Goal: Information Seeking & Learning: Learn about a topic

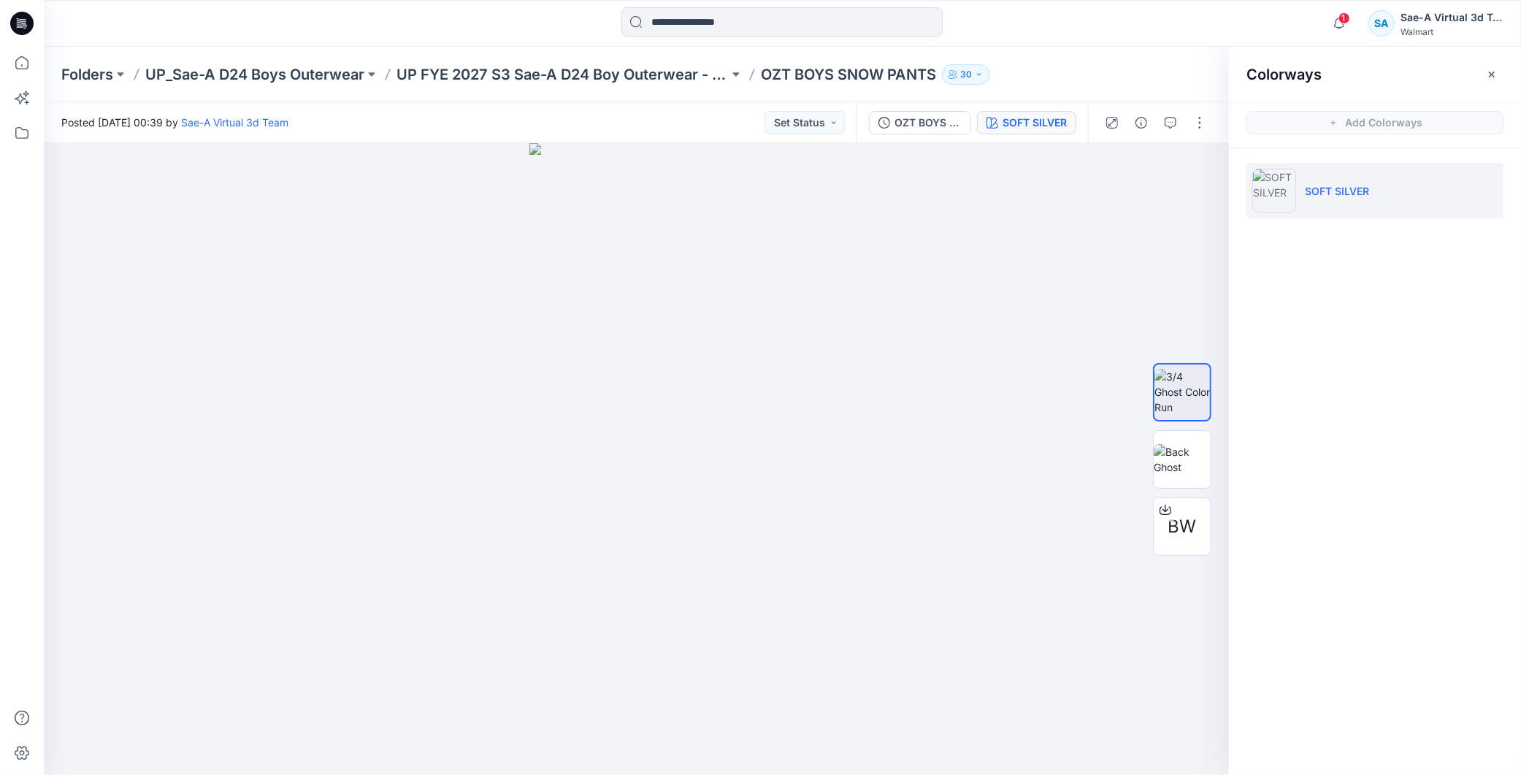
scroll to position [81, 0]
click at [662, 66] on p "UP FYE 2027 S3 Sae-A D24 Boy Outerwear - Ozark Trail" at bounding box center [563, 74] width 332 height 20
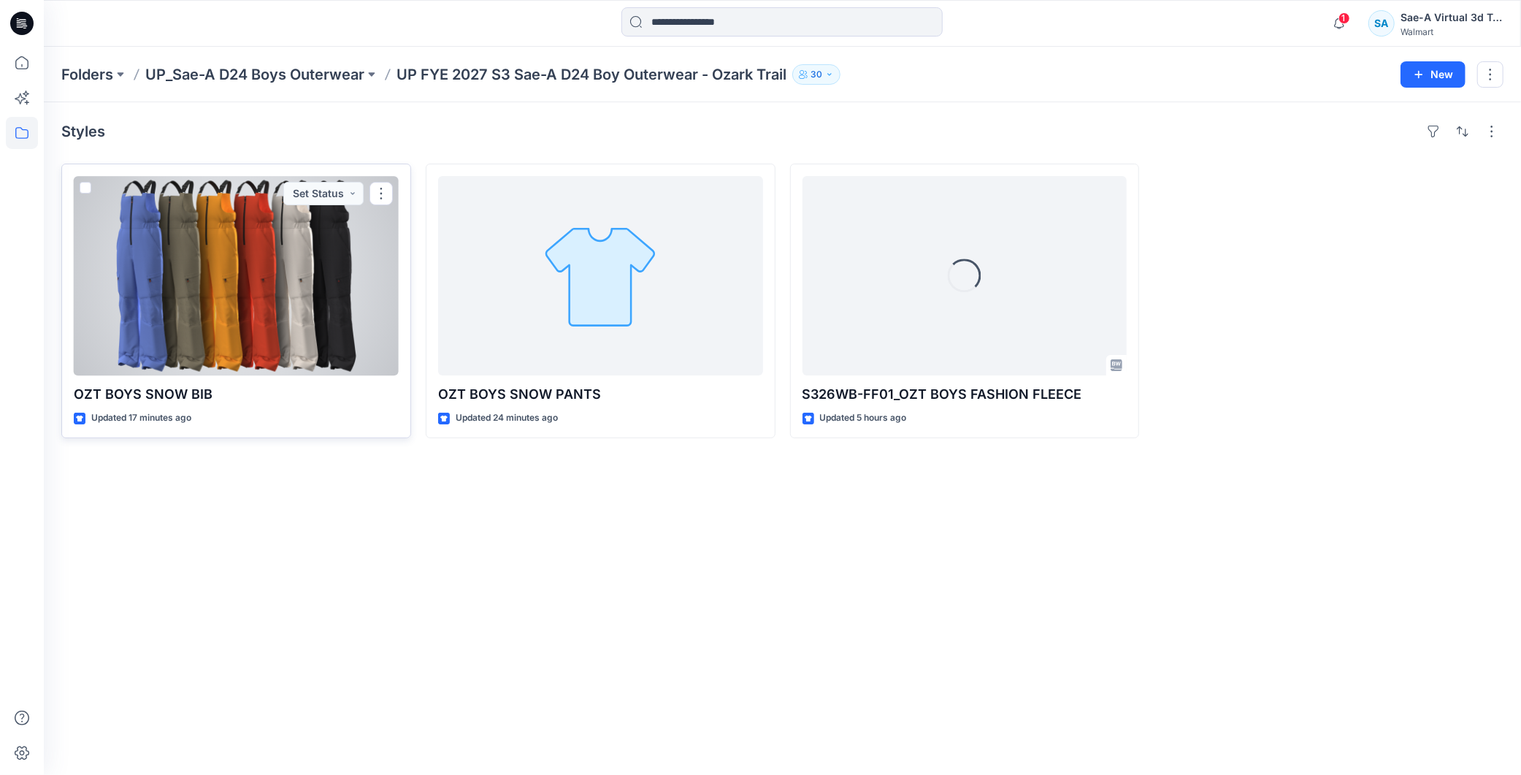
click at [287, 313] on div at bounding box center [236, 275] width 325 height 199
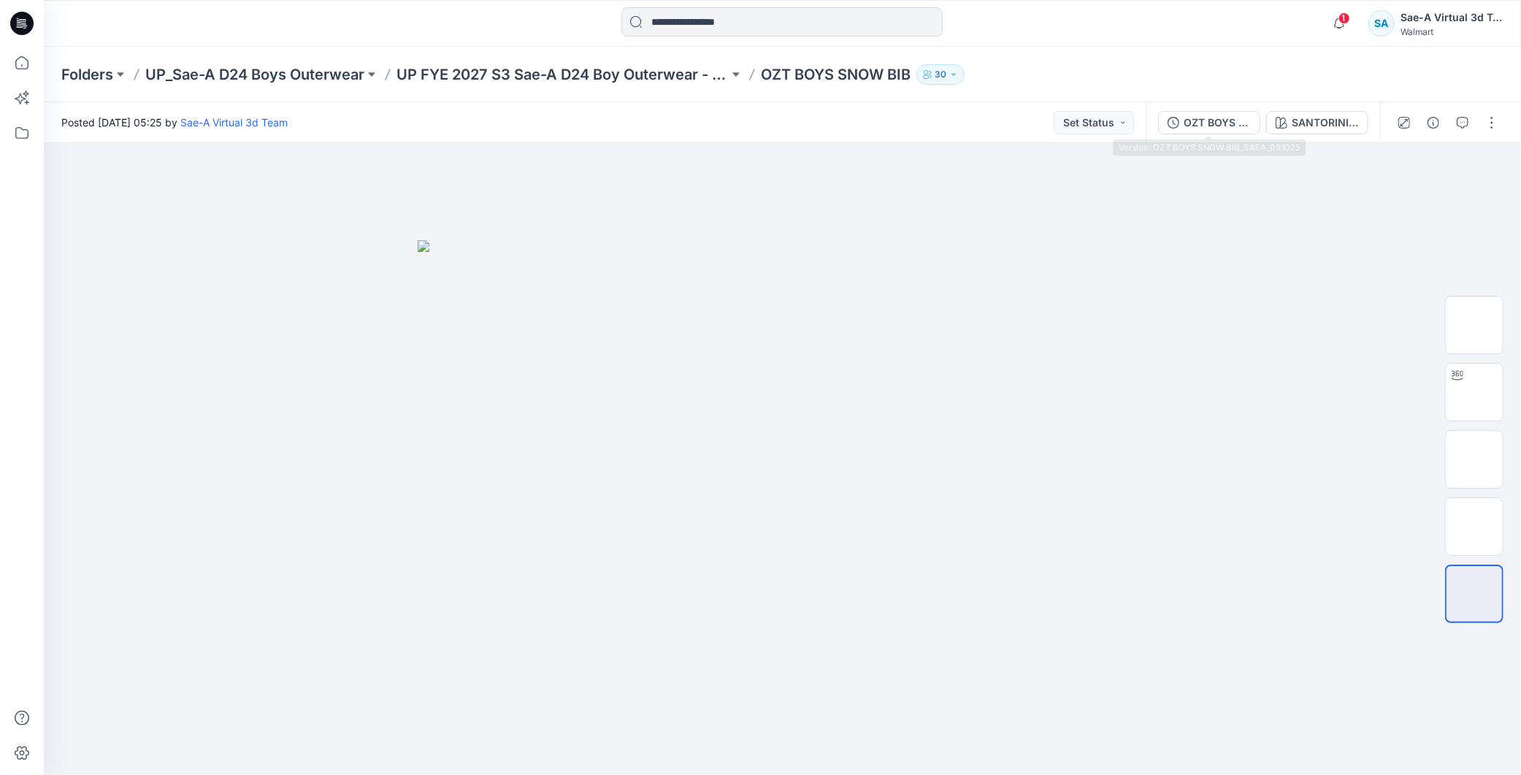
drag, startPoint x: 1222, startPoint y: 127, endPoint x: 1389, endPoint y: 185, distance: 177.1
click at [1222, 127] on div "OZT BOYS SNOW BIB_SAEA_091025" at bounding box center [1217, 123] width 67 height 16
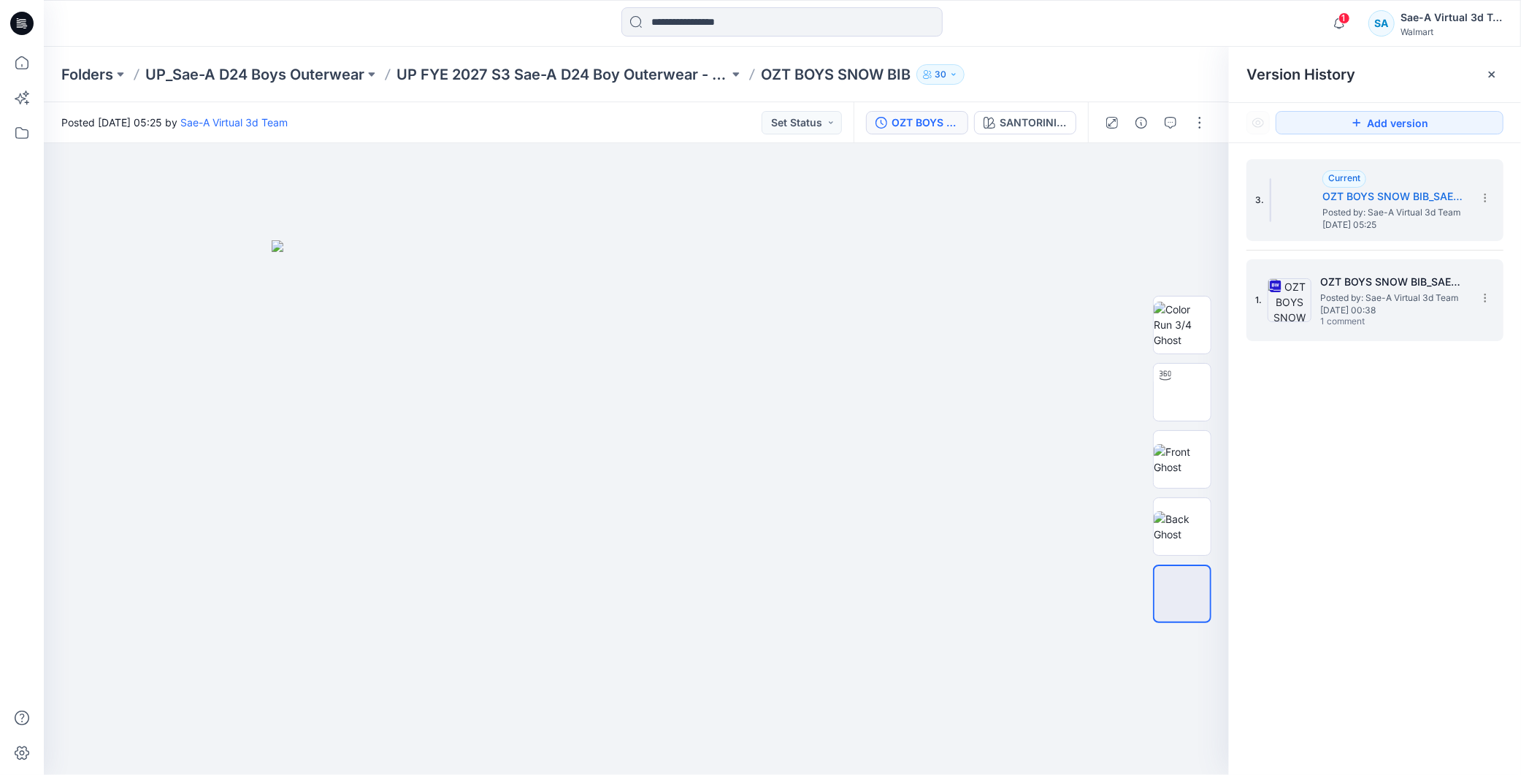
click at [1390, 299] on span "Posted by: Sae-A Virtual 3d Team" at bounding box center [1393, 298] width 146 height 15
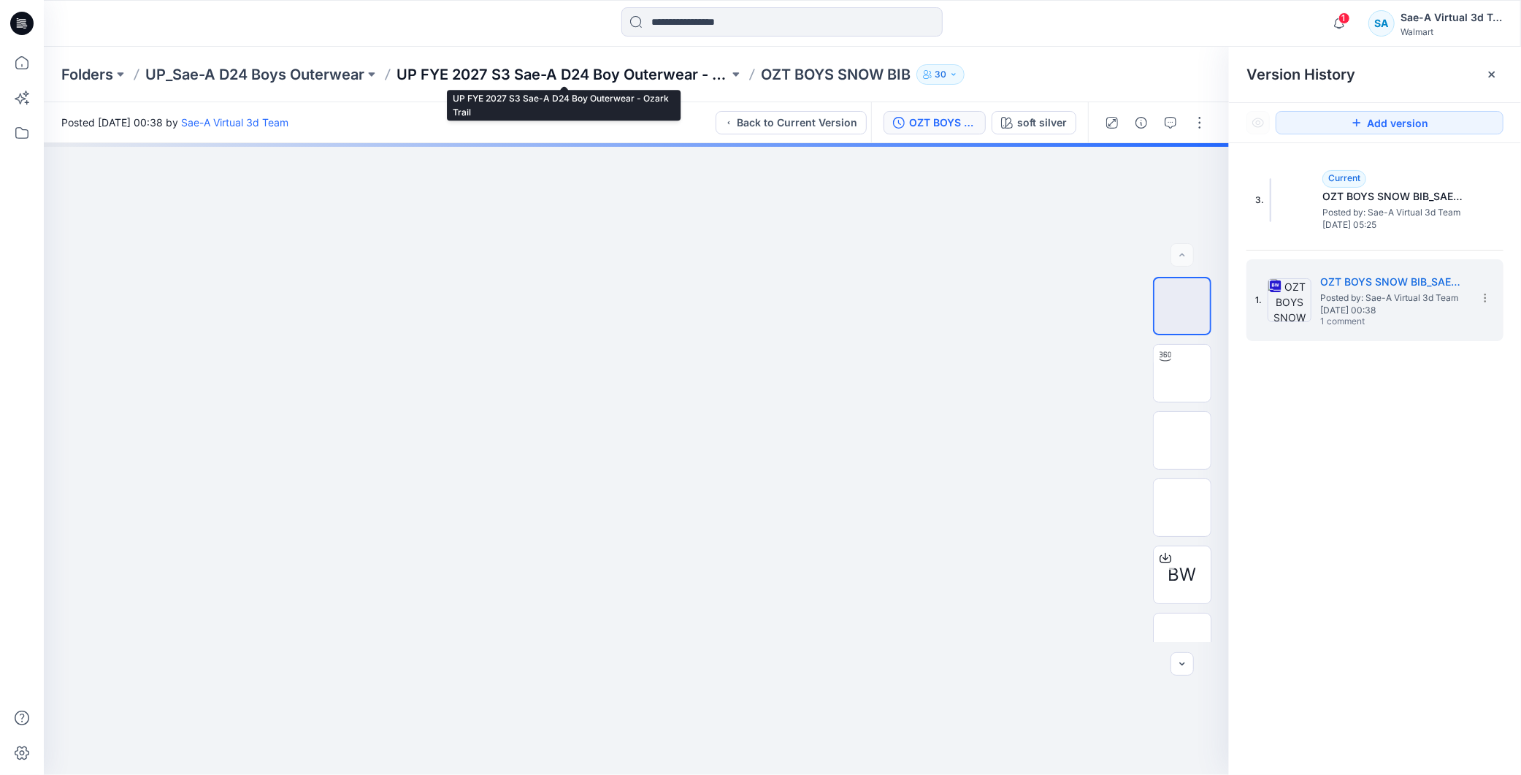
click at [626, 70] on p "UP FYE 2027 S3 Sae-A D24 Boy Outerwear - Ozark Trail" at bounding box center [563, 74] width 332 height 20
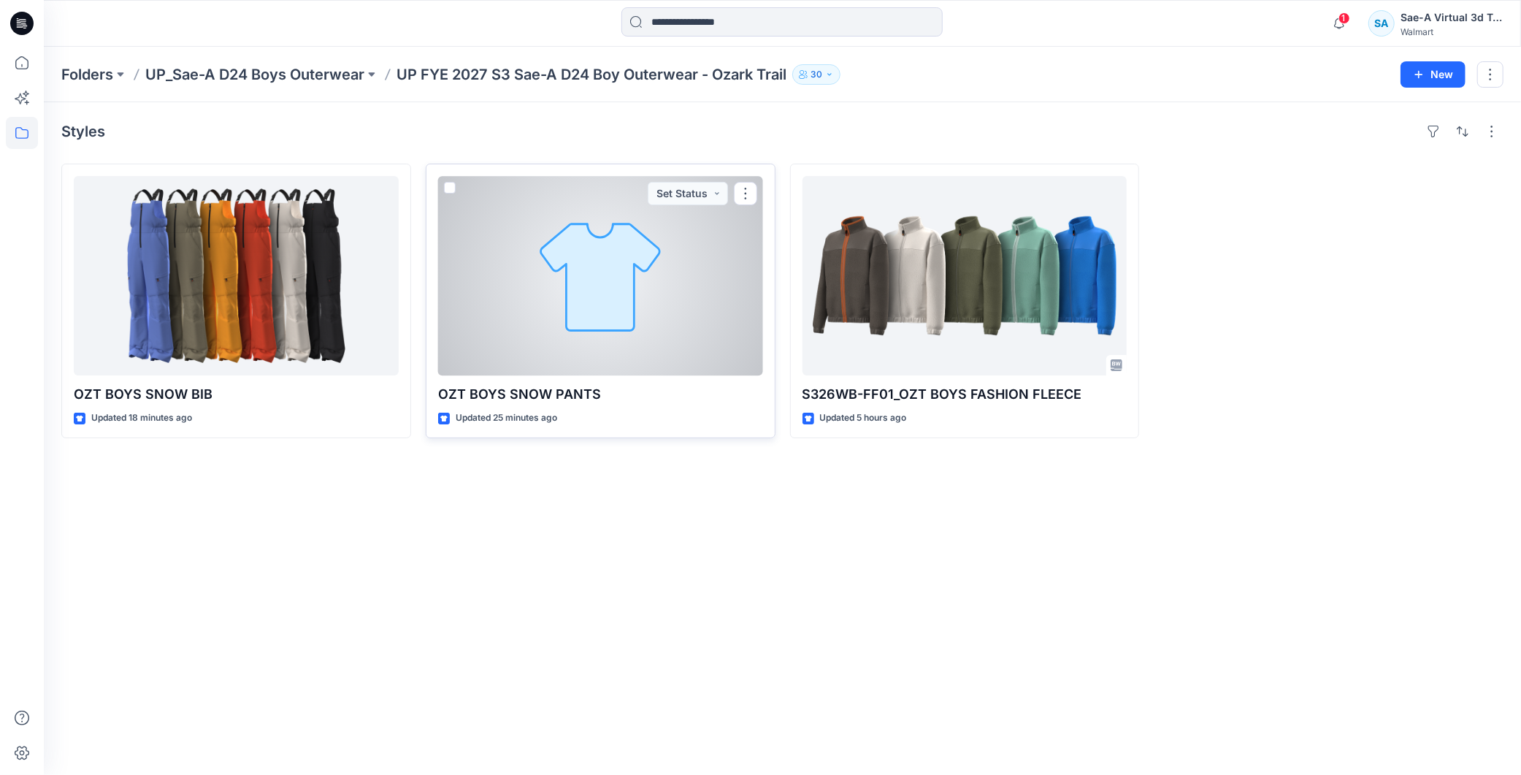
click at [676, 295] on div at bounding box center [600, 275] width 325 height 199
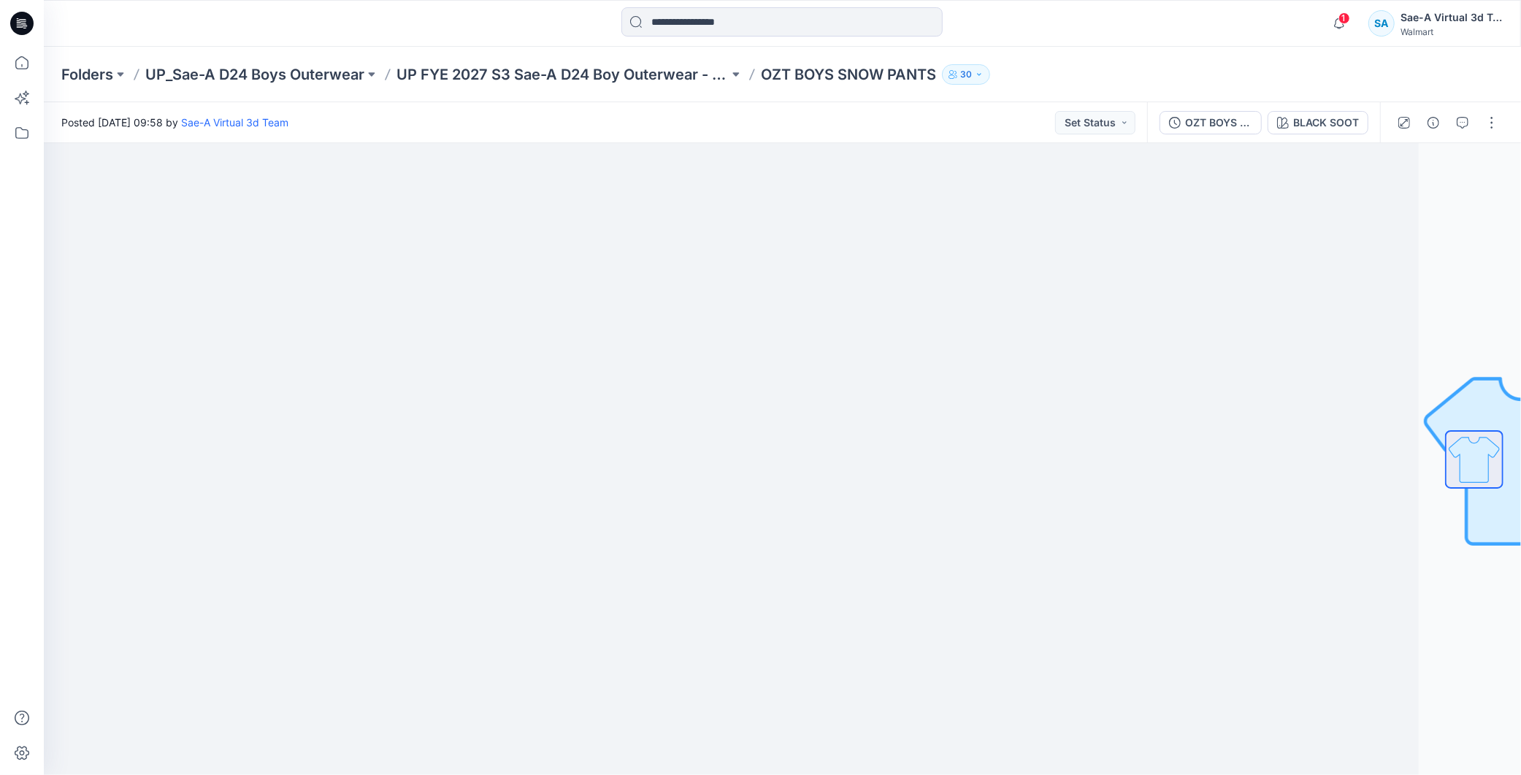
click at [1341, 17] on span "1" at bounding box center [1344, 18] width 12 height 12
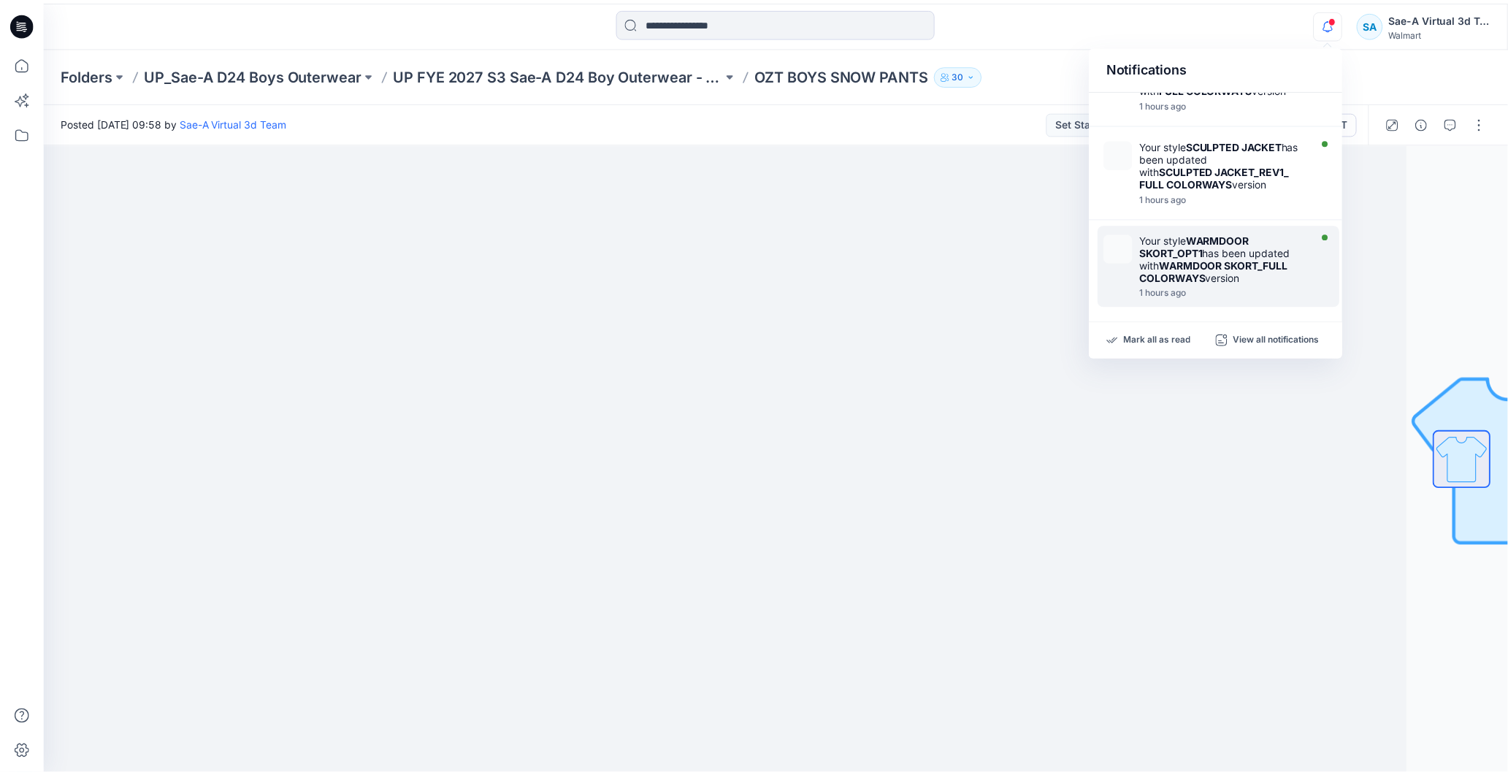
scroll to position [486, 0]
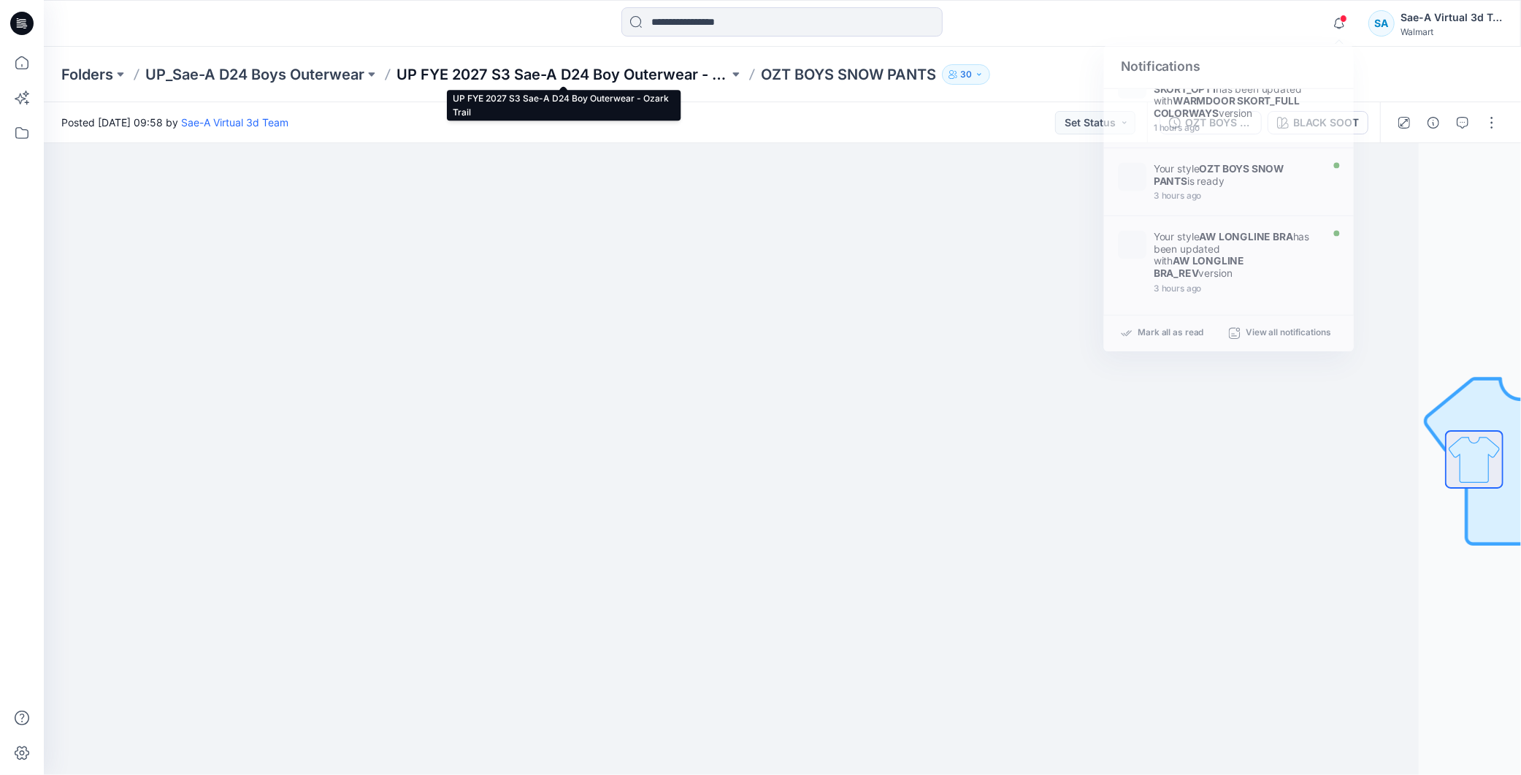
click at [637, 78] on p "UP FYE 2027 S3 Sae-A D24 Boy Outerwear - Ozark Trail" at bounding box center [563, 74] width 332 height 20
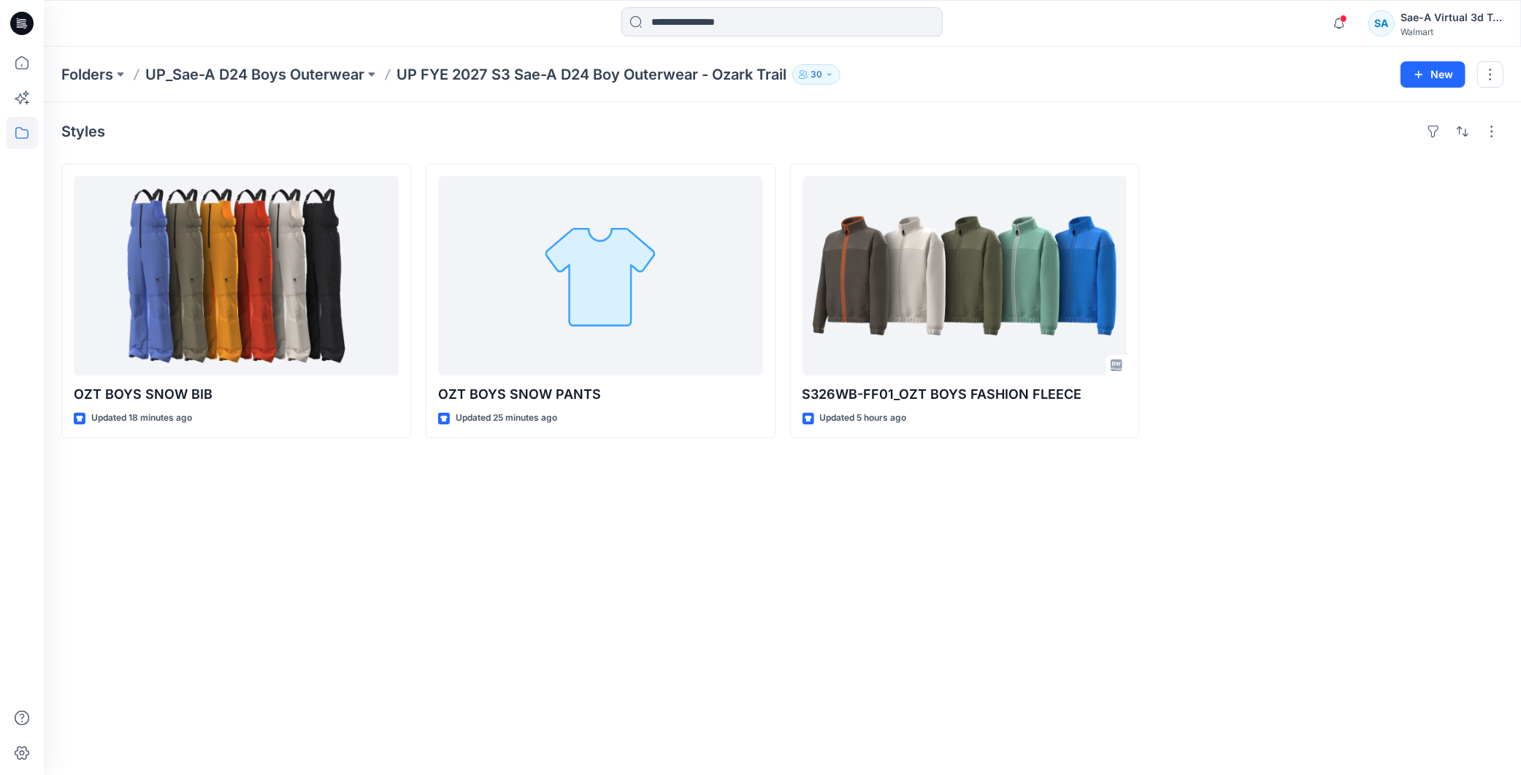
click at [20, 24] on icon at bounding box center [21, 23] width 23 height 23
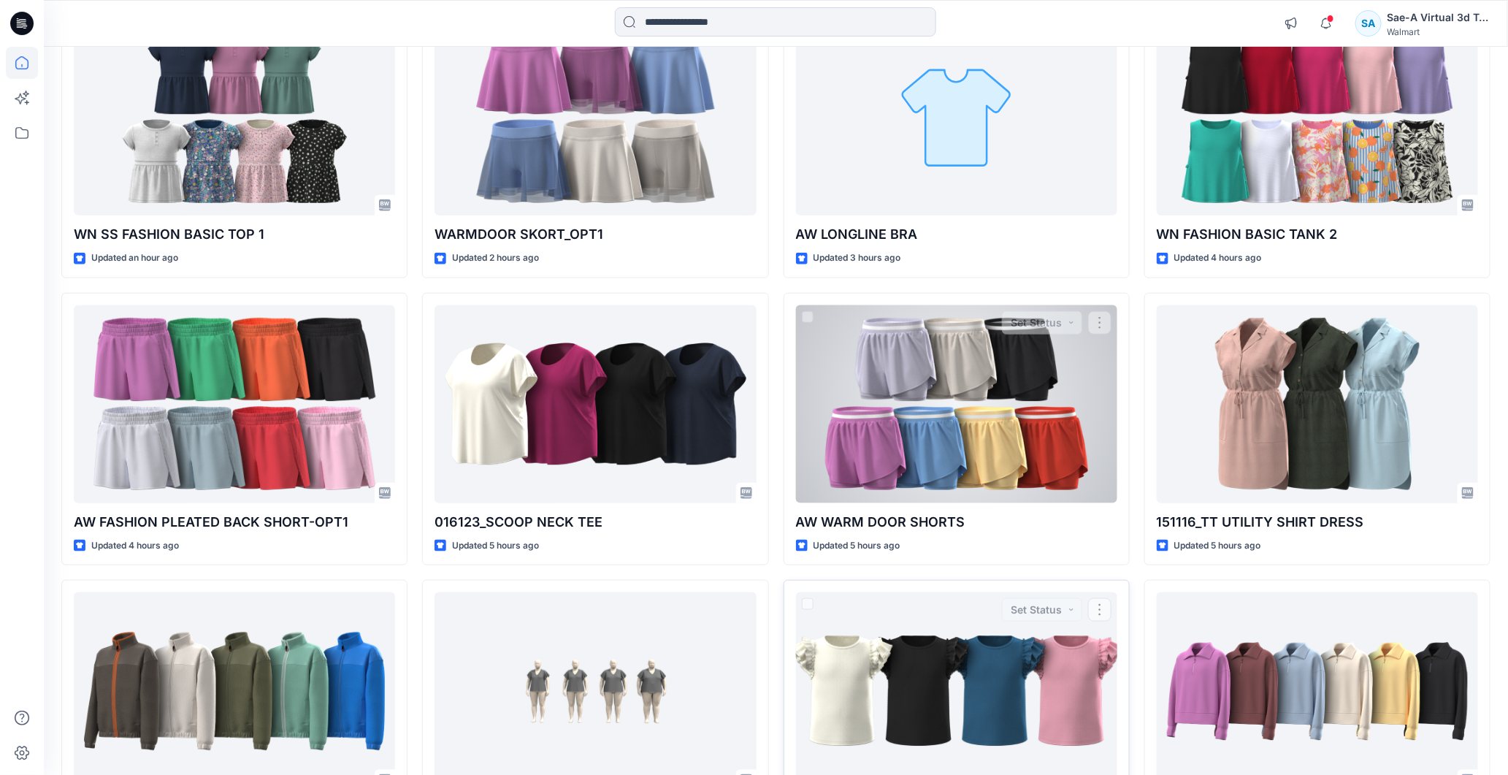
scroll to position [648, 0]
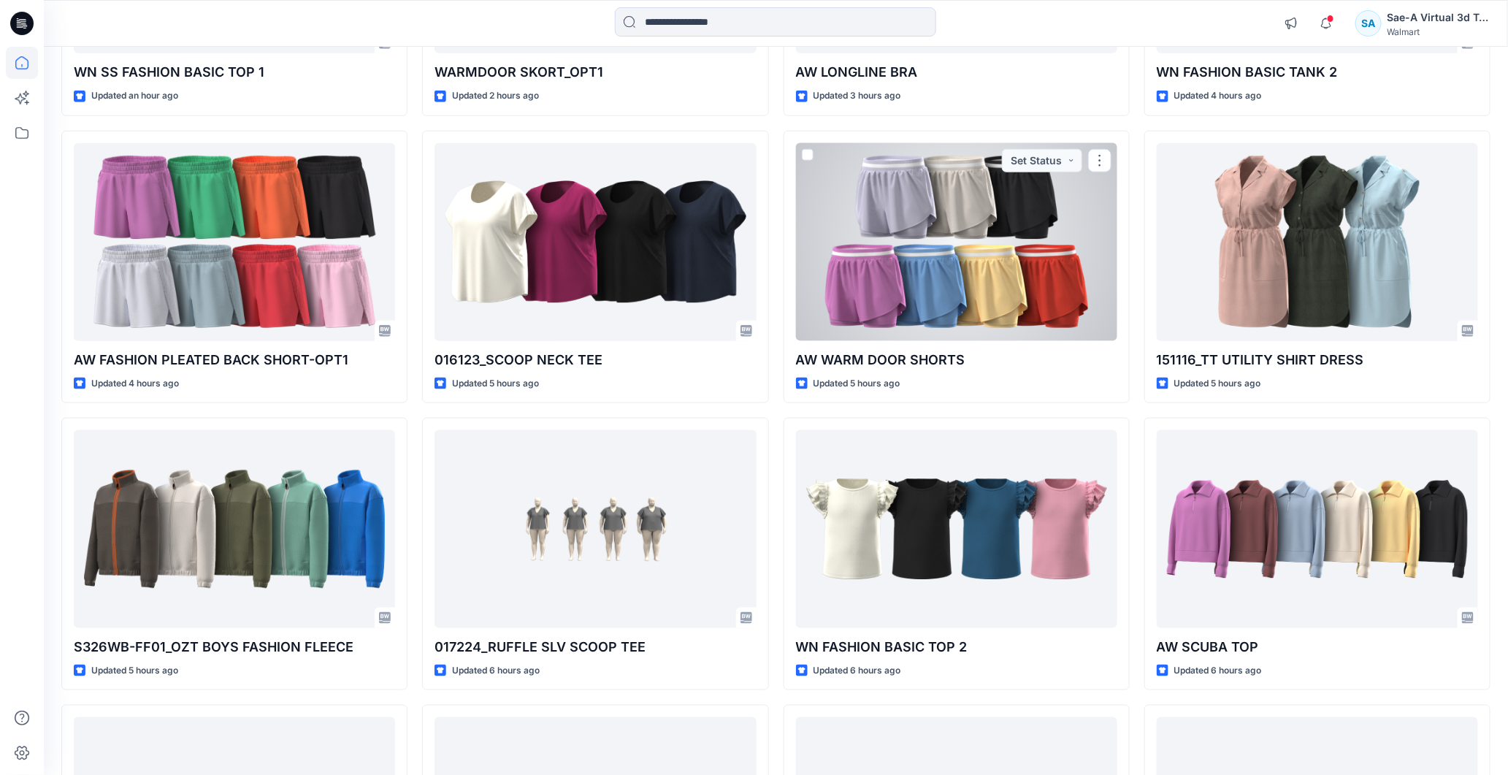
drag, startPoint x: 1009, startPoint y: 252, endPoint x: 993, endPoint y: 267, distance: 21.7
click at [1009, 252] on div at bounding box center [956, 242] width 321 height 198
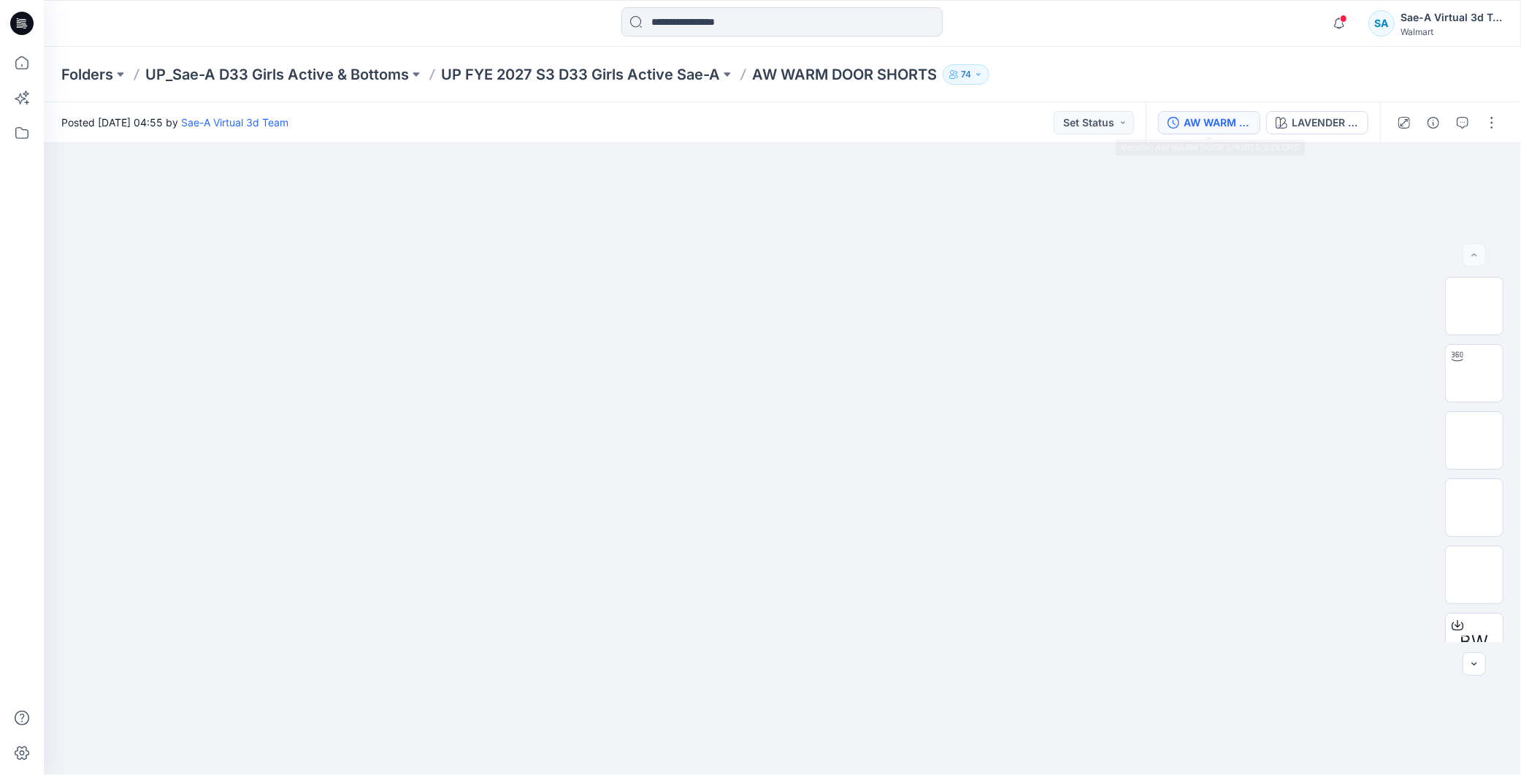
click at [1198, 127] on div "AW WARM DOOR SHORTS_COLORS" at bounding box center [1217, 123] width 67 height 16
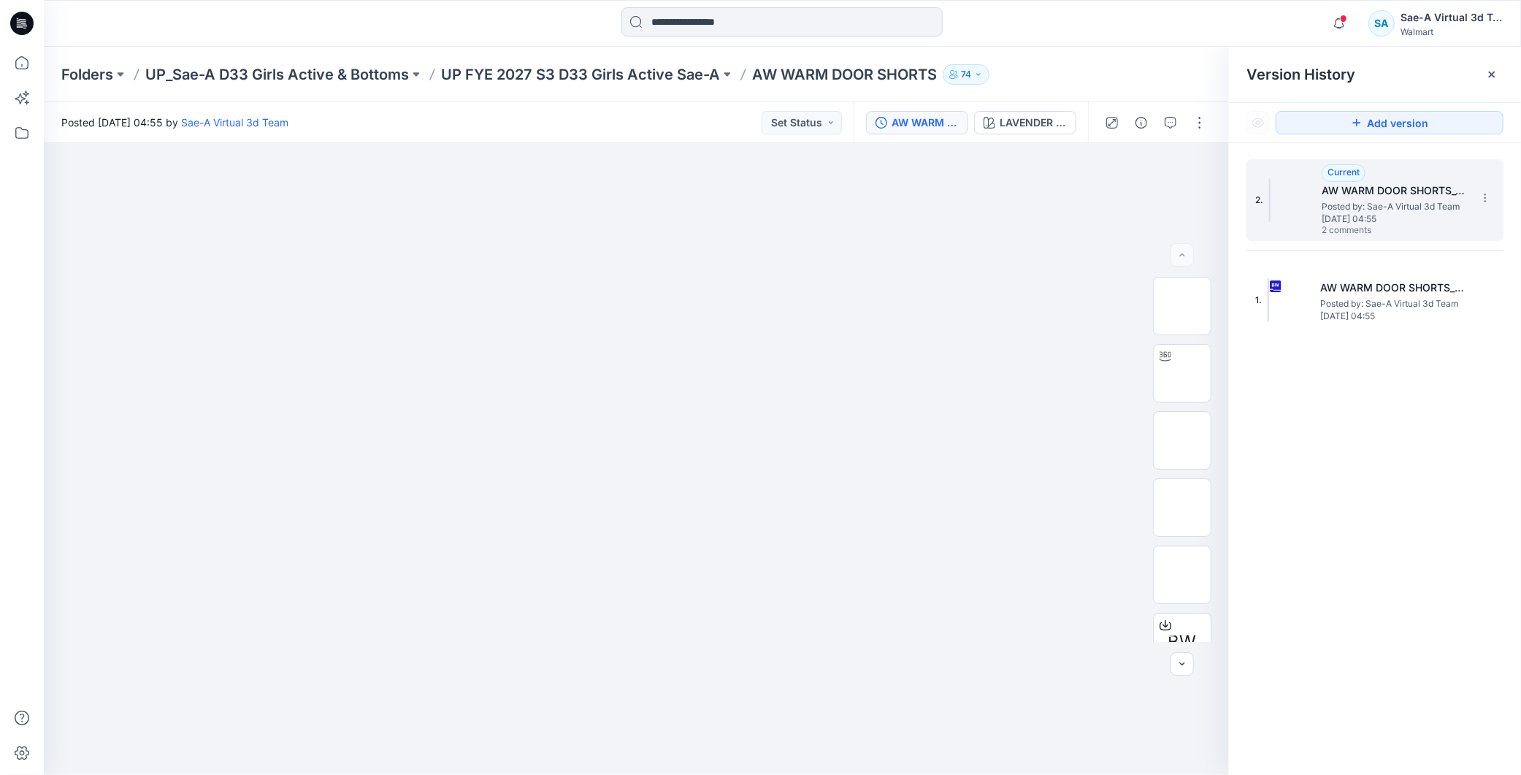
click at [1425, 205] on span "Posted by: Sae-A Virtual 3d Team" at bounding box center [1395, 206] width 146 height 15
click at [1154, 126] on div at bounding box center [1155, 122] width 135 height 41
click at [1171, 118] on icon "button" at bounding box center [1171, 123] width 12 height 12
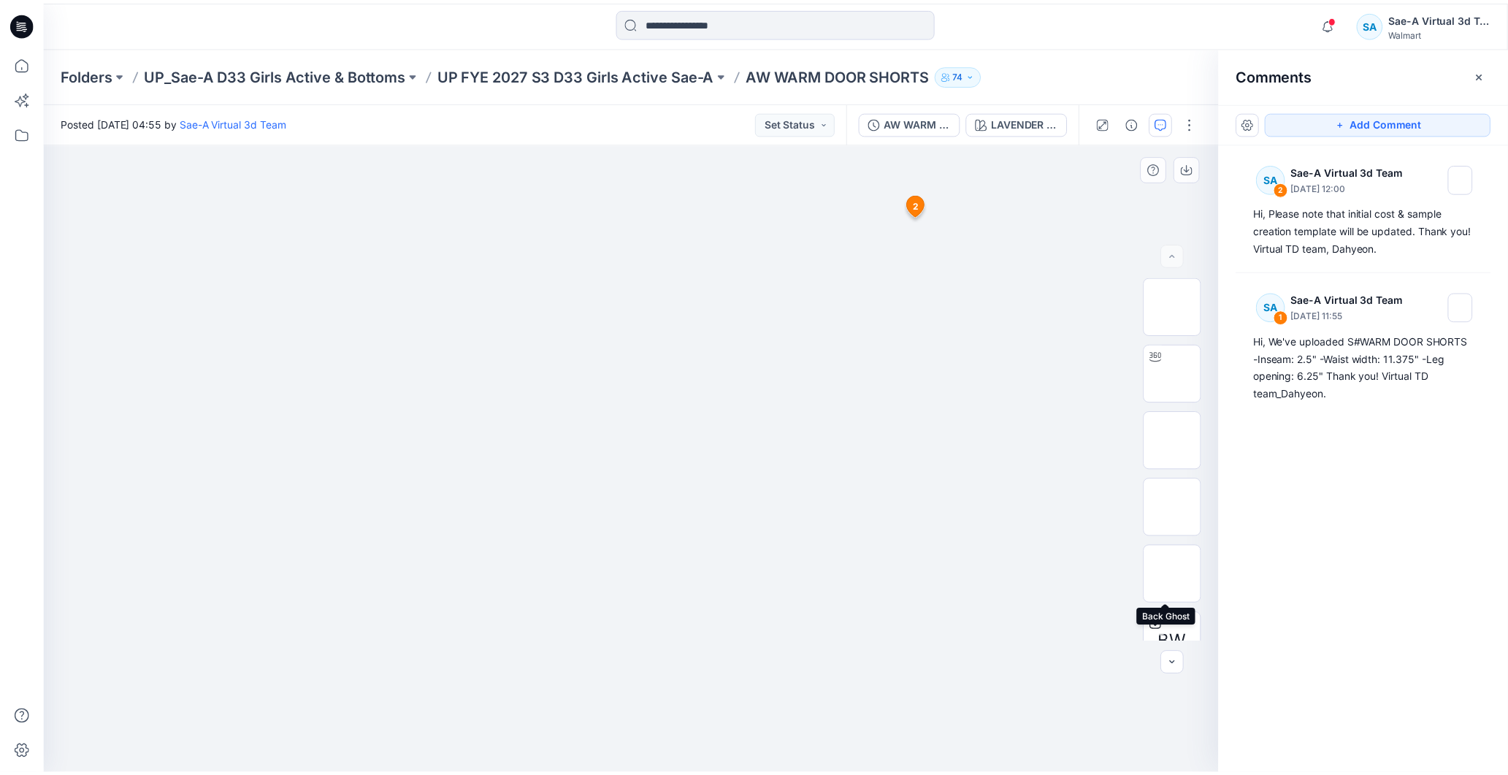
scroll to position [230, 0]
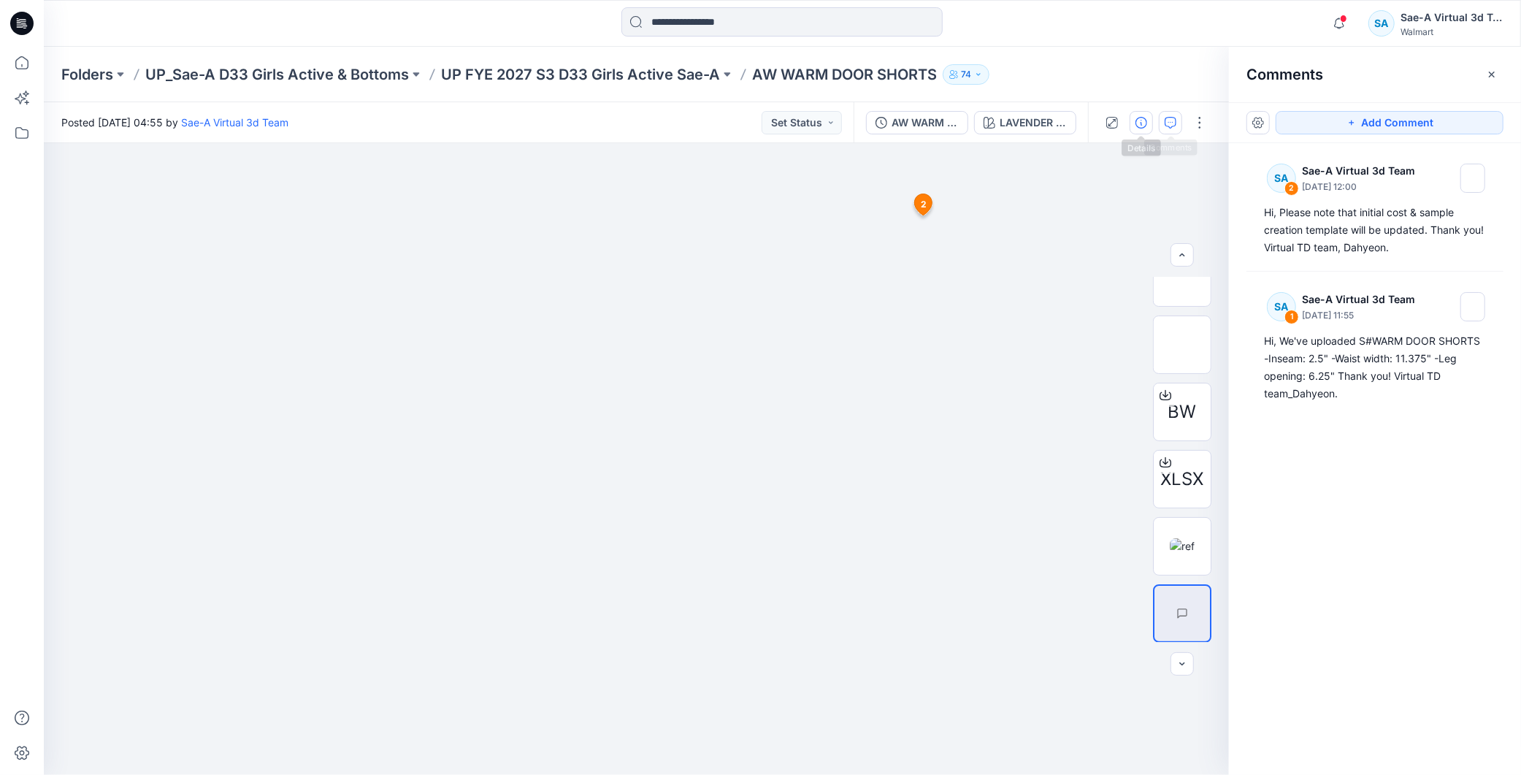
click at [1141, 120] on icon "button" at bounding box center [1141, 123] width 12 height 12
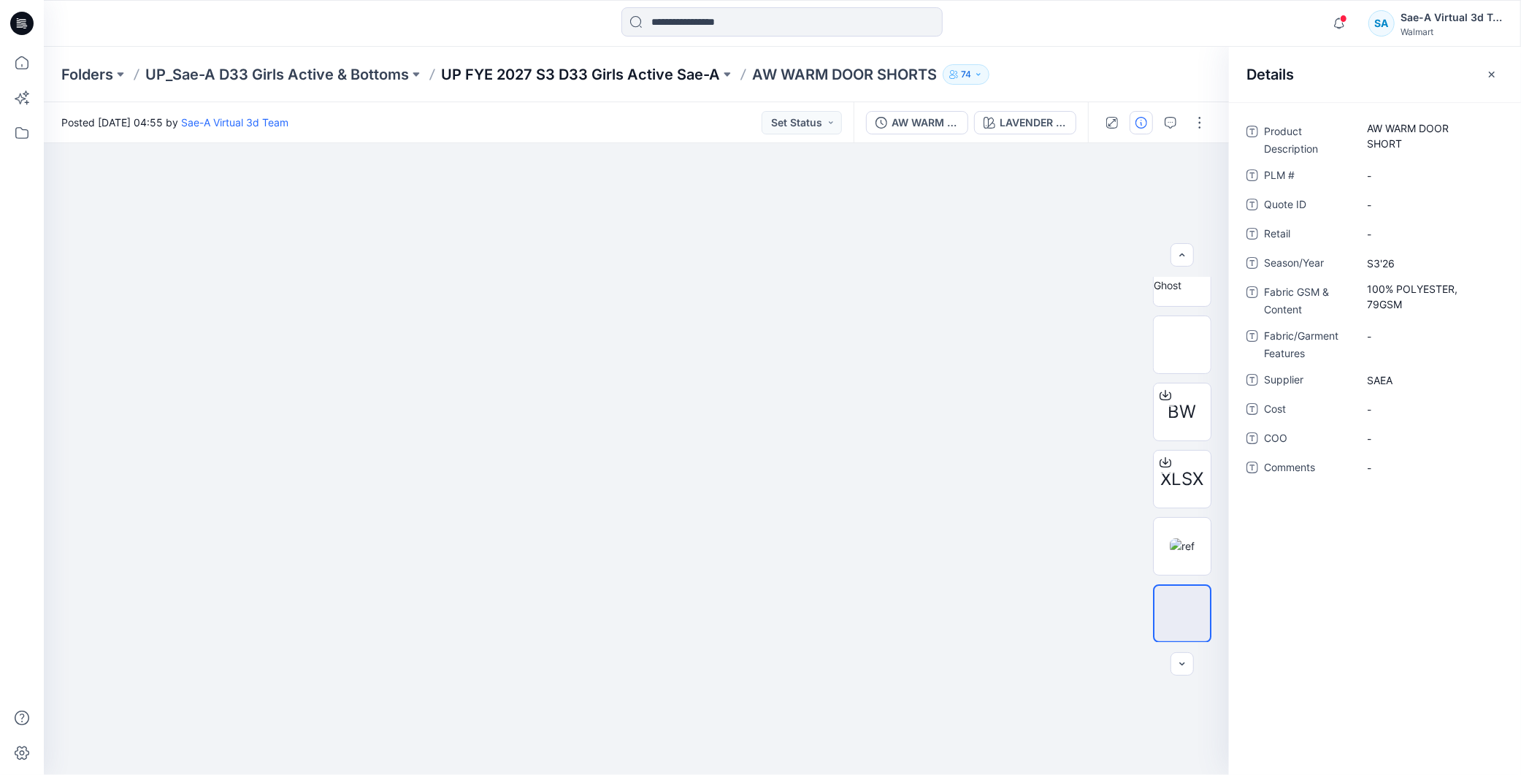
click at [640, 77] on p "UP FYE 2027 S3 D33 Girls Active Sae-A" at bounding box center [580, 74] width 279 height 20
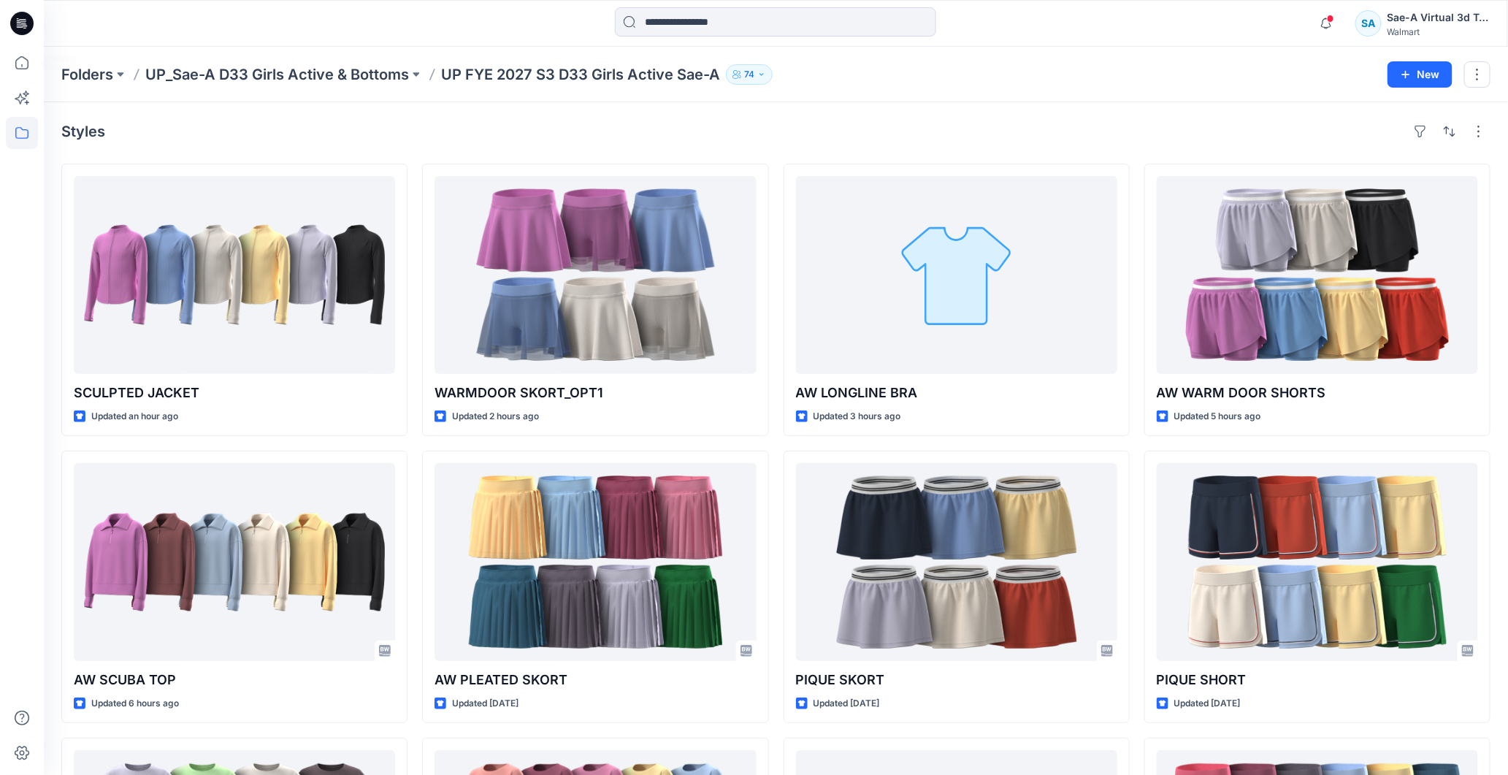
click at [18, 25] on icon at bounding box center [19, 24] width 5 height 1
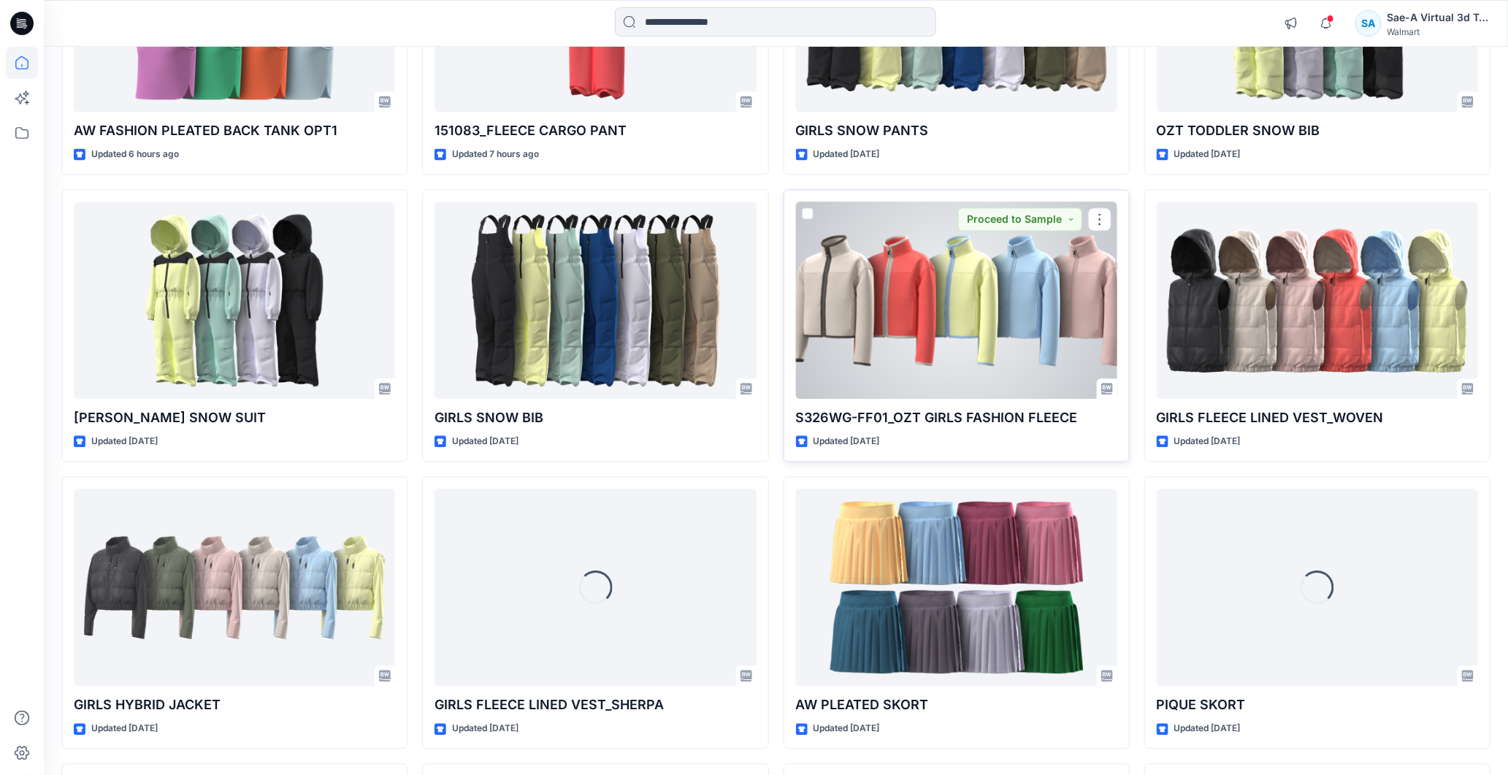
scroll to position [1533, 0]
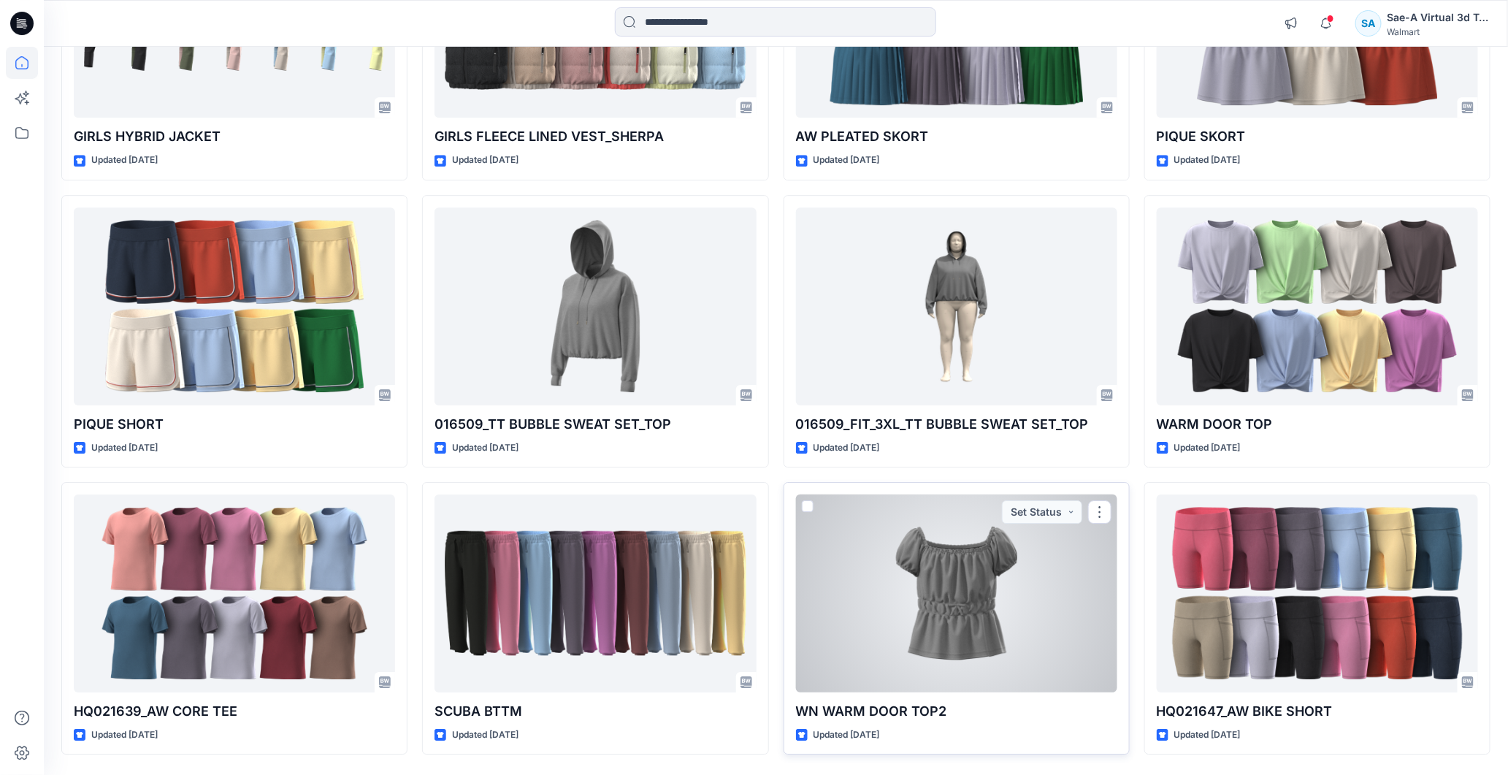
scroll to position [2070, 0]
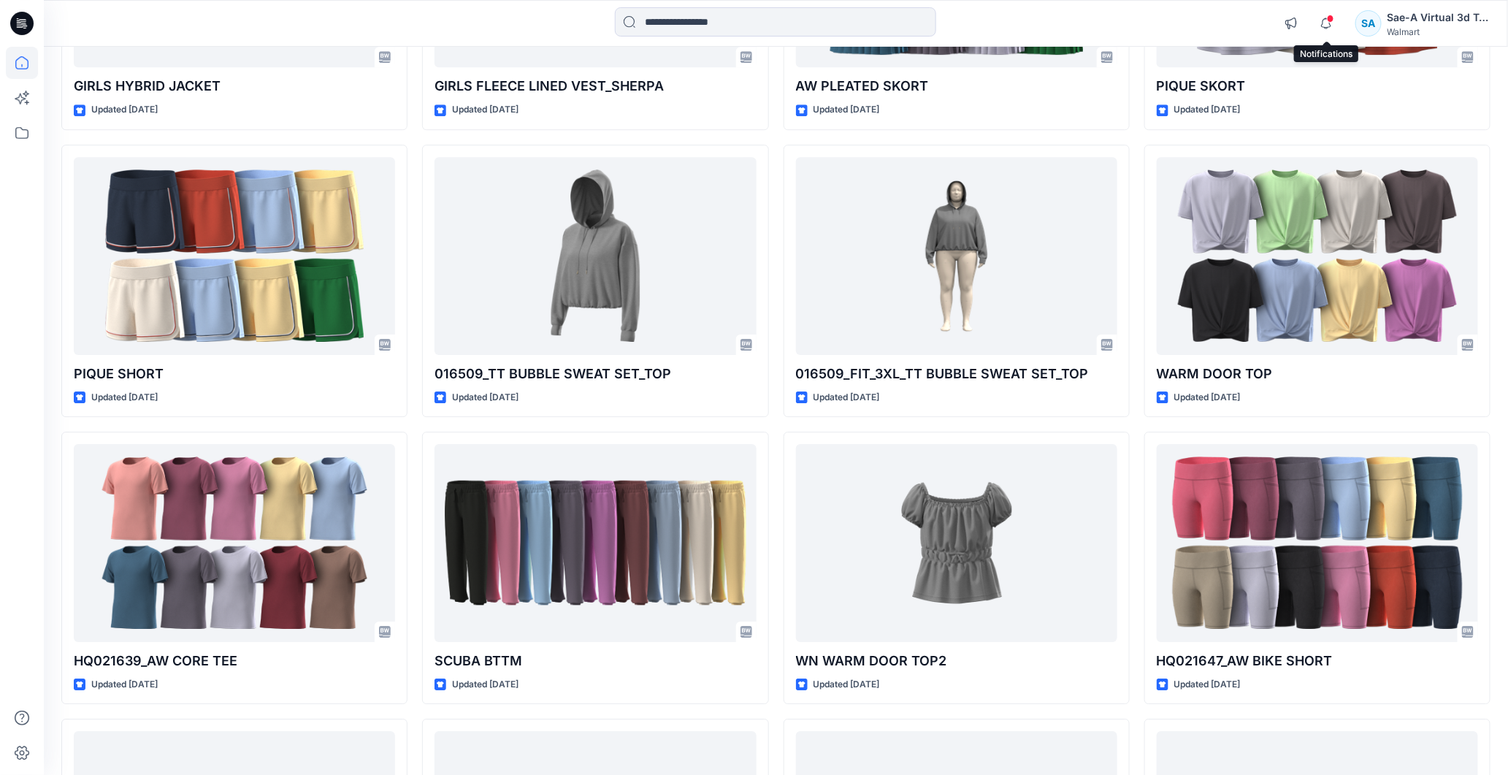
click at [1331, 19] on span at bounding box center [1330, 19] width 7 height 8
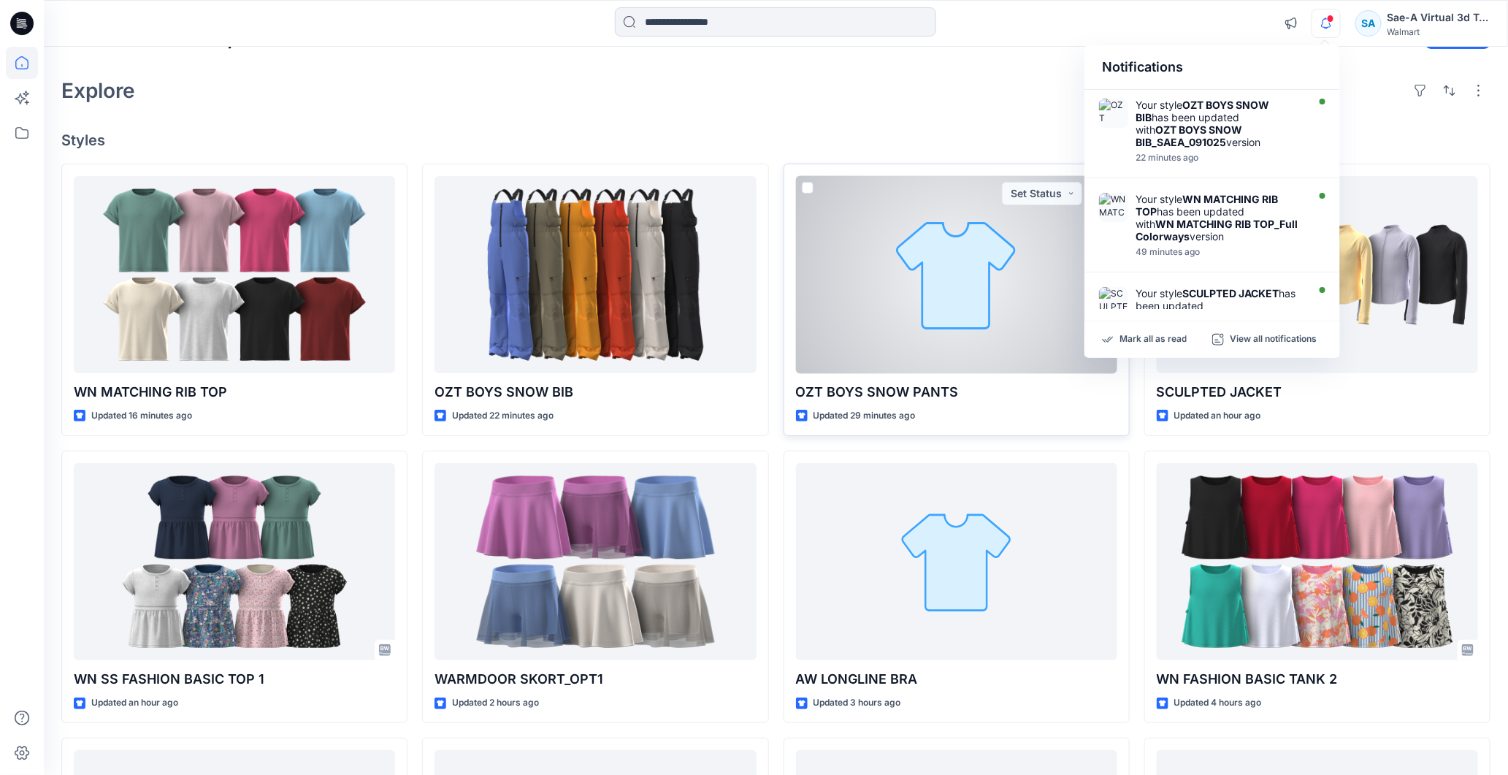
scroll to position [0, 0]
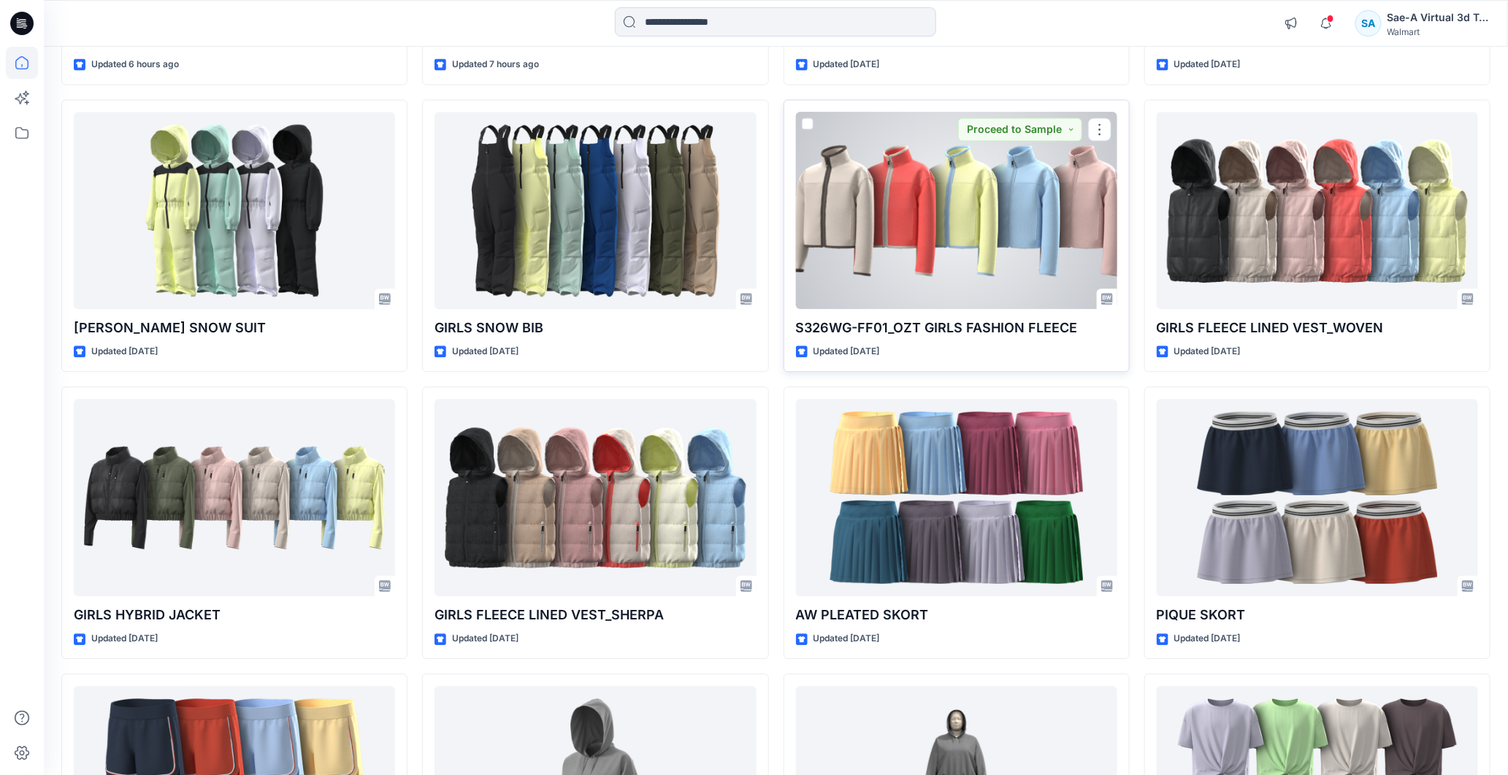
scroll to position [1460, 0]
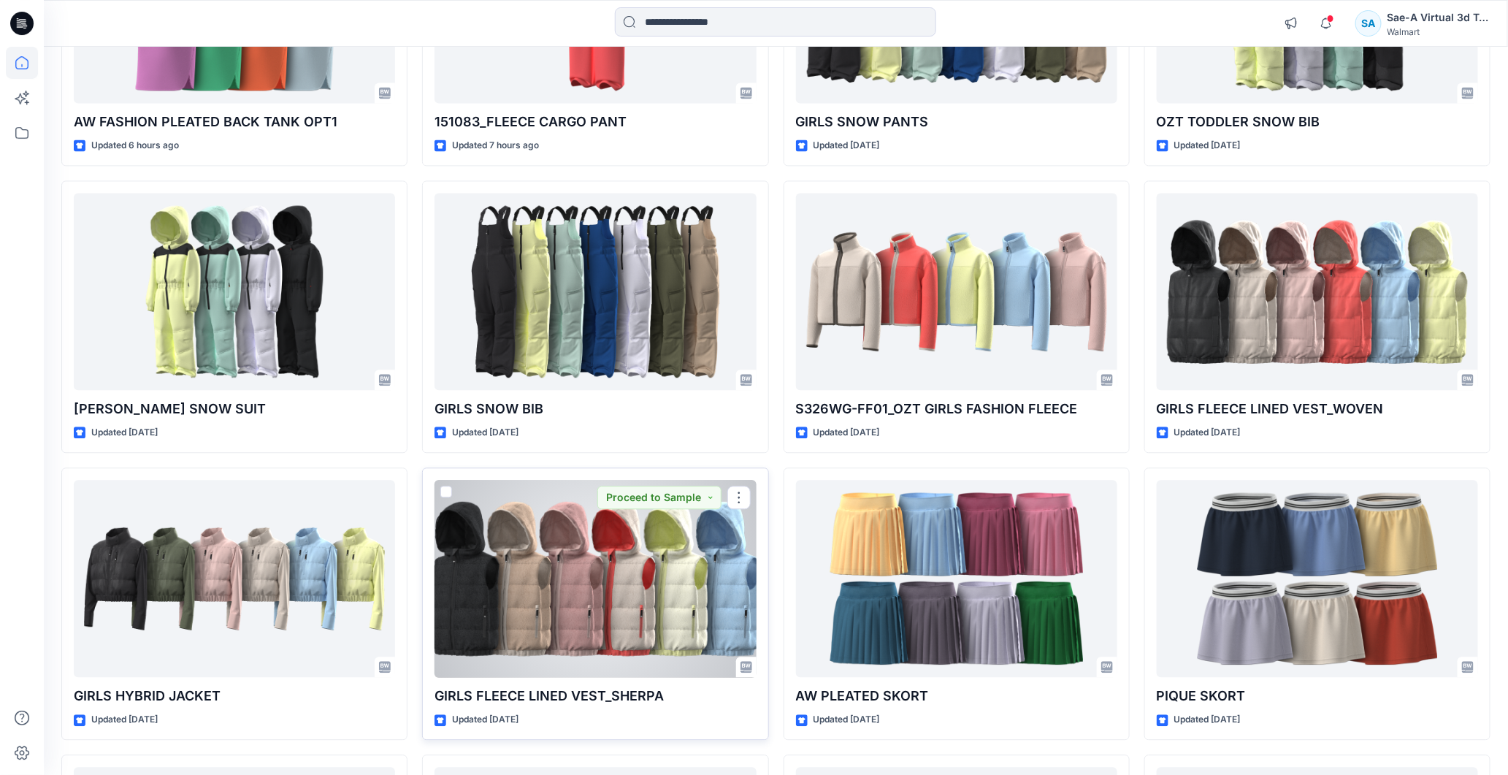
click at [605, 582] on div at bounding box center [594, 579] width 321 height 198
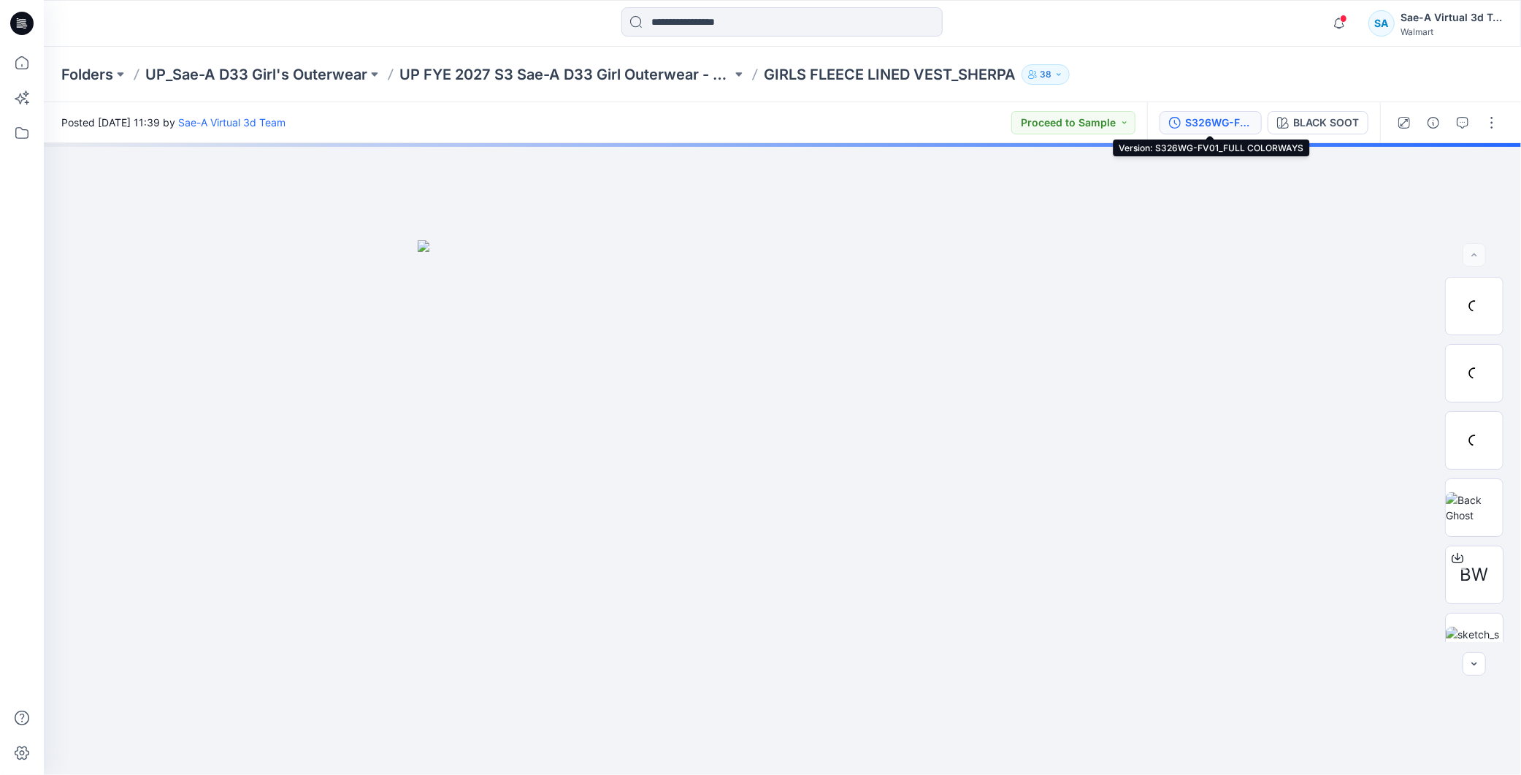
click at [1223, 117] on div "S326WG-FV01_FULL COLORWAYS" at bounding box center [1218, 123] width 67 height 16
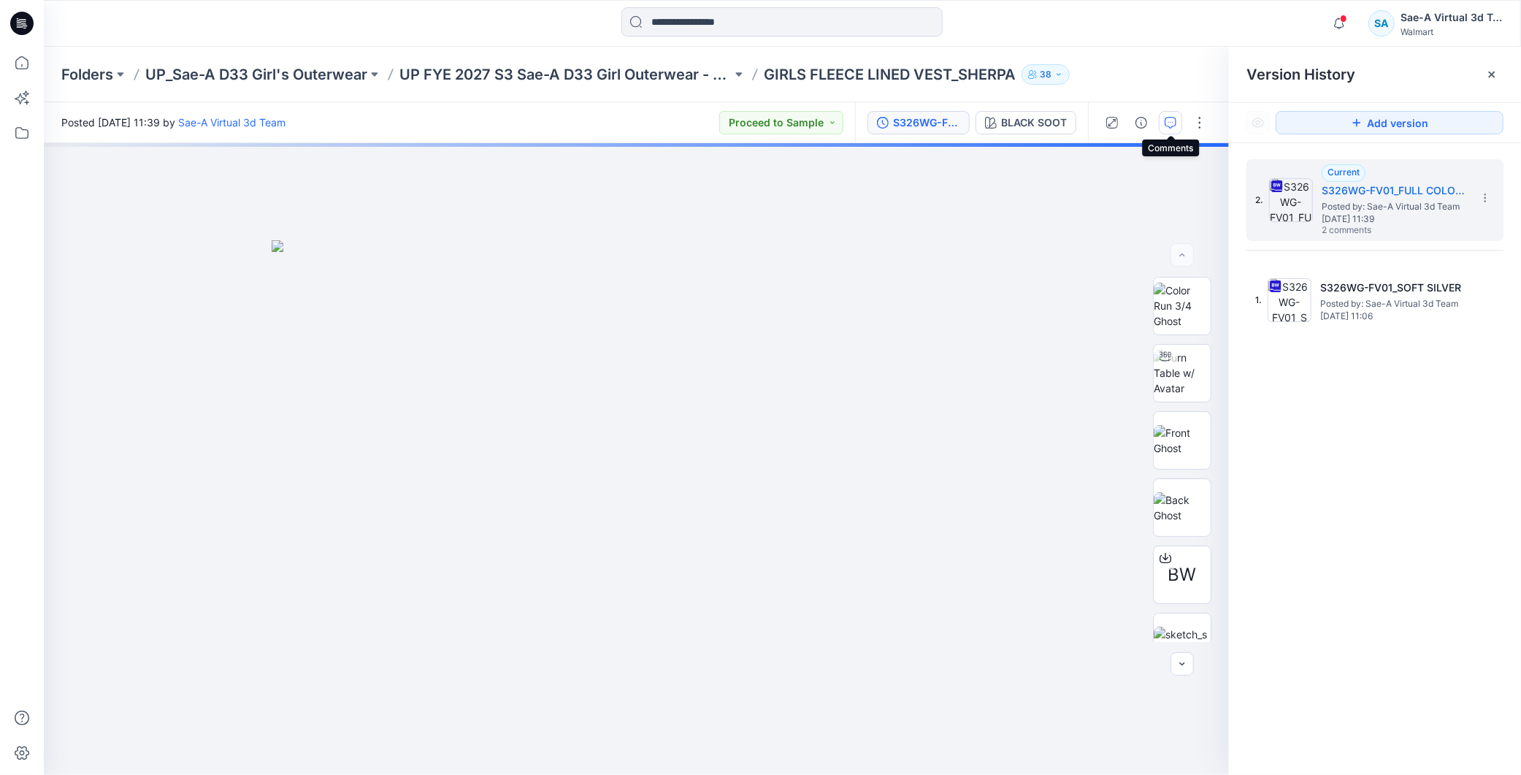
click at [1173, 118] on icon "button" at bounding box center [1171, 123] width 12 height 12
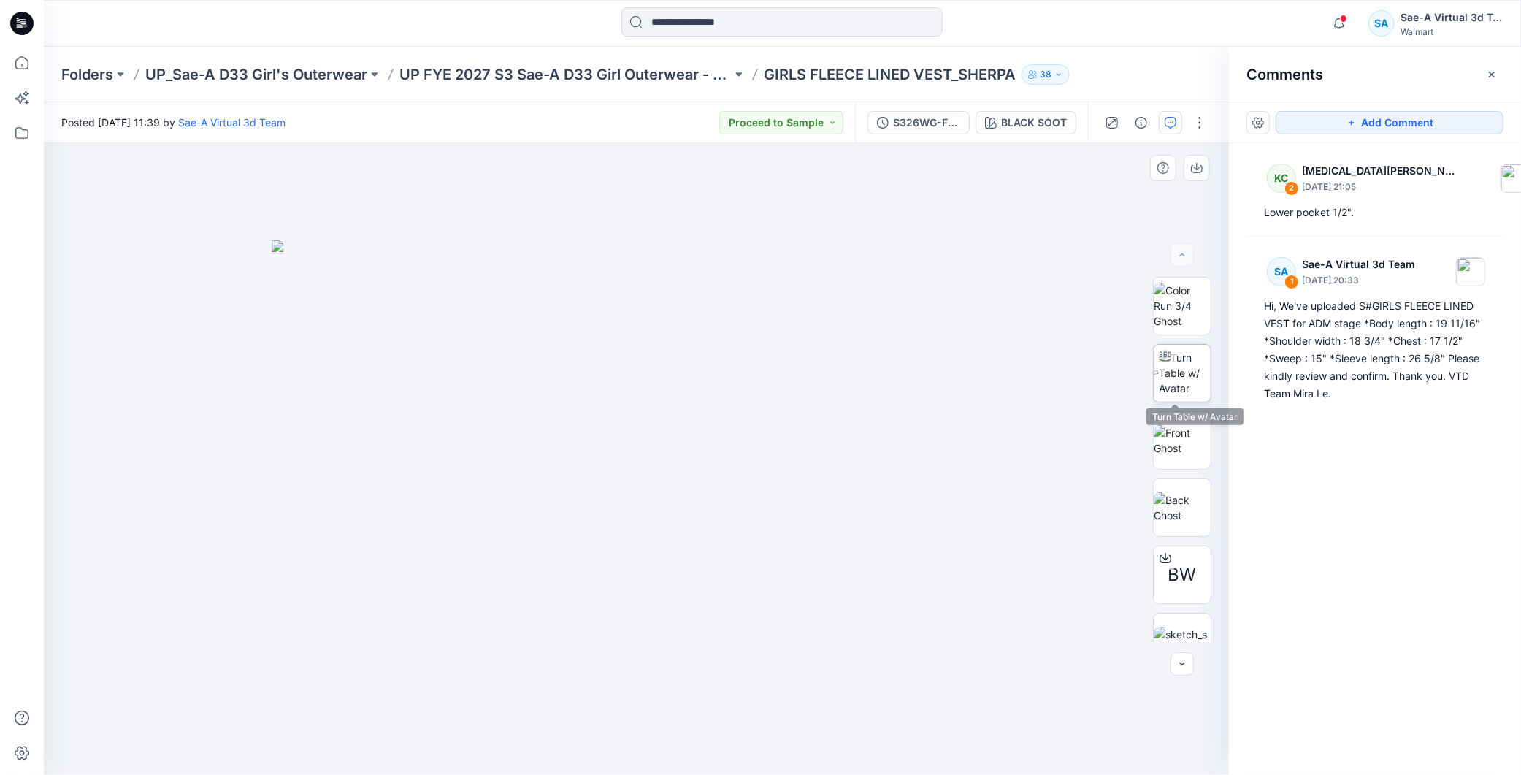
click at [1187, 369] on img at bounding box center [1185, 373] width 52 height 46
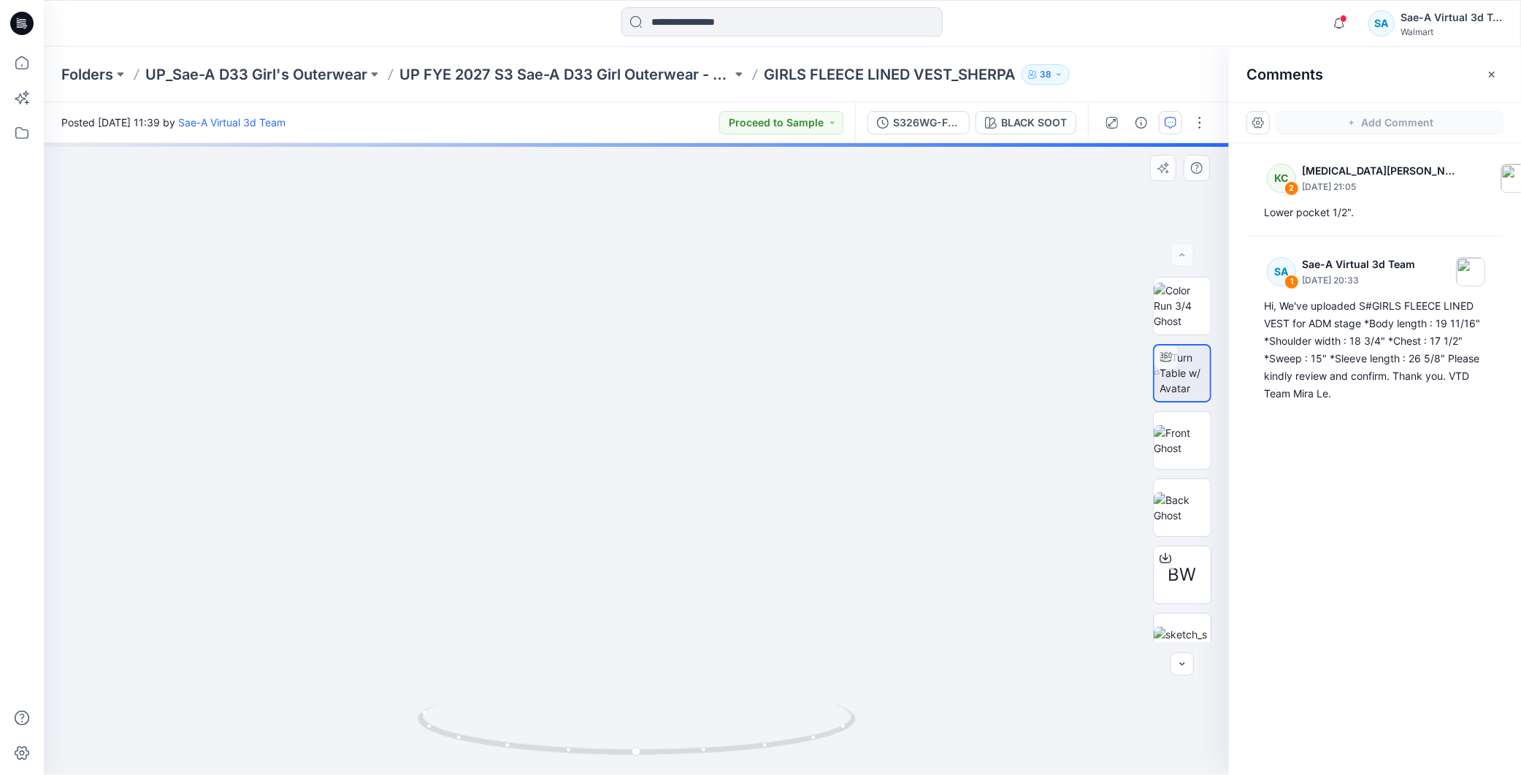
drag, startPoint x: 840, startPoint y: 418, endPoint x: 846, endPoint y: 378, distance: 41.2
drag, startPoint x: 746, startPoint y: 761, endPoint x: 843, endPoint y: 751, distance: 98.4
click at [843, 751] on icon at bounding box center [639, 731] width 442 height 55
click at [658, 73] on p "UP FYE 2027 S3 Sae-A D33 Girl Outerwear - OZARK TRAIL" at bounding box center [565, 74] width 332 height 20
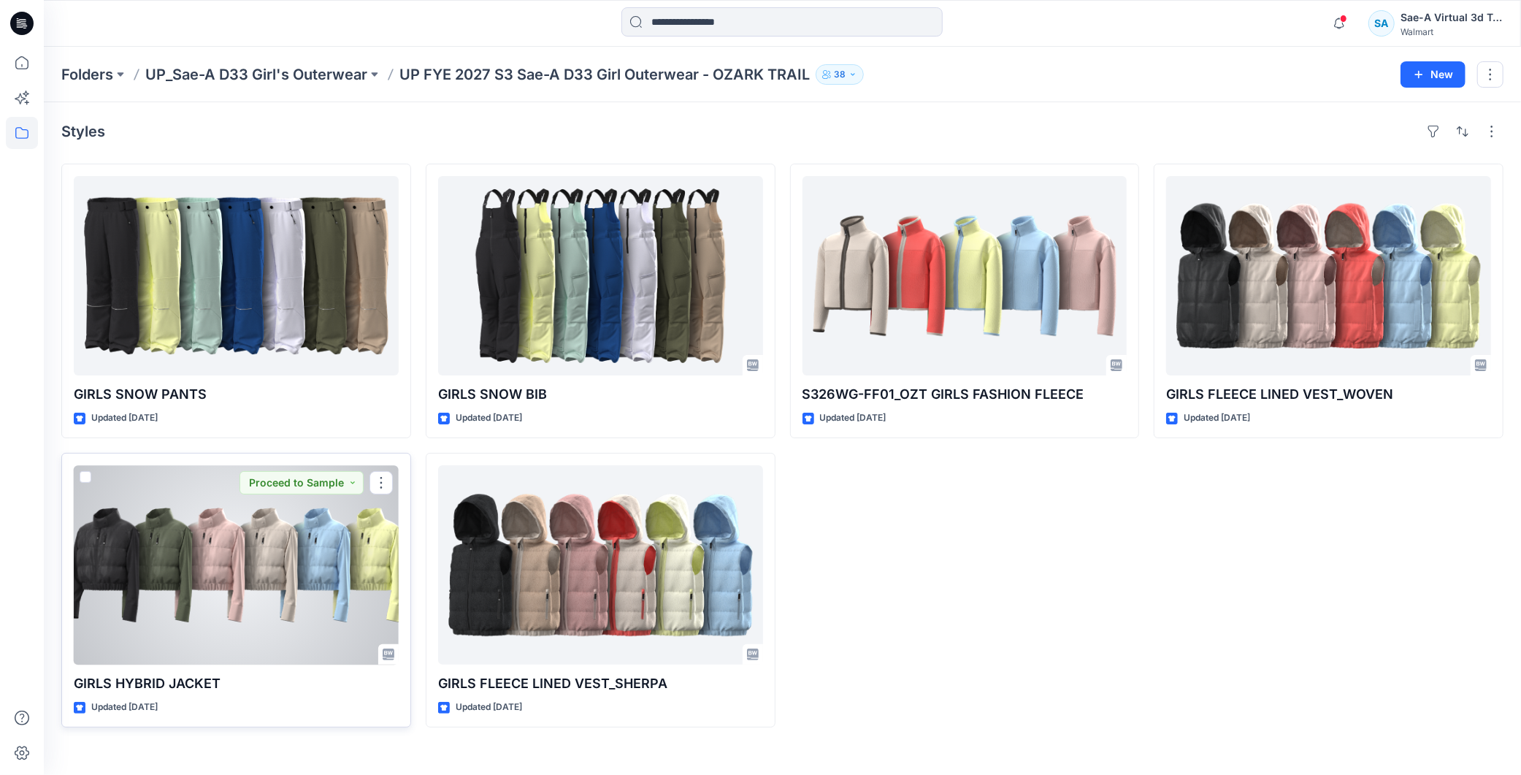
click at [250, 605] on div at bounding box center [236, 564] width 325 height 199
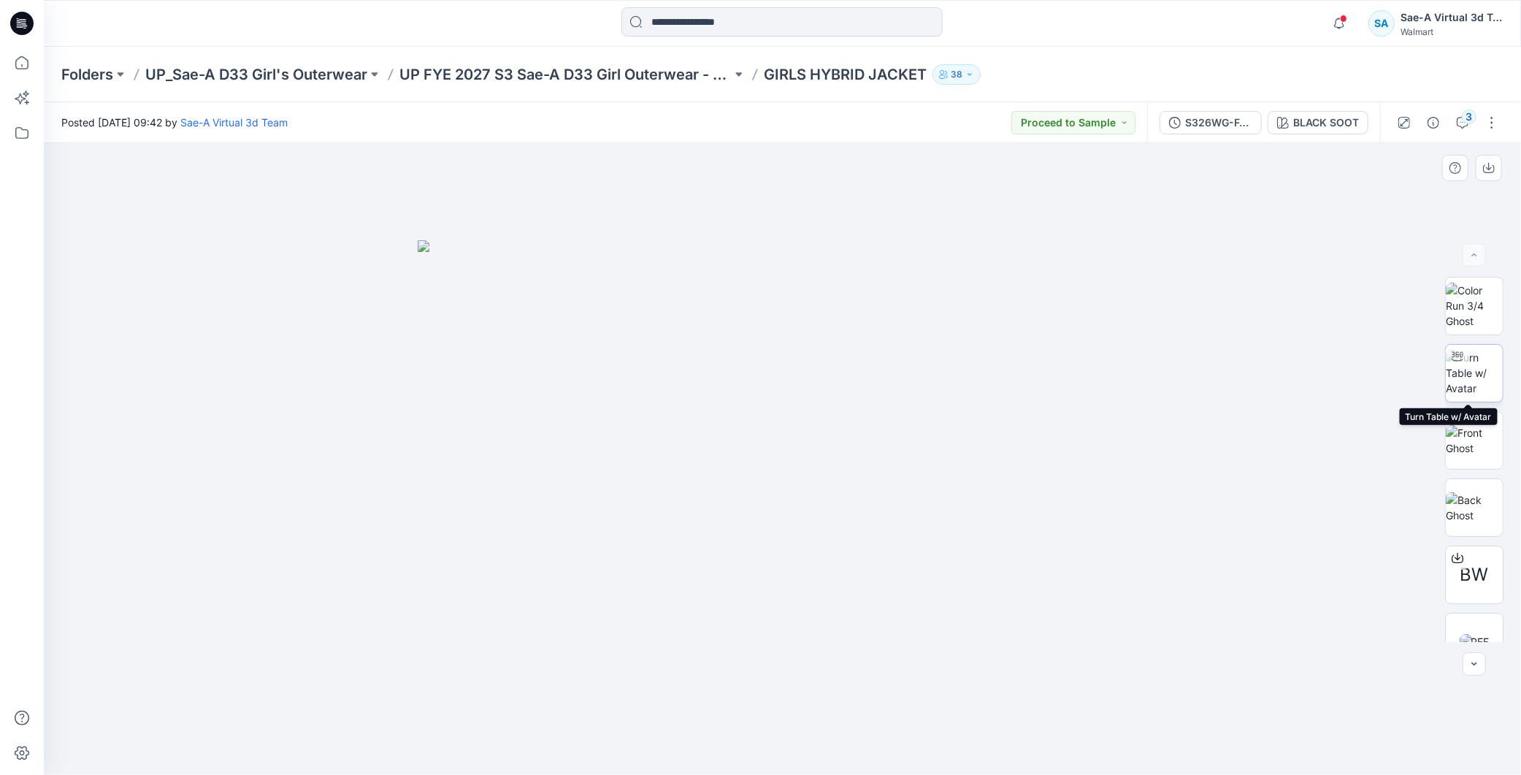
click at [1483, 374] on img at bounding box center [1474, 373] width 57 height 46
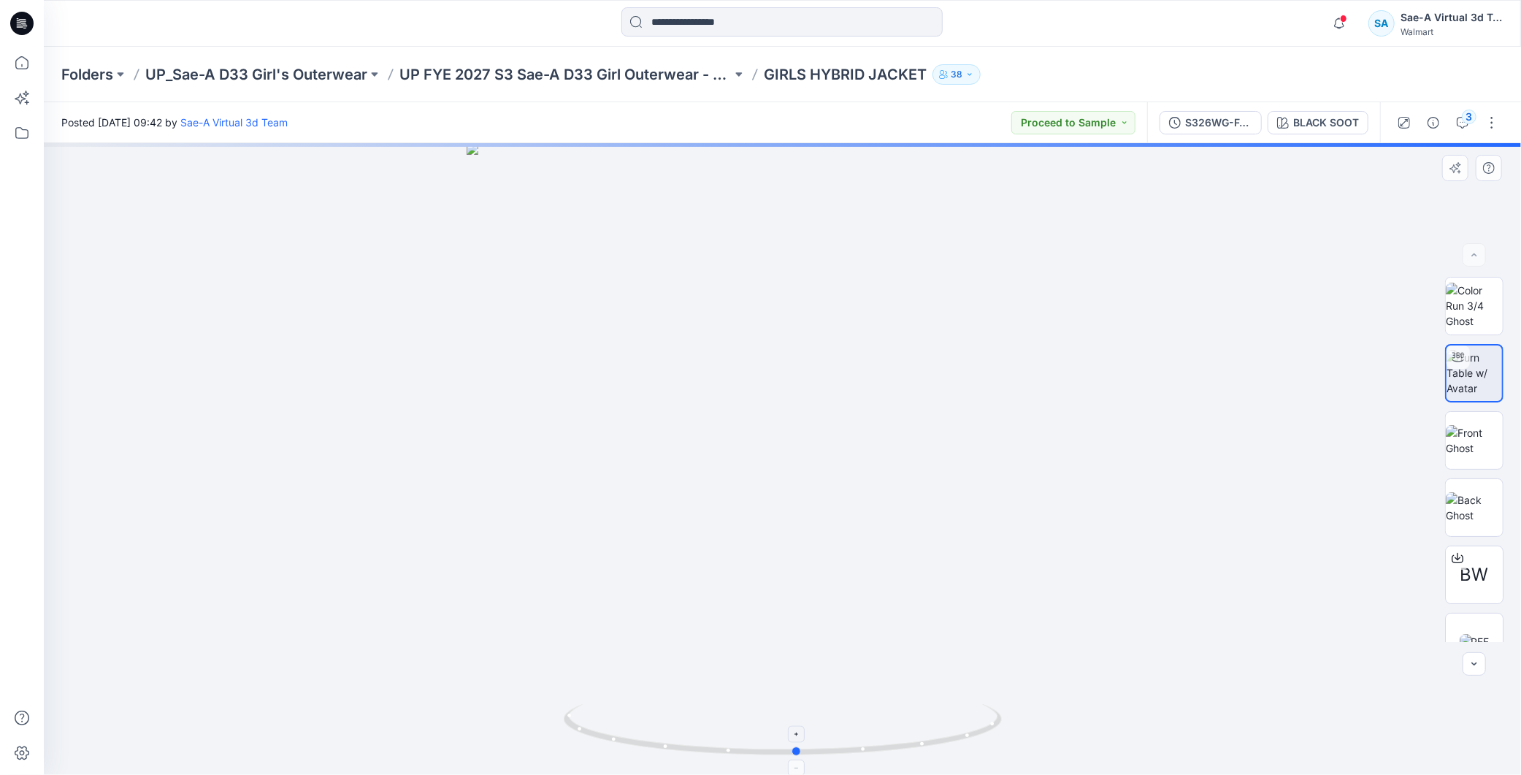
drag, startPoint x: 960, startPoint y: 761, endPoint x: 975, endPoint y: 726, distance: 38.0
click at [975, 726] on div at bounding box center [782, 459] width 1477 height 632
drag, startPoint x: 930, startPoint y: 236, endPoint x: 958, endPoint y: 340, distance: 107.3
drag, startPoint x: 1173, startPoint y: 278, endPoint x: 1030, endPoint y: 235, distance: 149.5
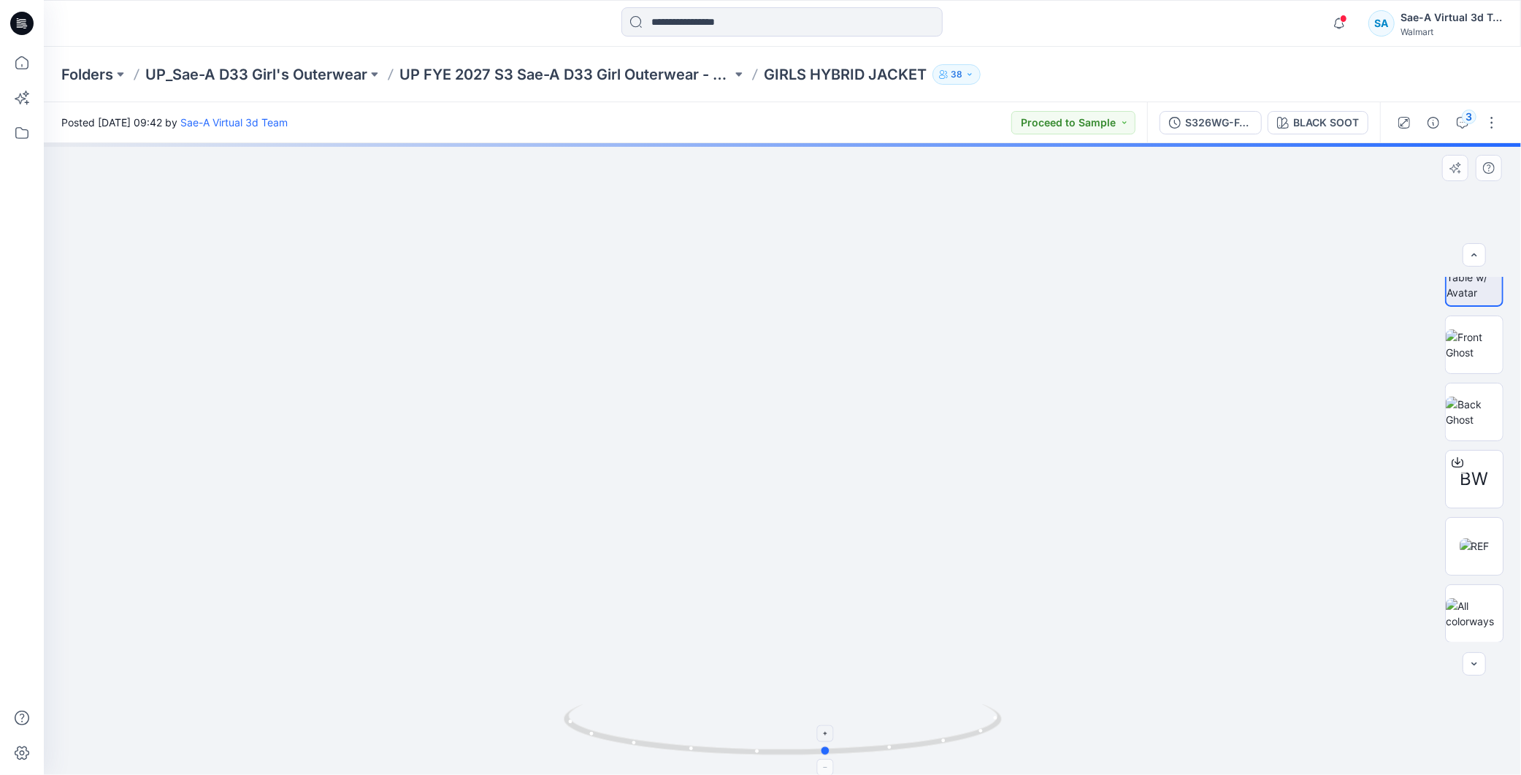
click at [903, 745] on icon at bounding box center [785, 731] width 442 height 55
click at [1335, 126] on div "BLACK SOOT" at bounding box center [1326, 123] width 66 height 16
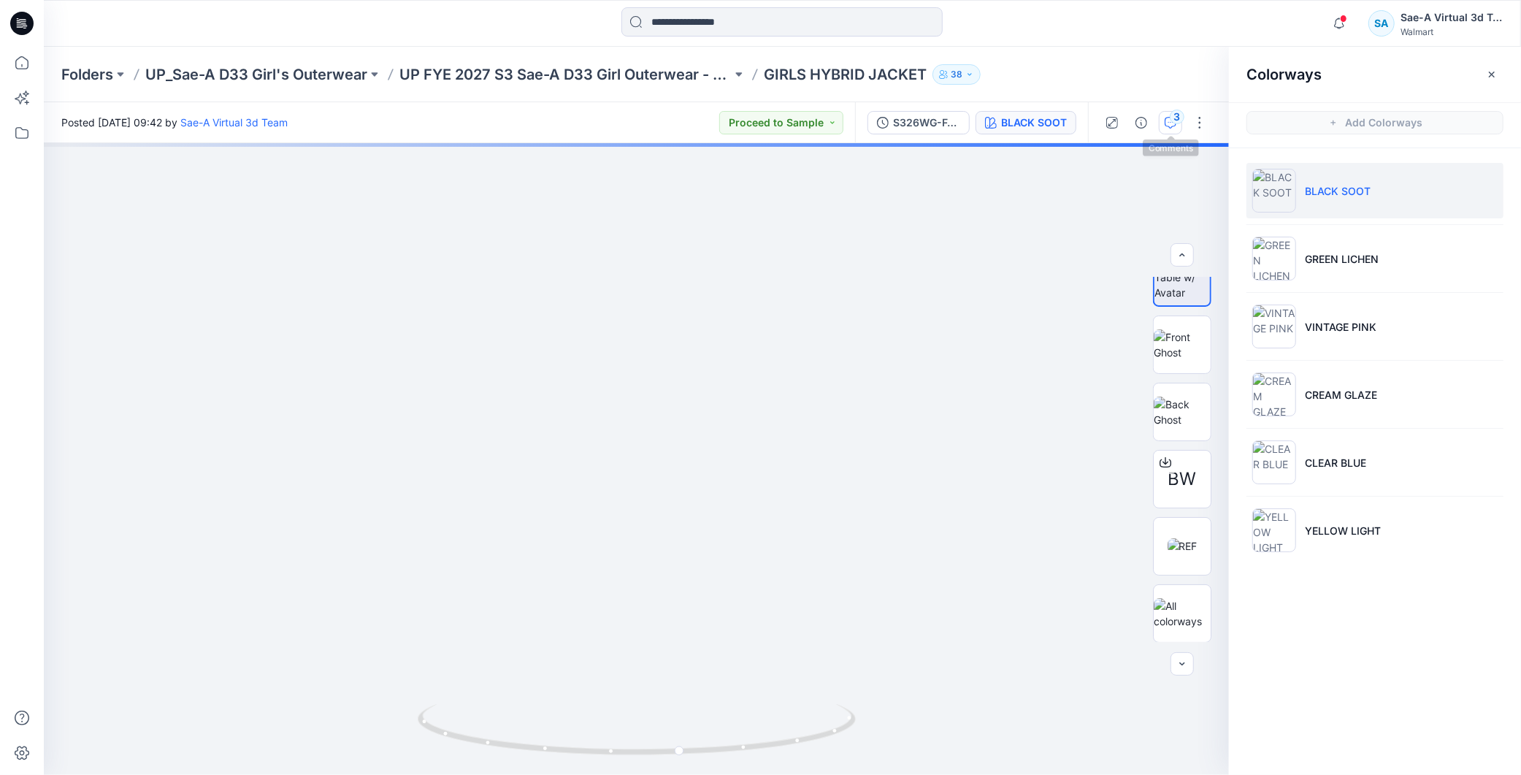
click at [1174, 118] on div "3" at bounding box center [1177, 117] width 15 height 15
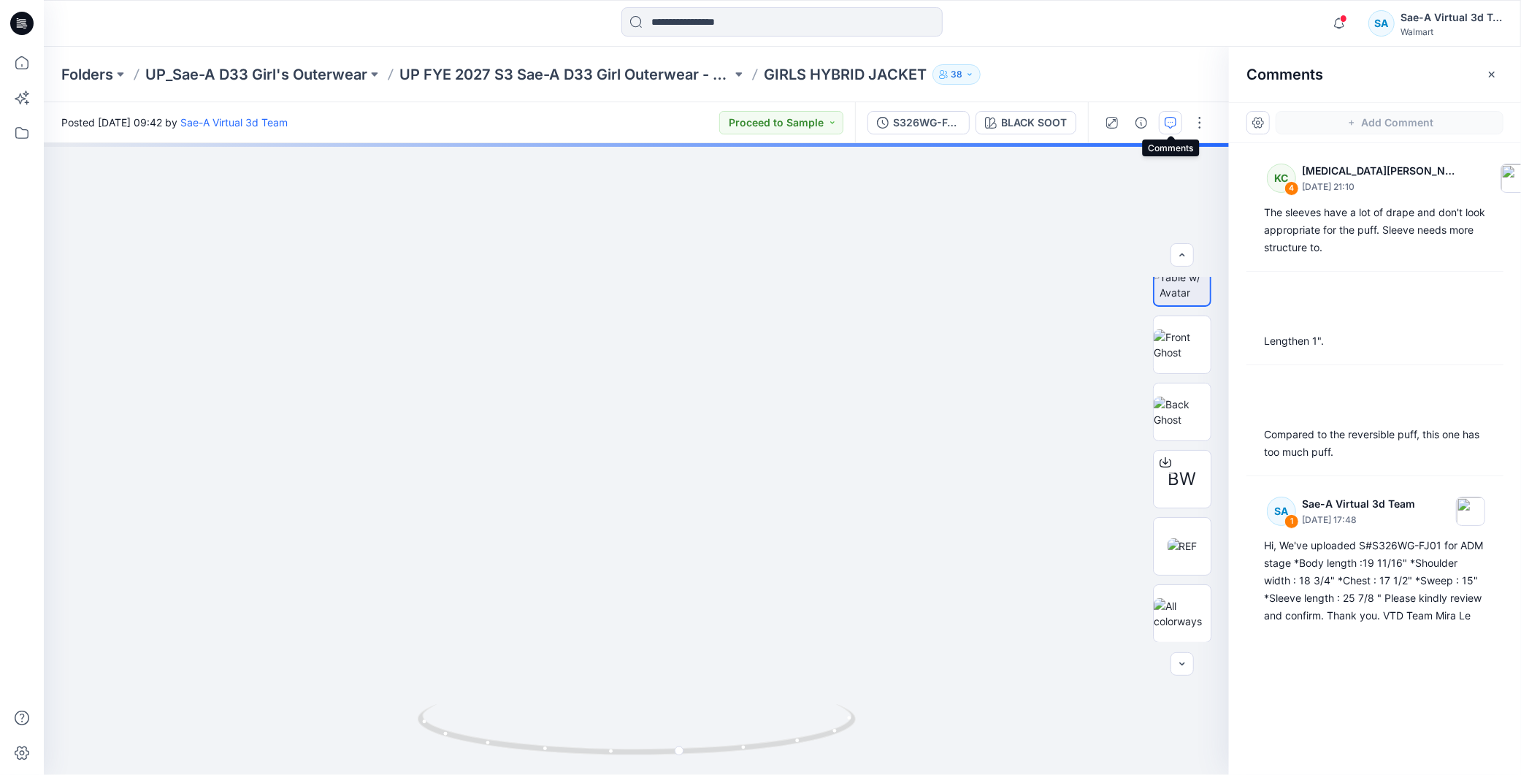
click at [1164, 113] on button "button" at bounding box center [1170, 122] width 23 height 23
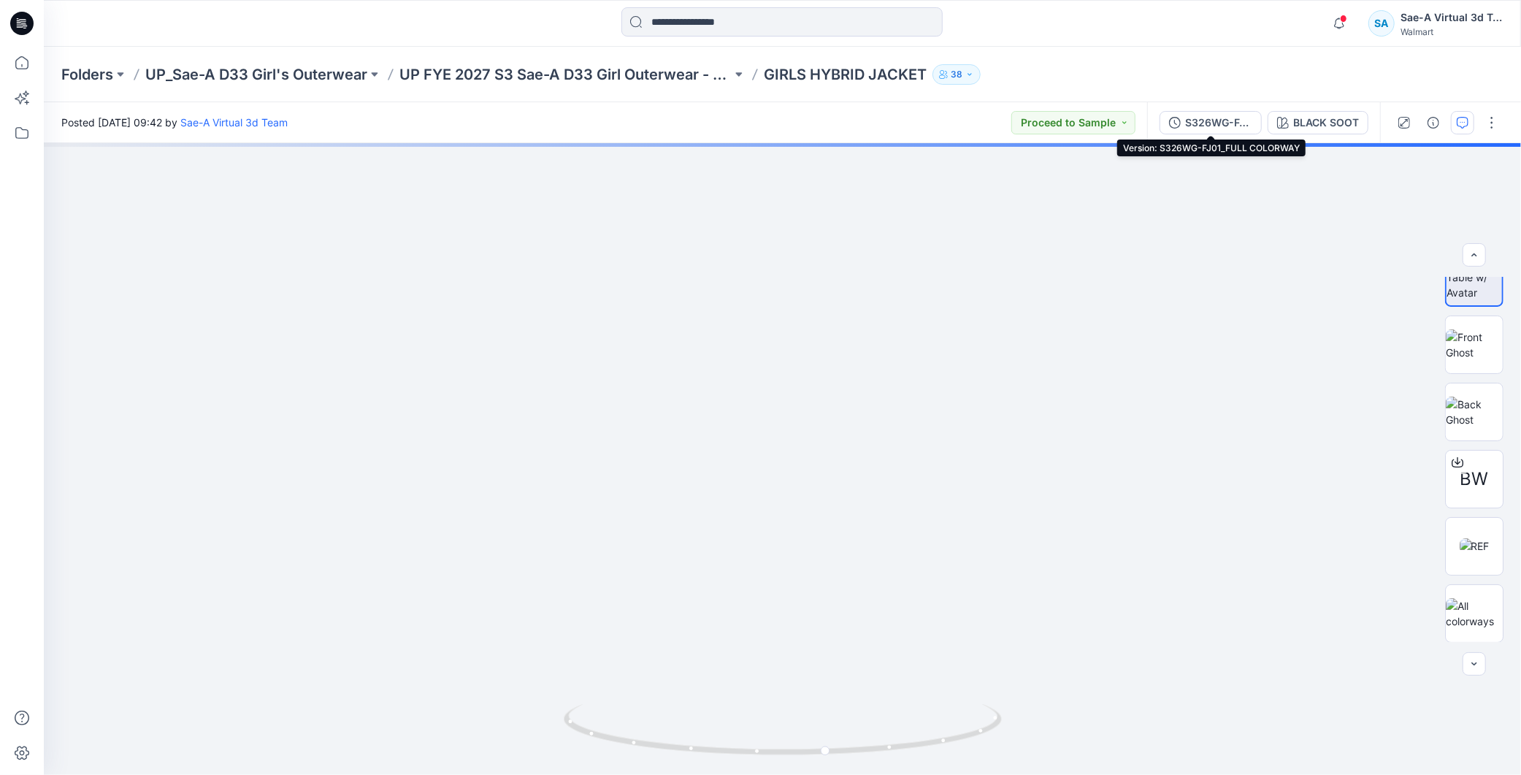
click at [1164, 113] on button "S326WG-FJ01_FULL COLORWAY" at bounding box center [1211, 122] width 102 height 23
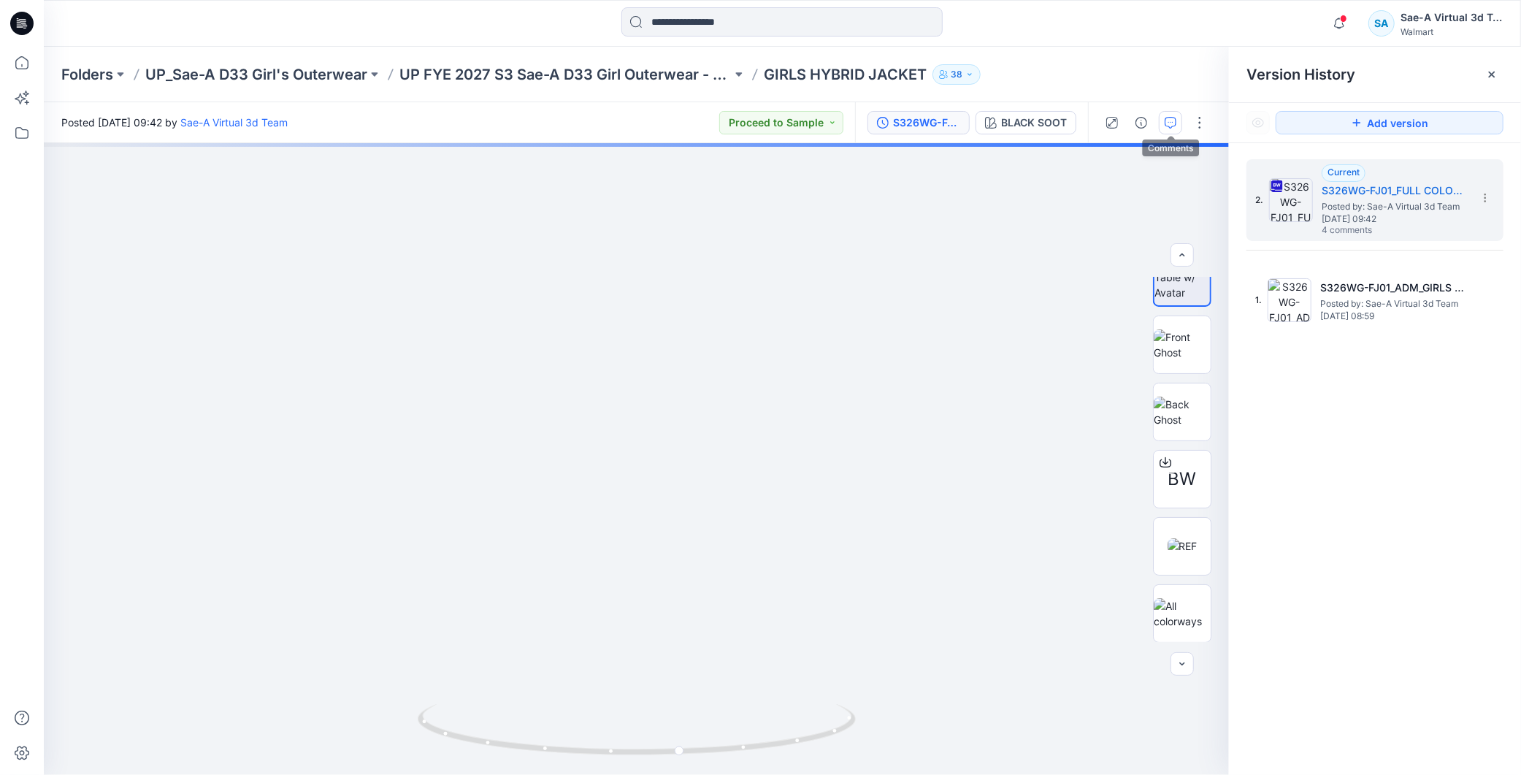
click at [1176, 117] on icon "button" at bounding box center [1171, 123] width 12 height 12
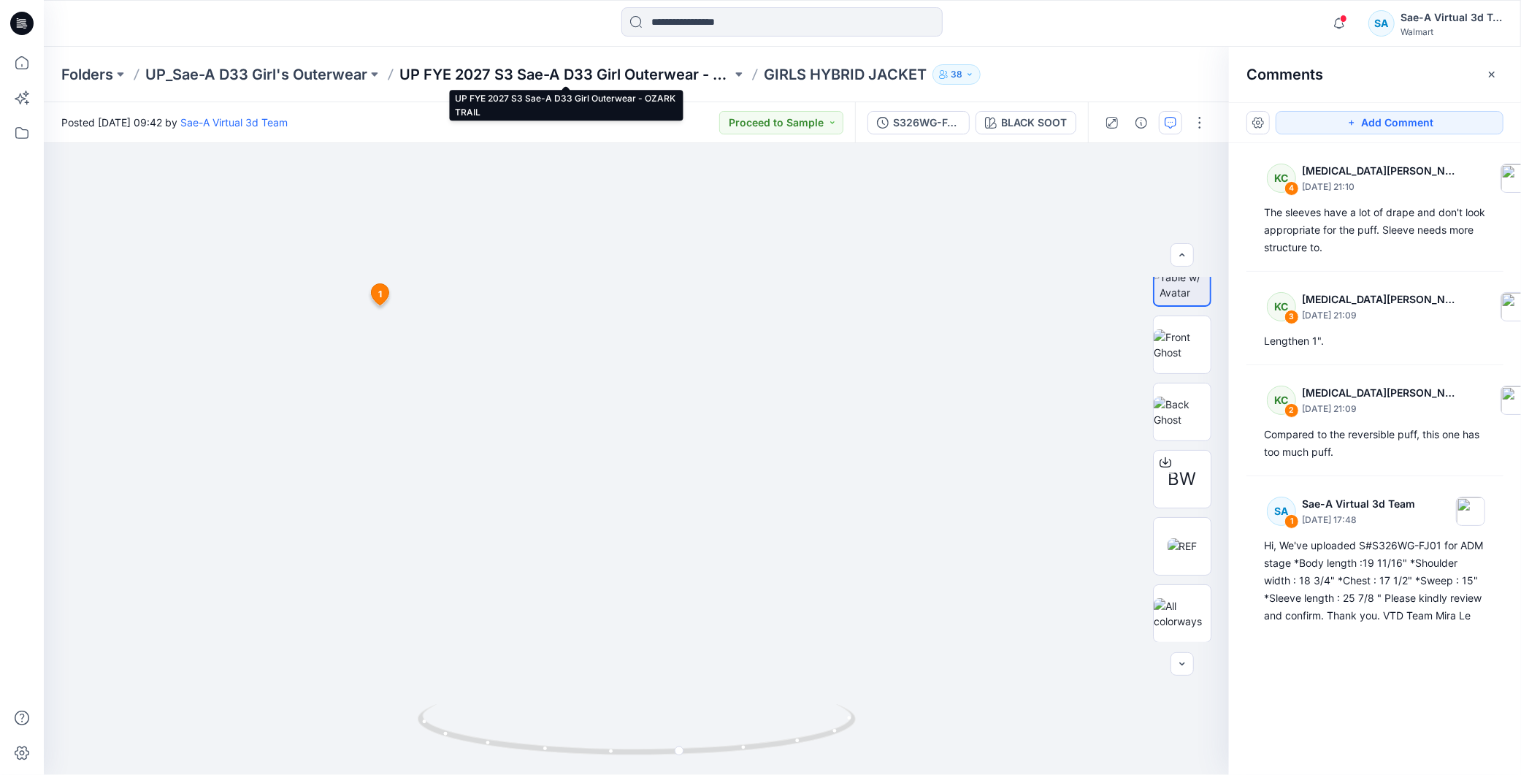
click at [637, 64] on p "UP FYE 2027 S3 Sae-A D33 Girl Outerwear - OZARK TRAIL" at bounding box center [565, 74] width 332 height 20
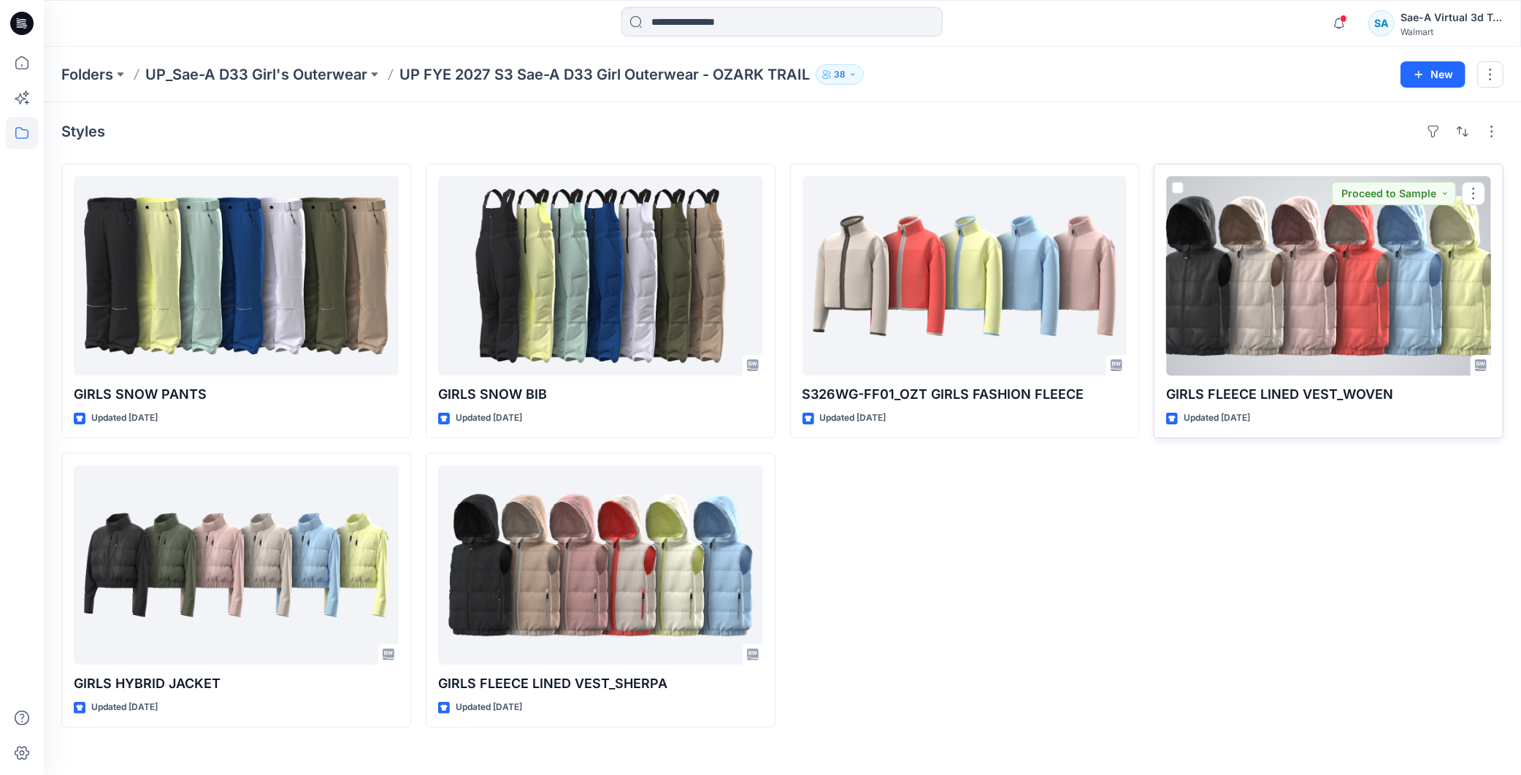
click at [1337, 290] on div at bounding box center [1328, 275] width 325 height 199
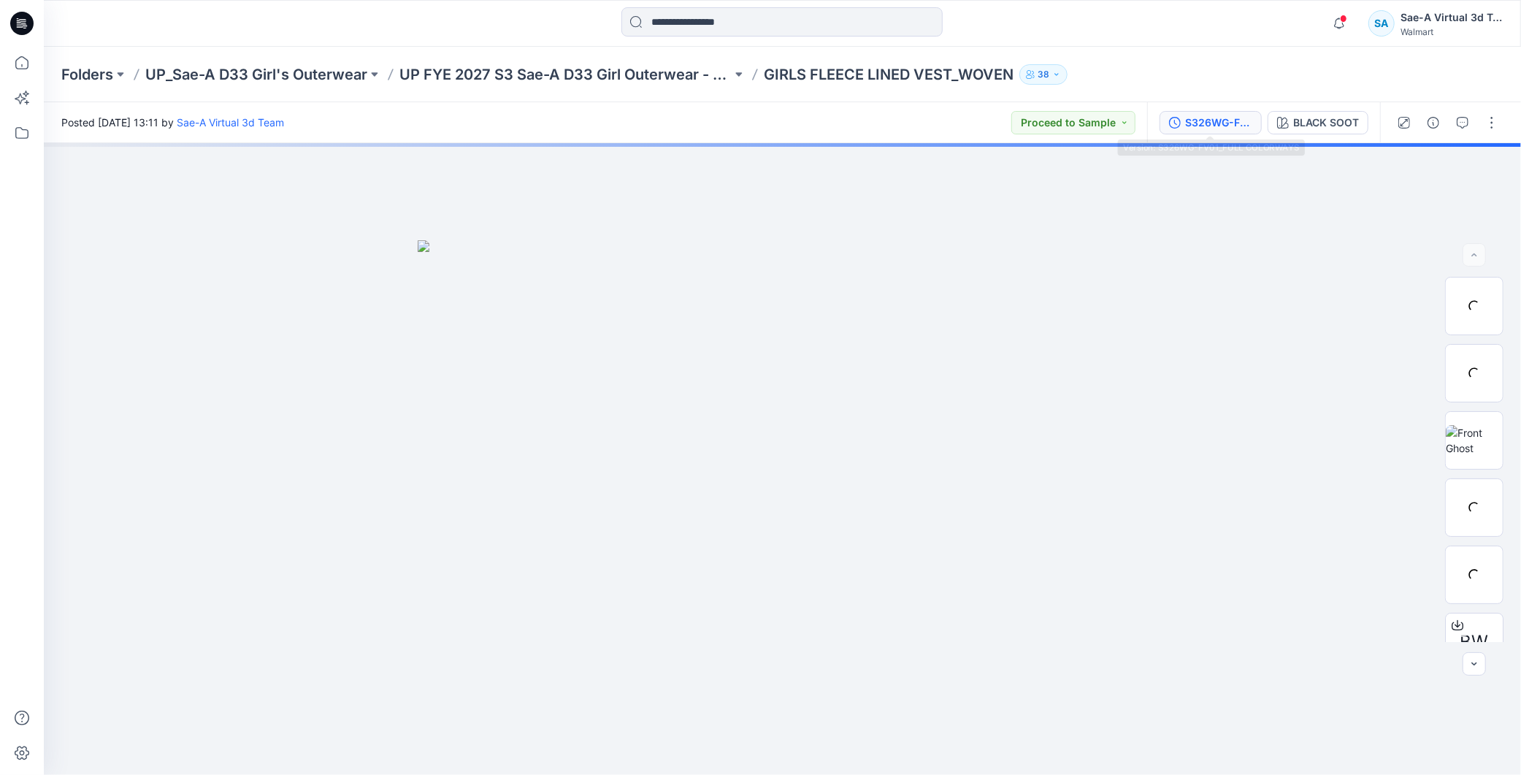
drag, startPoint x: 1196, startPoint y: 136, endPoint x: 1200, endPoint y: 123, distance: 13.6
click at [1195, 130] on div "S326WG-FV01_FULL COLORWAYS BLACK SOOT" at bounding box center [1263, 122] width 233 height 41
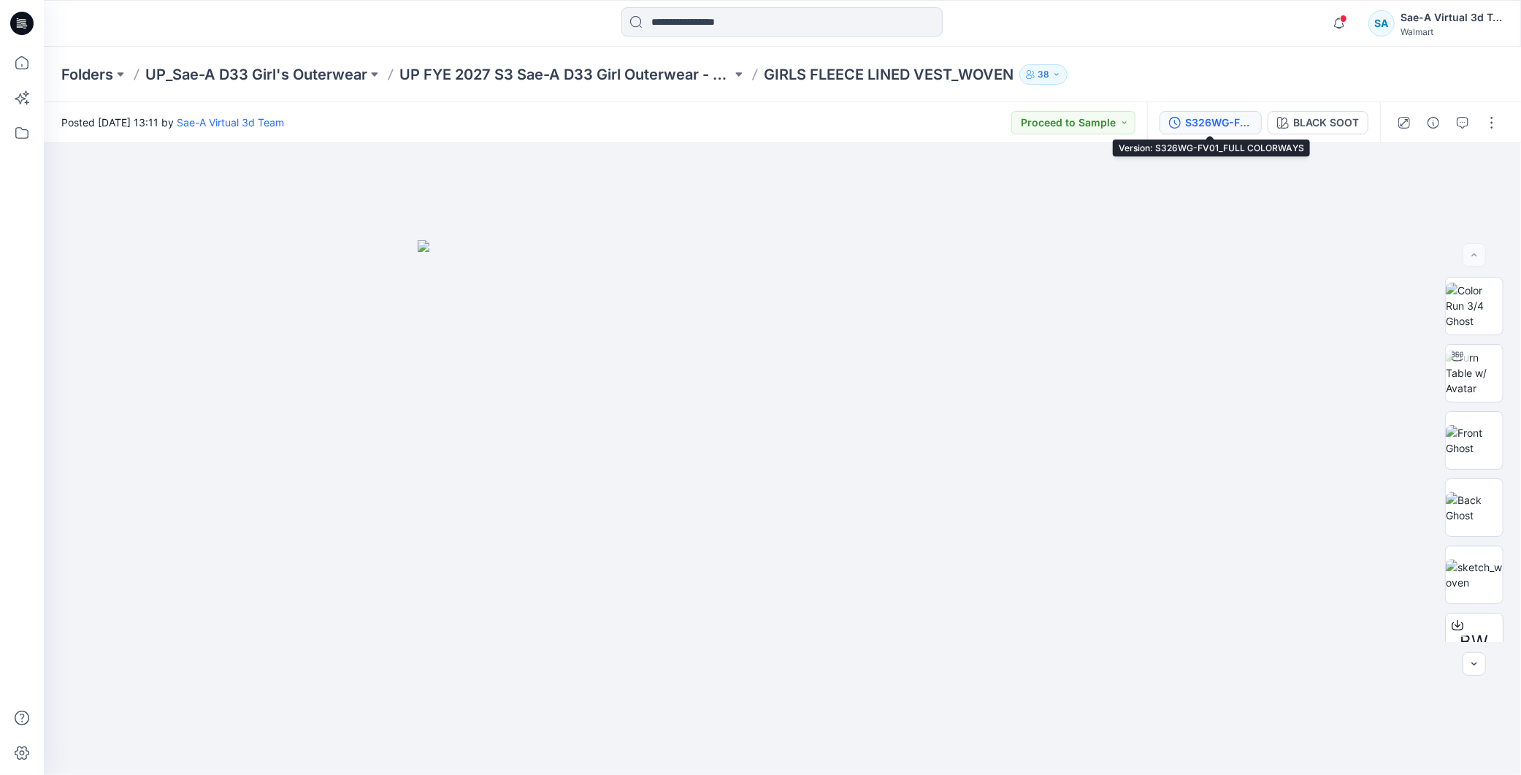
click at [1195, 132] on button "S326WG-FV01_FULL COLORWAYS" at bounding box center [1211, 122] width 102 height 23
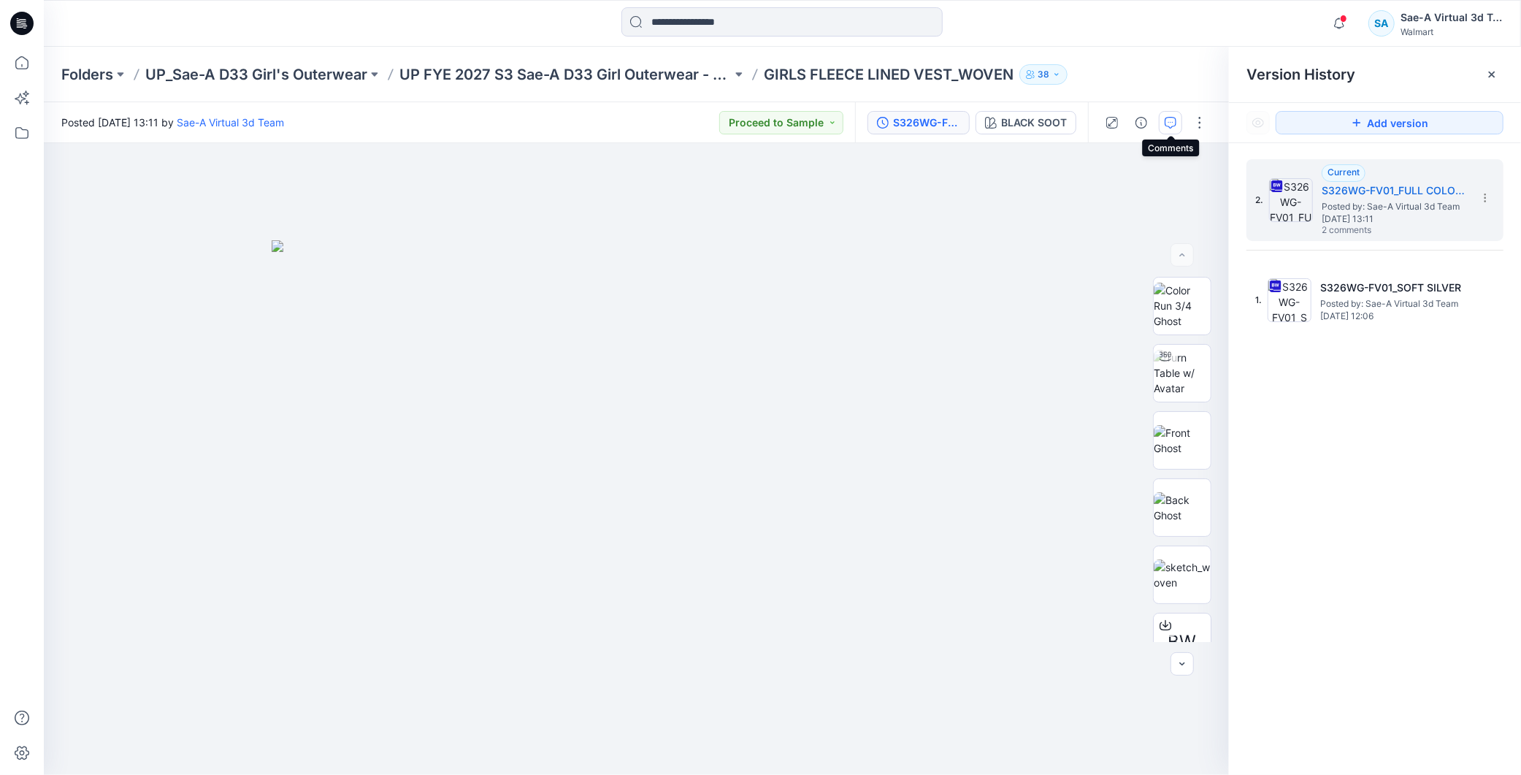
click at [1174, 125] on icon "button" at bounding box center [1171, 123] width 12 height 12
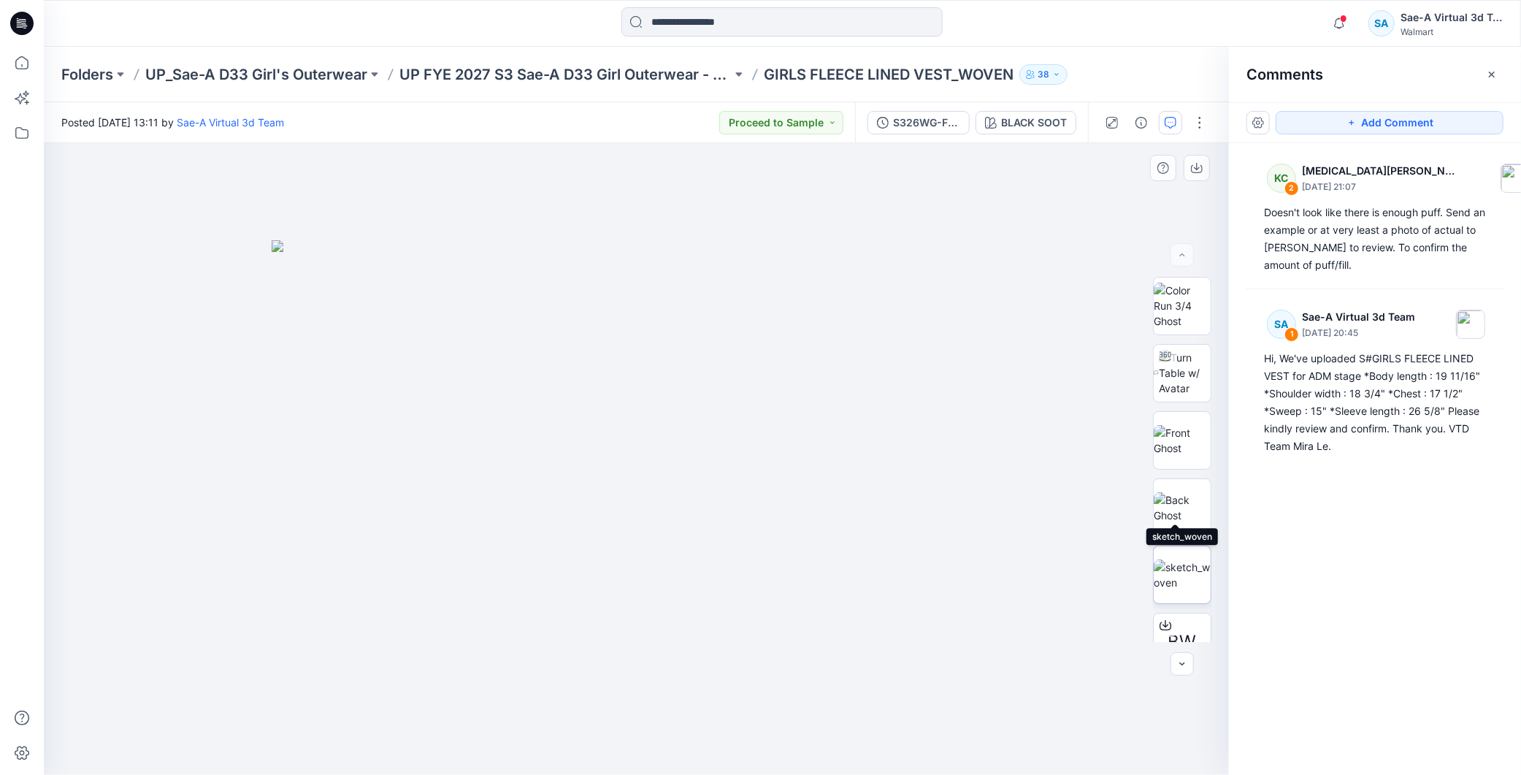
scroll to position [96, 0]
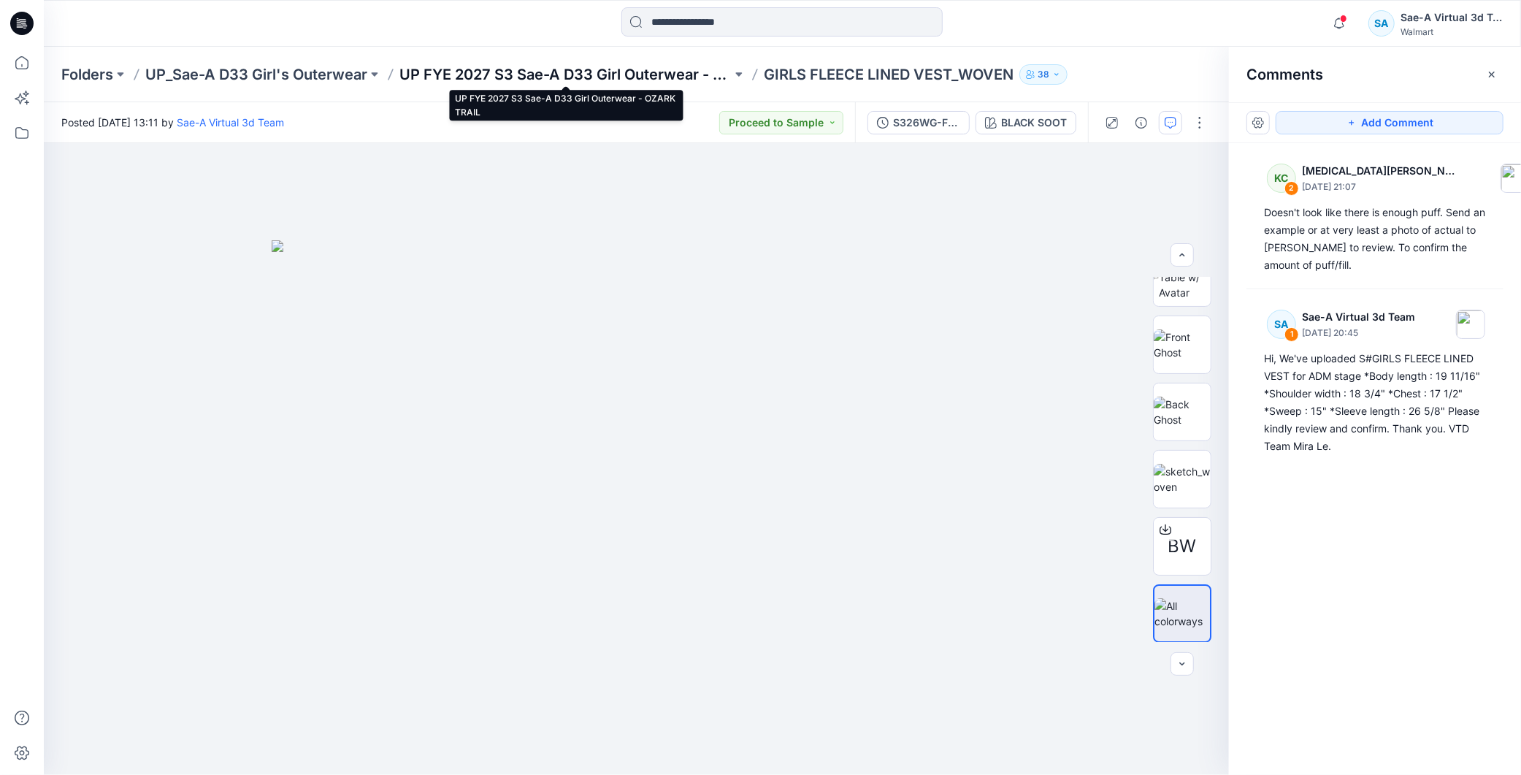
click at [690, 74] on p "UP FYE 2027 S3 Sae-A D33 Girl Outerwear - OZARK TRAIL" at bounding box center [565, 74] width 332 height 20
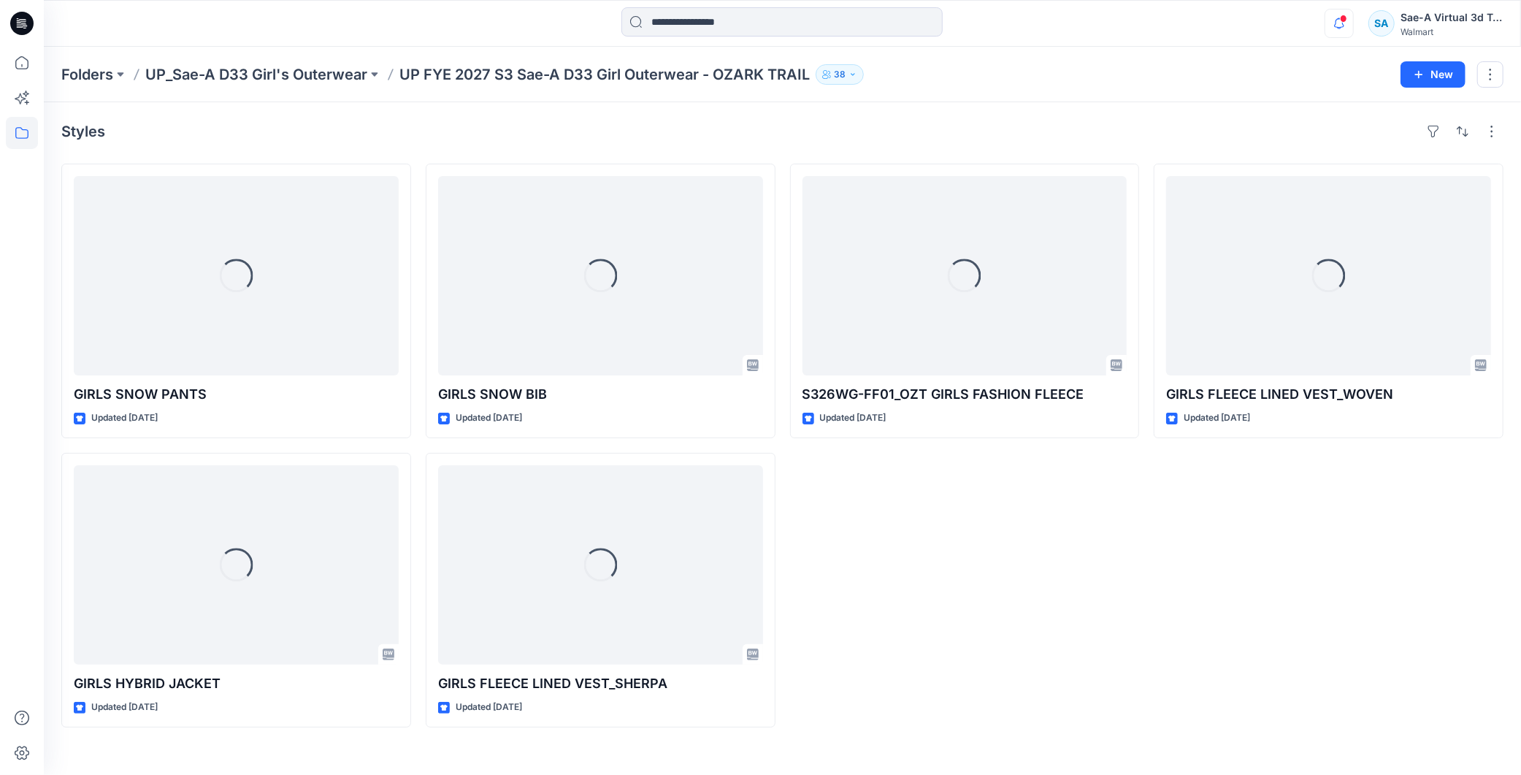
click at [1344, 26] on icon "button" at bounding box center [1339, 23] width 28 height 29
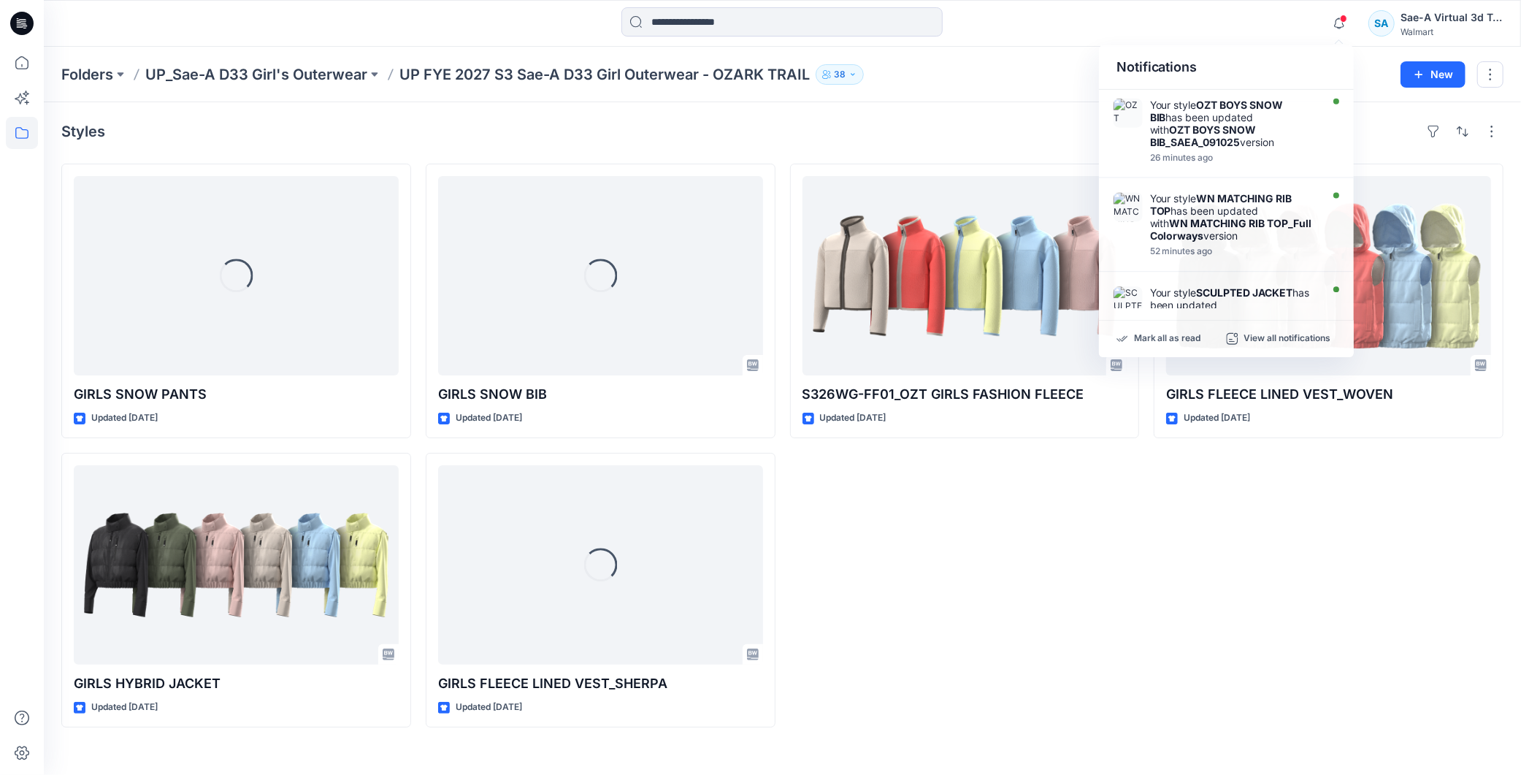
click at [1310, 608] on div "GIRLS FLEECE LINED VEST_WOVEN Updated [DATE]" at bounding box center [1329, 446] width 350 height 564
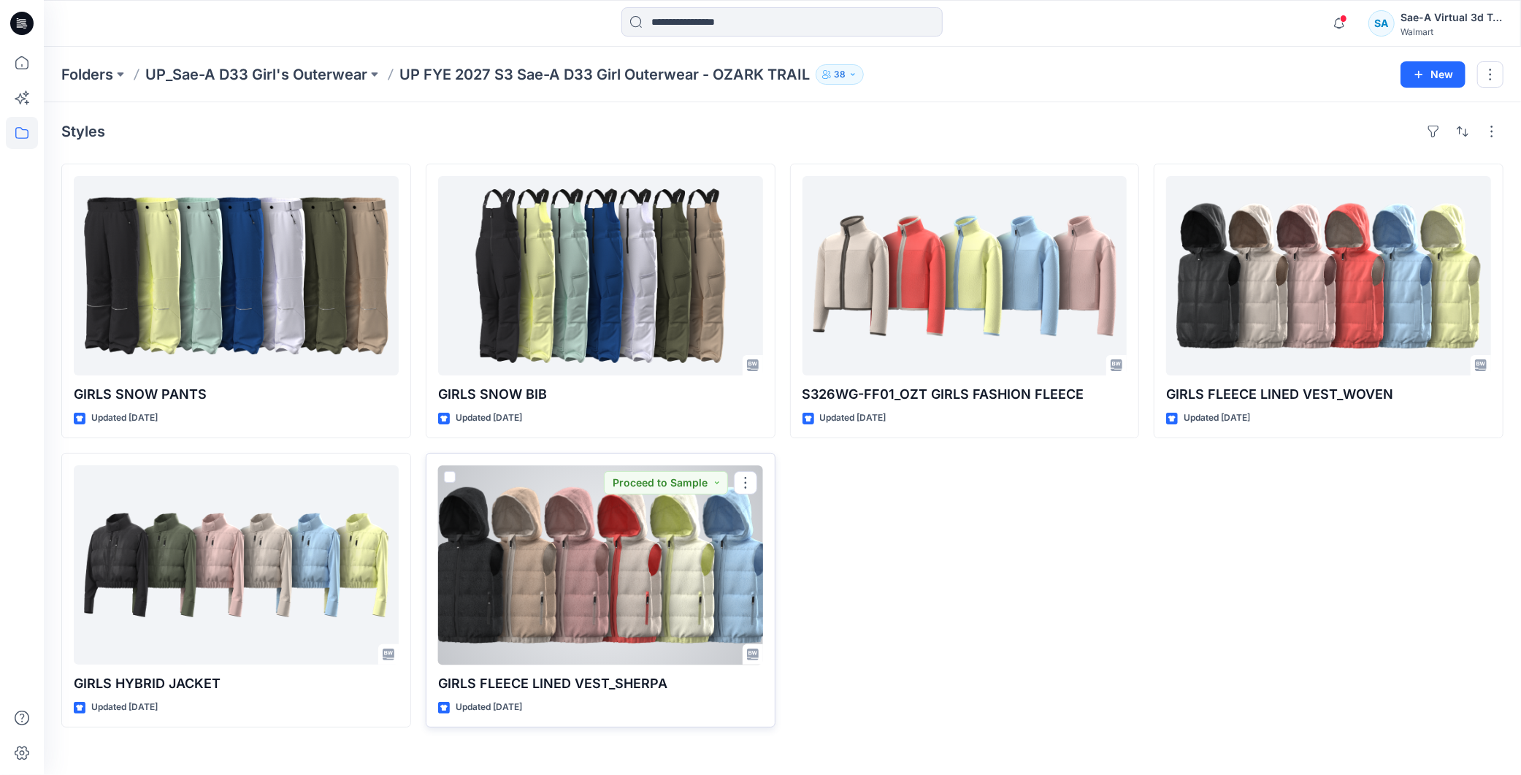
click at [643, 552] on div at bounding box center [600, 564] width 325 height 199
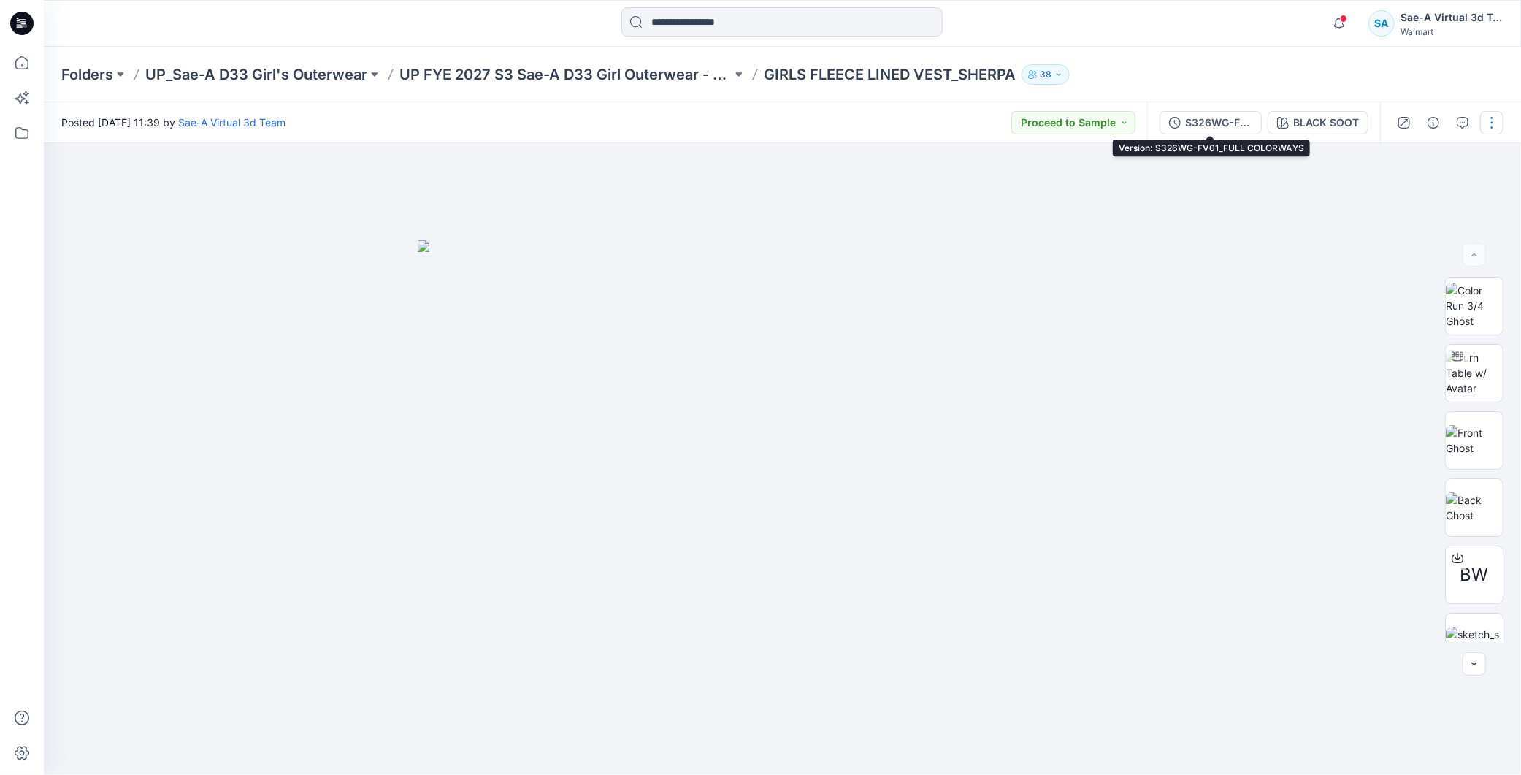
click at [1209, 119] on div "S326WG-FV01_FULL COLORWAYS" at bounding box center [1218, 123] width 67 height 16
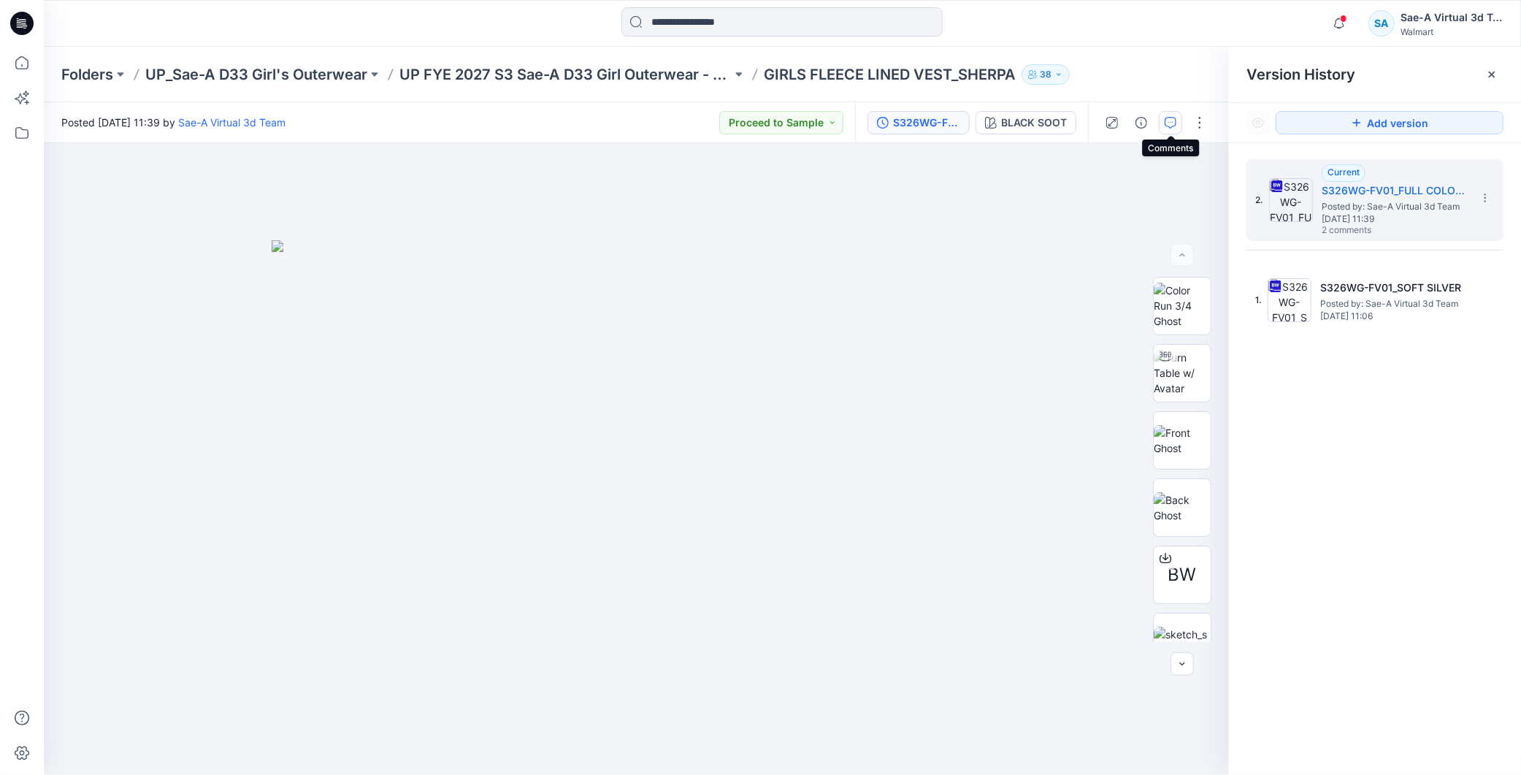
click at [1171, 120] on icon "button" at bounding box center [1171, 123] width 12 height 12
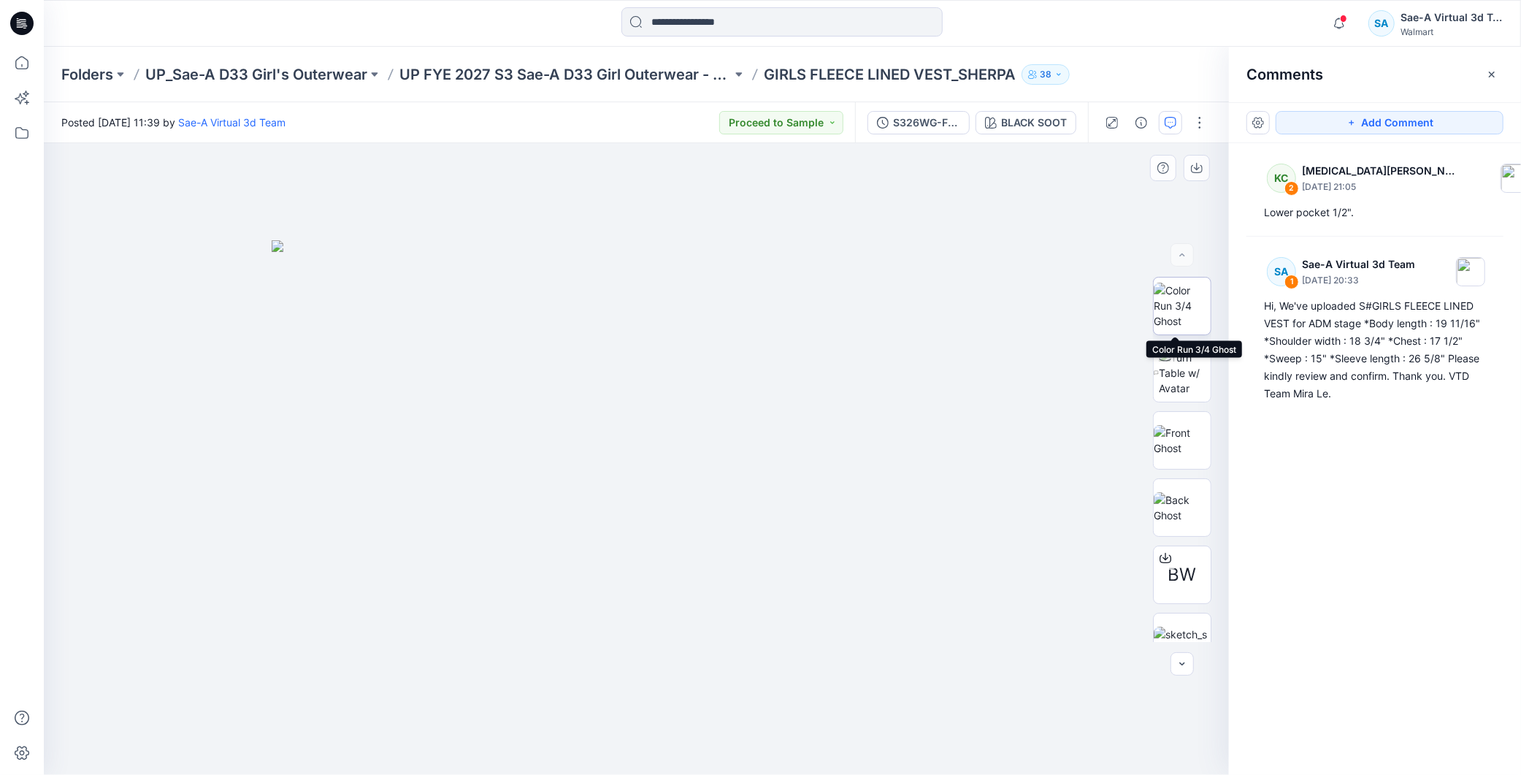
click at [1183, 299] on img at bounding box center [1182, 306] width 57 height 46
click at [678, 91] on div "Folders UP_Sae-A D33 Girl's Outerwear UP FYE 2027 S3 Sae-A D33 Girl Outerwear -…" at bounding box center [782, 74] width 1477 height 55
click at [680, 83] on p "UP FYE 2027 S3 Sae-A D33 Girl Outerwear - OZARK TRAIL" at bounding box center [565, 74] width 332 height 20
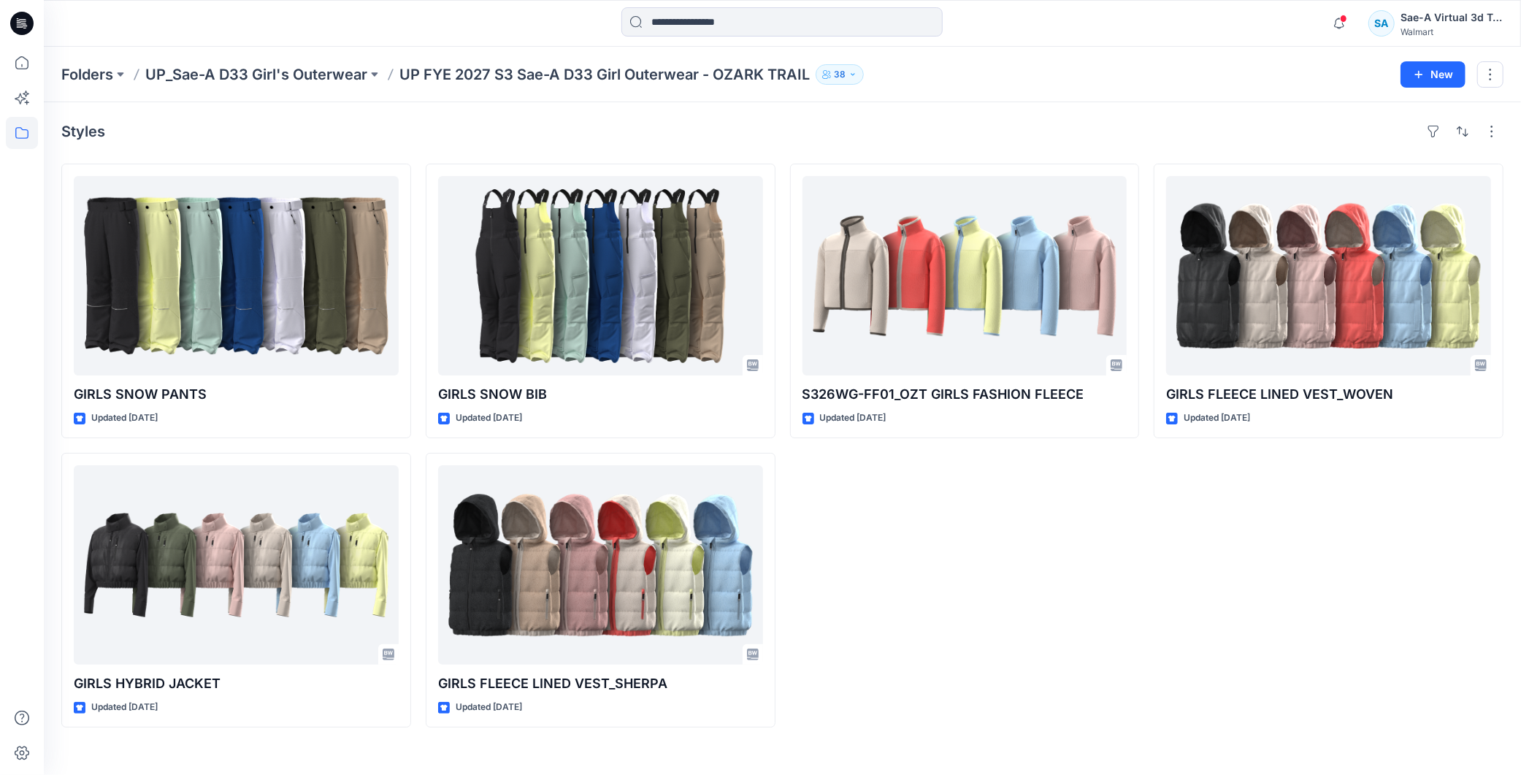
click at [1111, 566] on div "S326WG-FF01_OZT GIRLS FASHION FLEECE Updated [DATE]" at bounding box center [965, 446] width 350 height 564
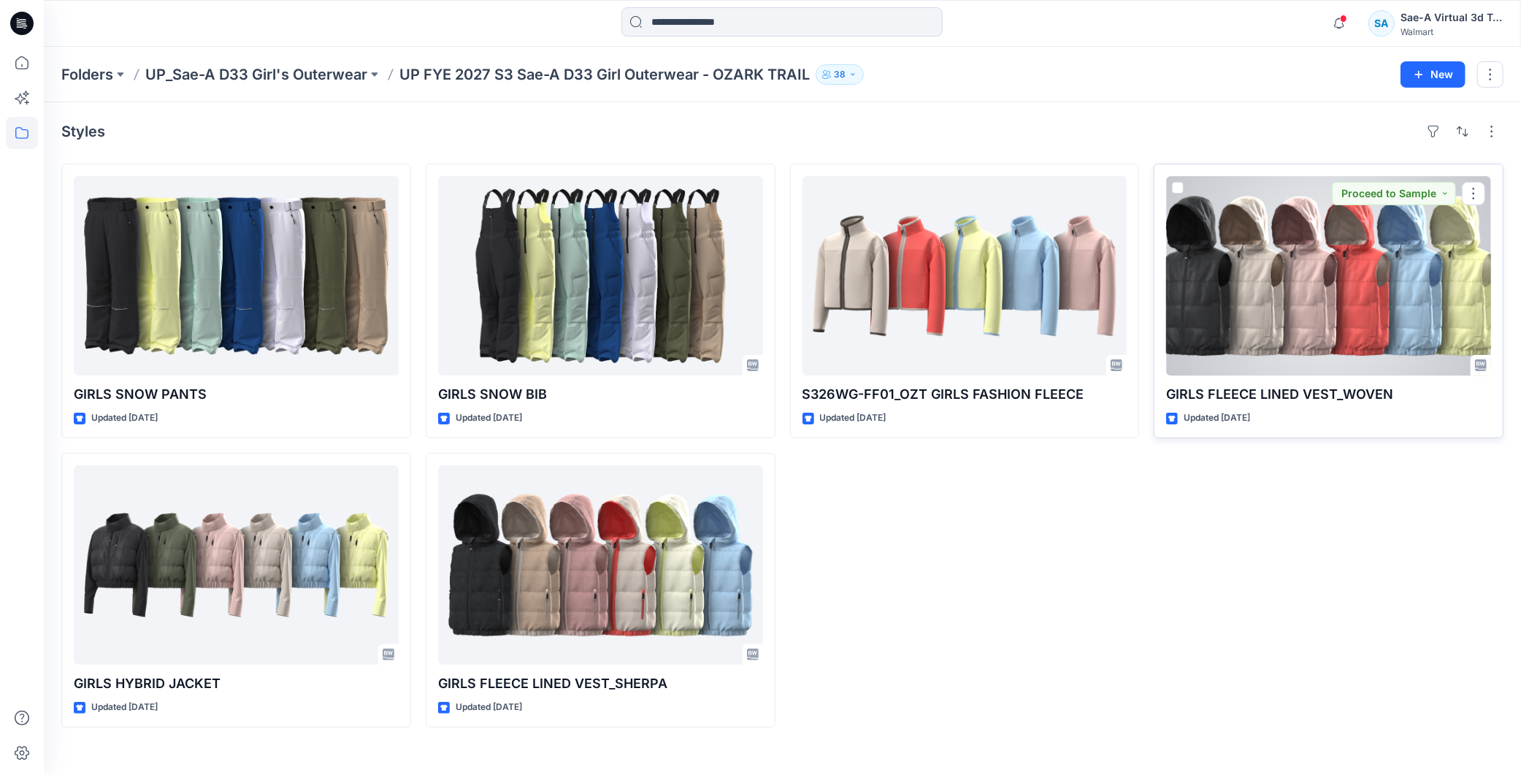
click at [1359, 260] on div at bounding box center [1328, 275] width 325 height 199
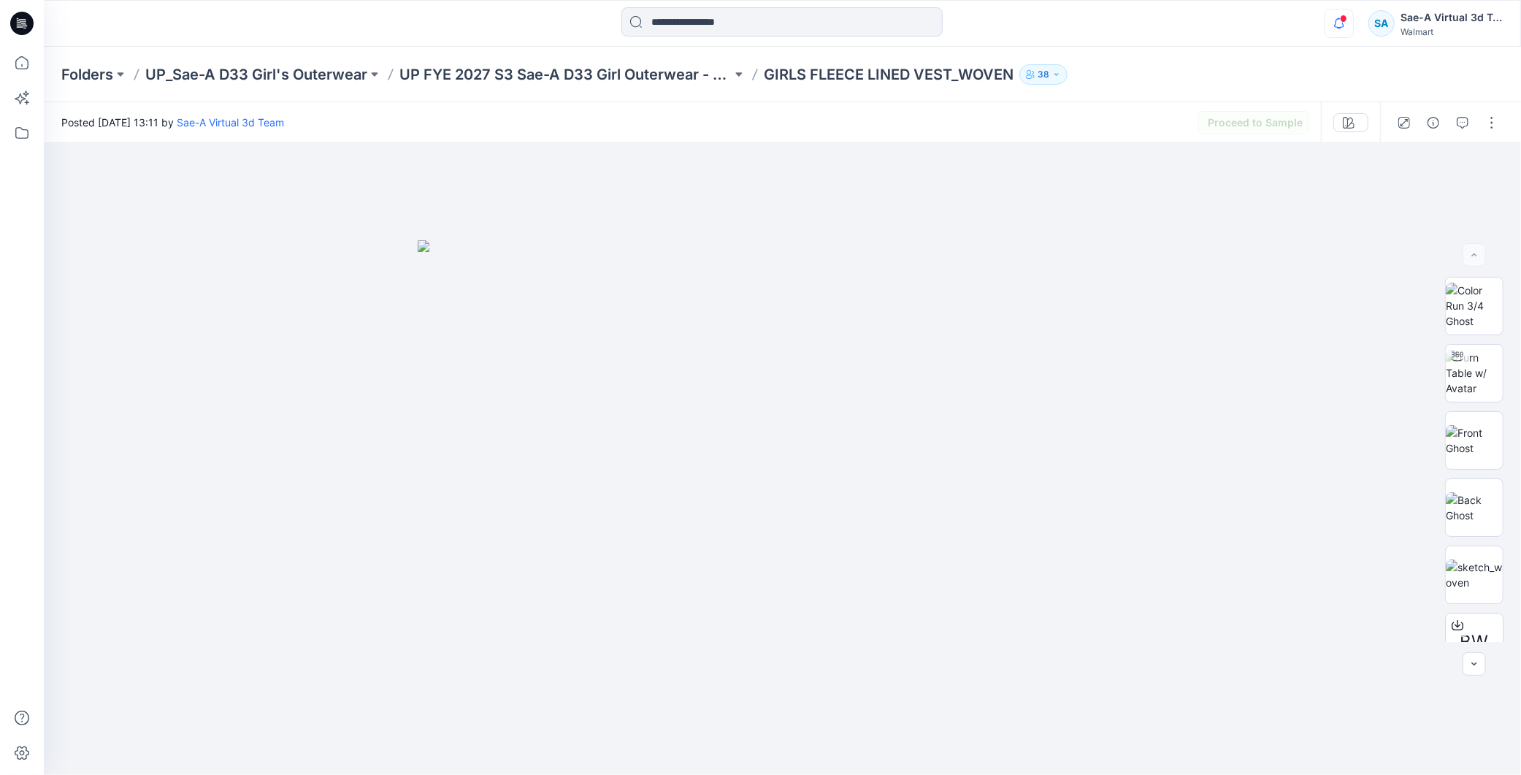
click at [1325, 22] on icon "button" at bounding box center [1339, 23] width 28 height 29
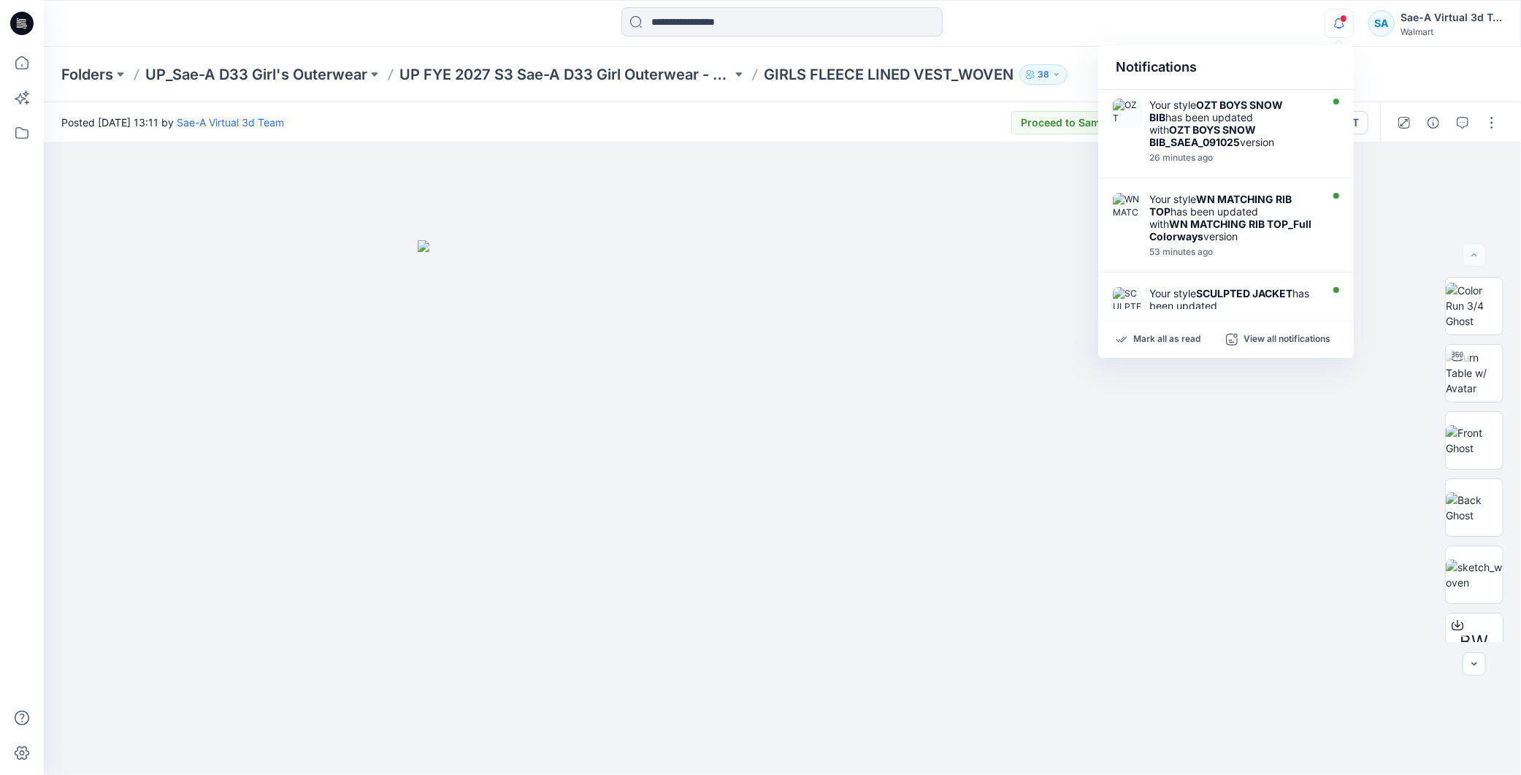
drag, startPoint x: 1333, startPoint y: 22, endPoint x: 1307, endPoint y: 0, distance: 33.7
click at [1333, 23] on icon "button" at bounding box center [1339, 23] width 28 height 29
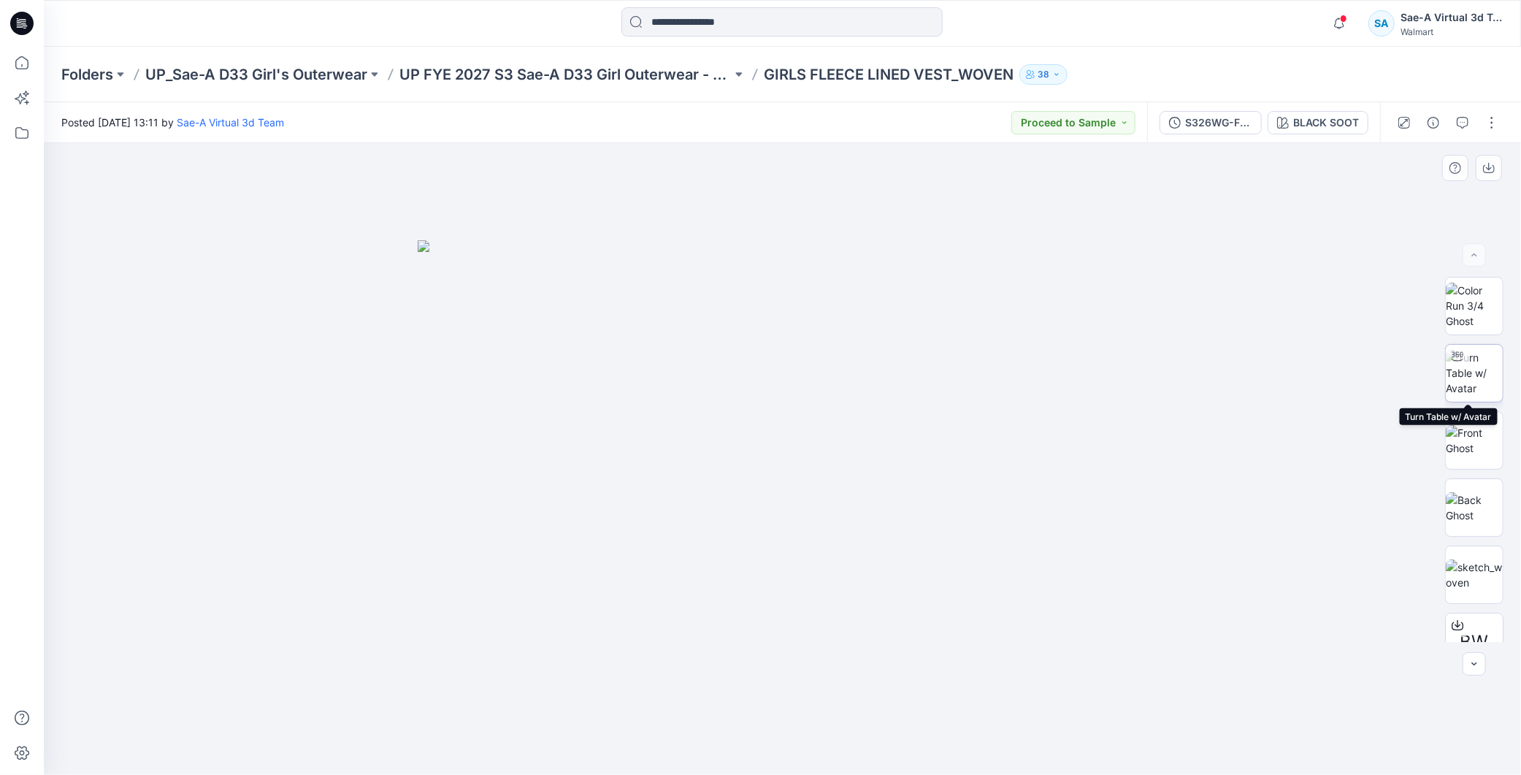
click at [1479, 367] on img at bounding box center [1474, 373] width 57 height 46
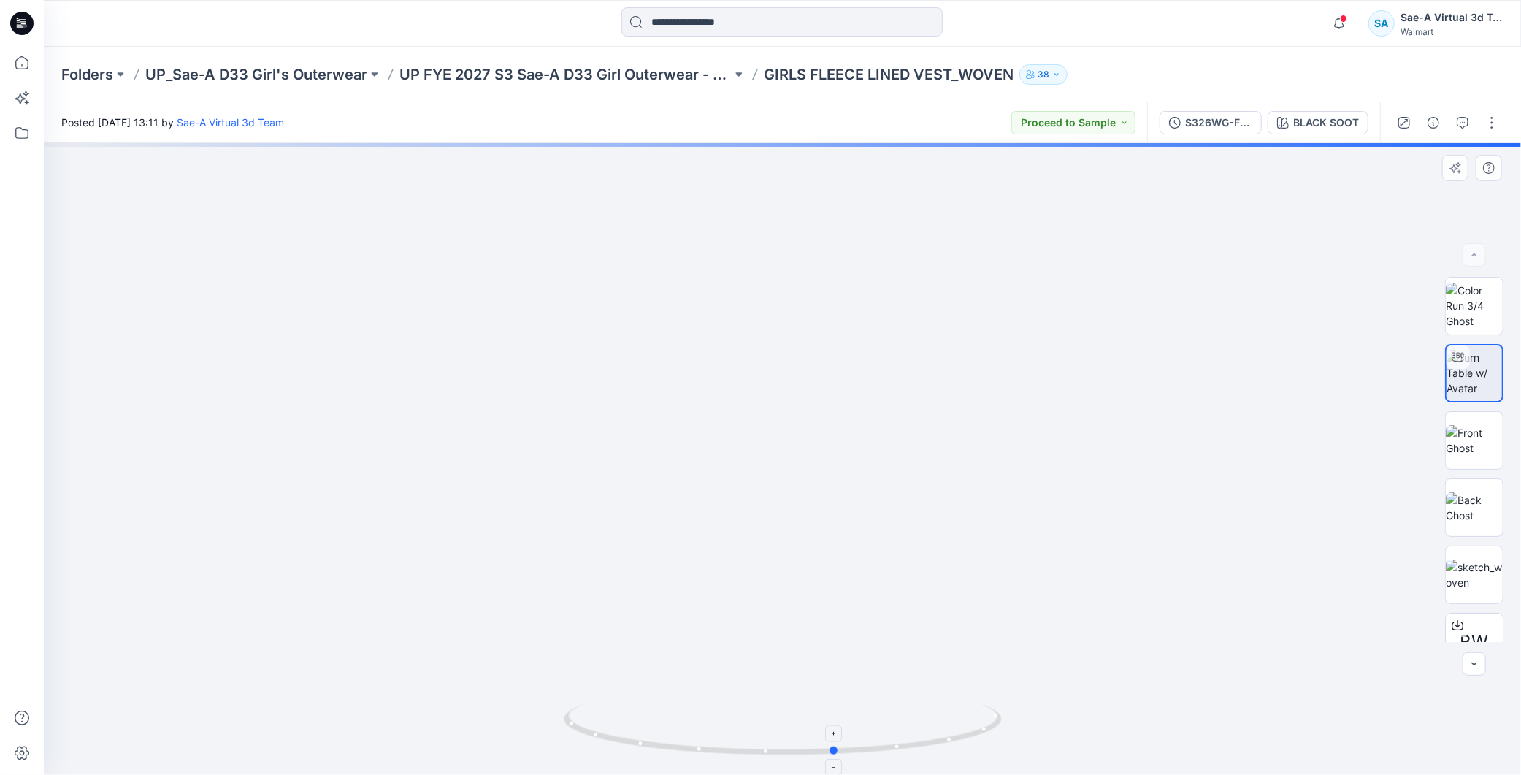
drag, startPoint x: 884, startPoint y: 747, endPoint x: 938, endPoint y: 746, distance: 53.3
click at [938, 746] on icon at bounding box center [785, 731] width 442 height 55
click at [1218, 121] on div "S326WG-FV01_FULL COLORWAYS" at bounding box center [1218, 123] width 67 height 16
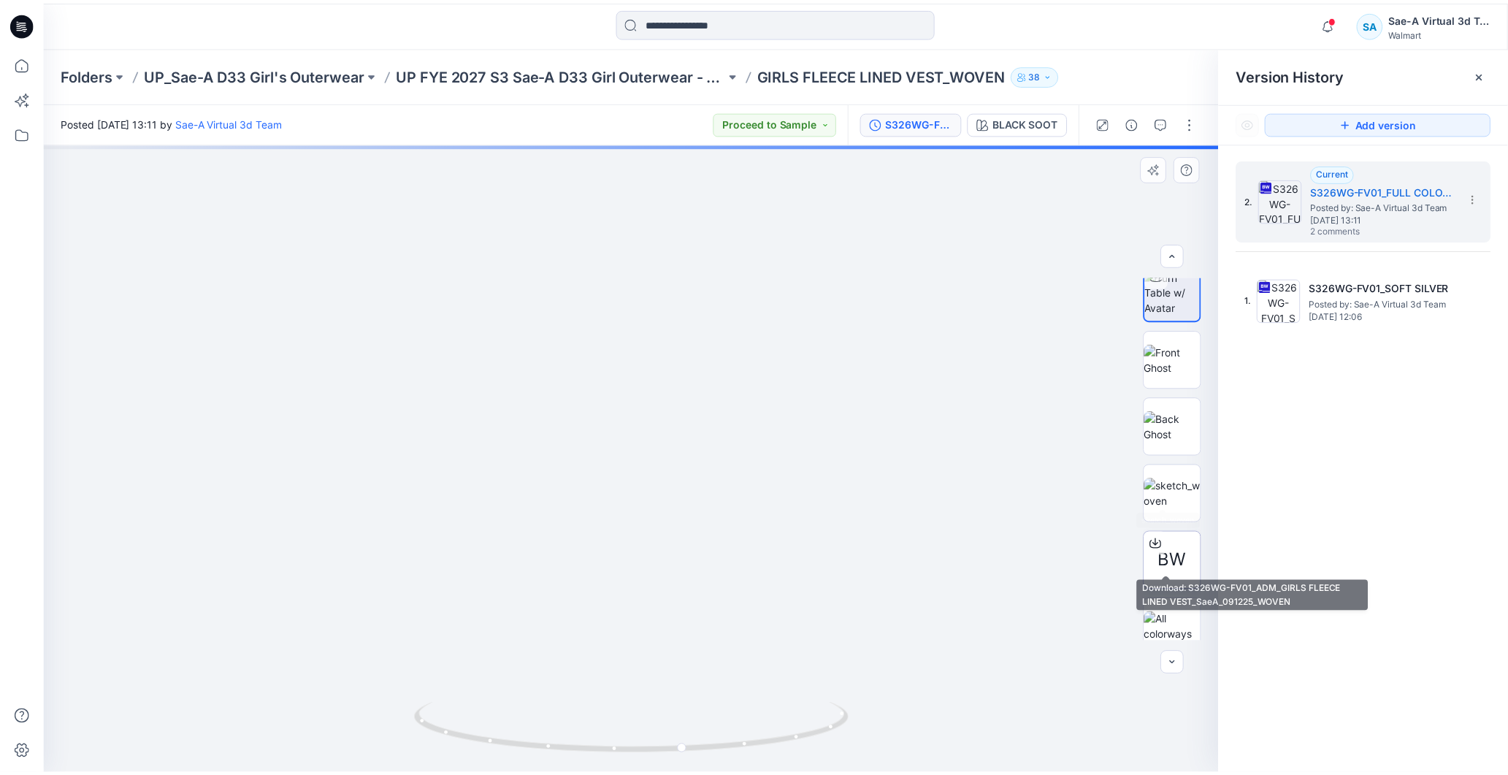
scroll to position [96, 0]
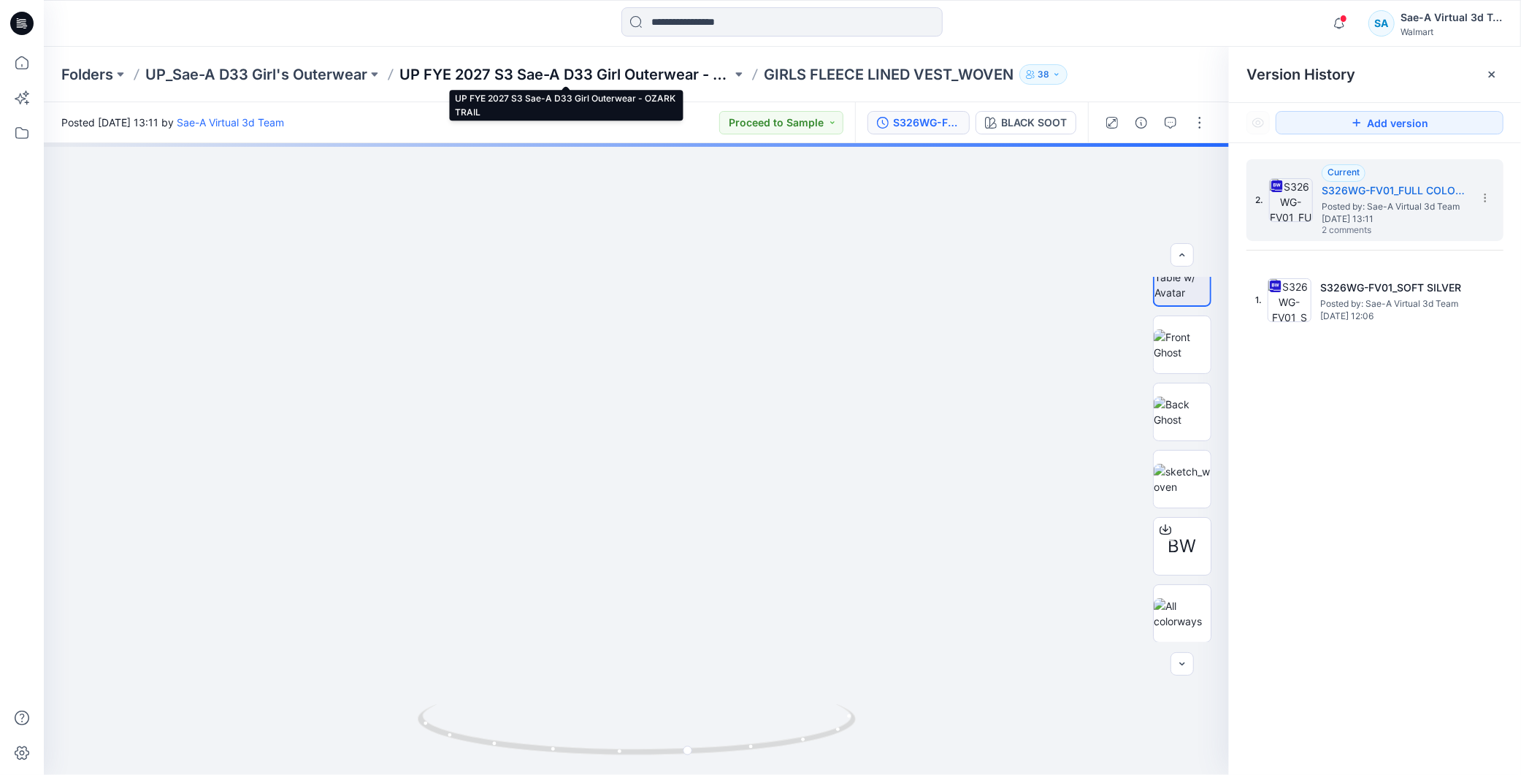
click at [660, 75] on p "UP FYE 2027 S3 Sae-A D33 Girl Outerwear - OZARK TRAIL" at bounding box center [565, 74] width 332 height 20
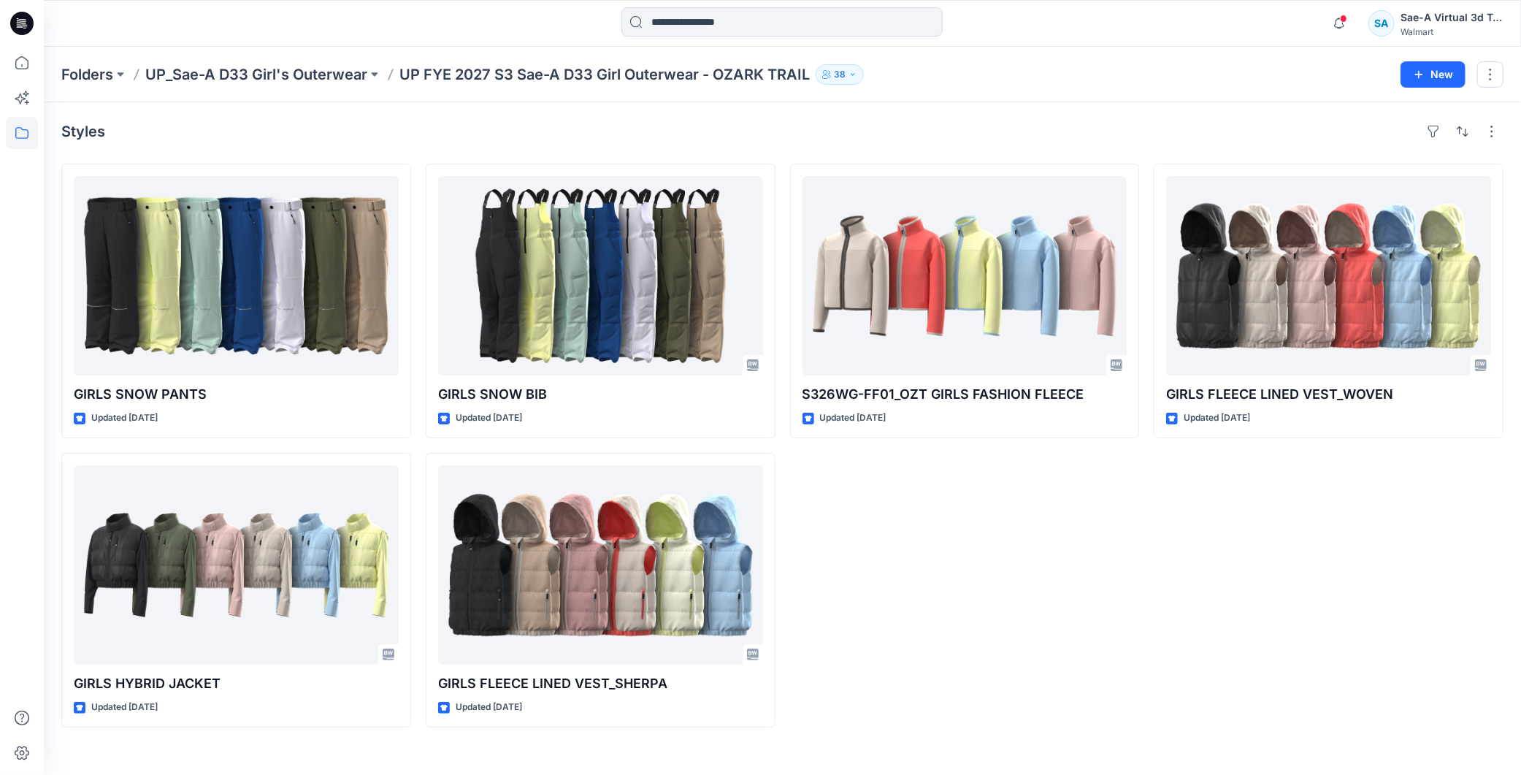
click at [881, 538] on div "S326WG-FF01_OZT GIRLS FASHION FLEECE Updated [DATE]" at bounding box center [965, 446] width 350 height 564
click at [23, 25] on icon at bounding box center [21, 23] width 23 height 23
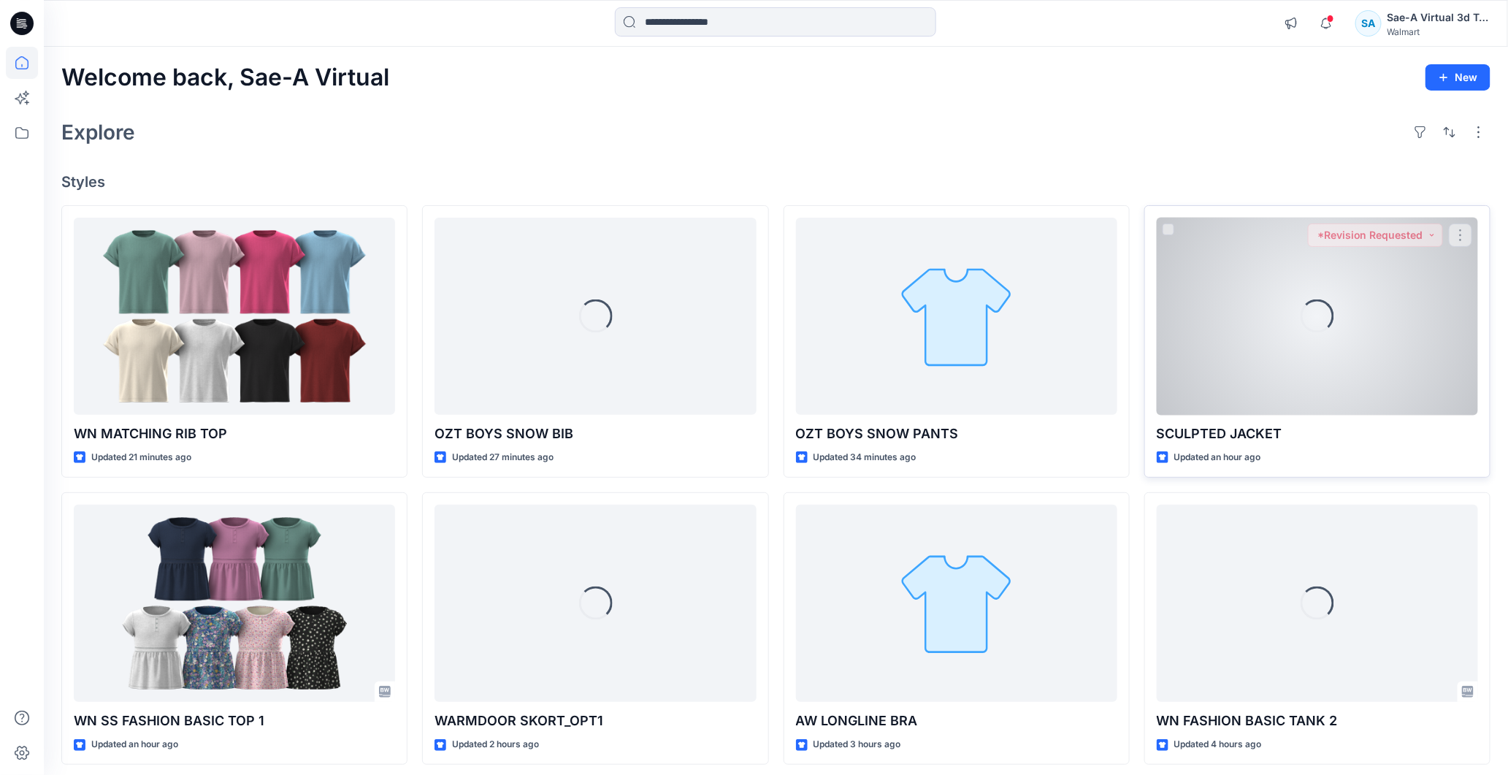
scroll to position [81, 0]
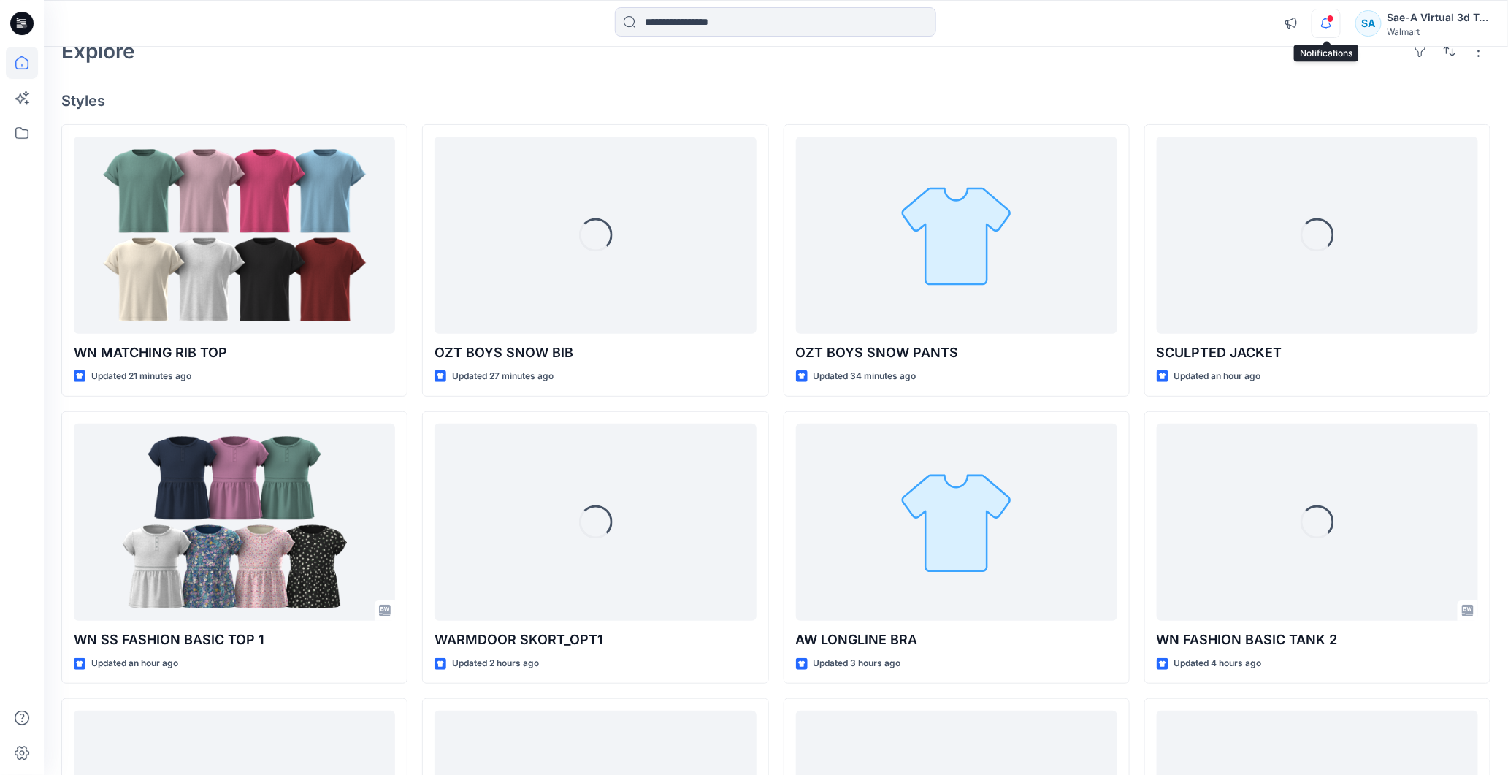
click at [1333, 23] on icon "button" at bounding box center [1326, 23] width 28 height 29
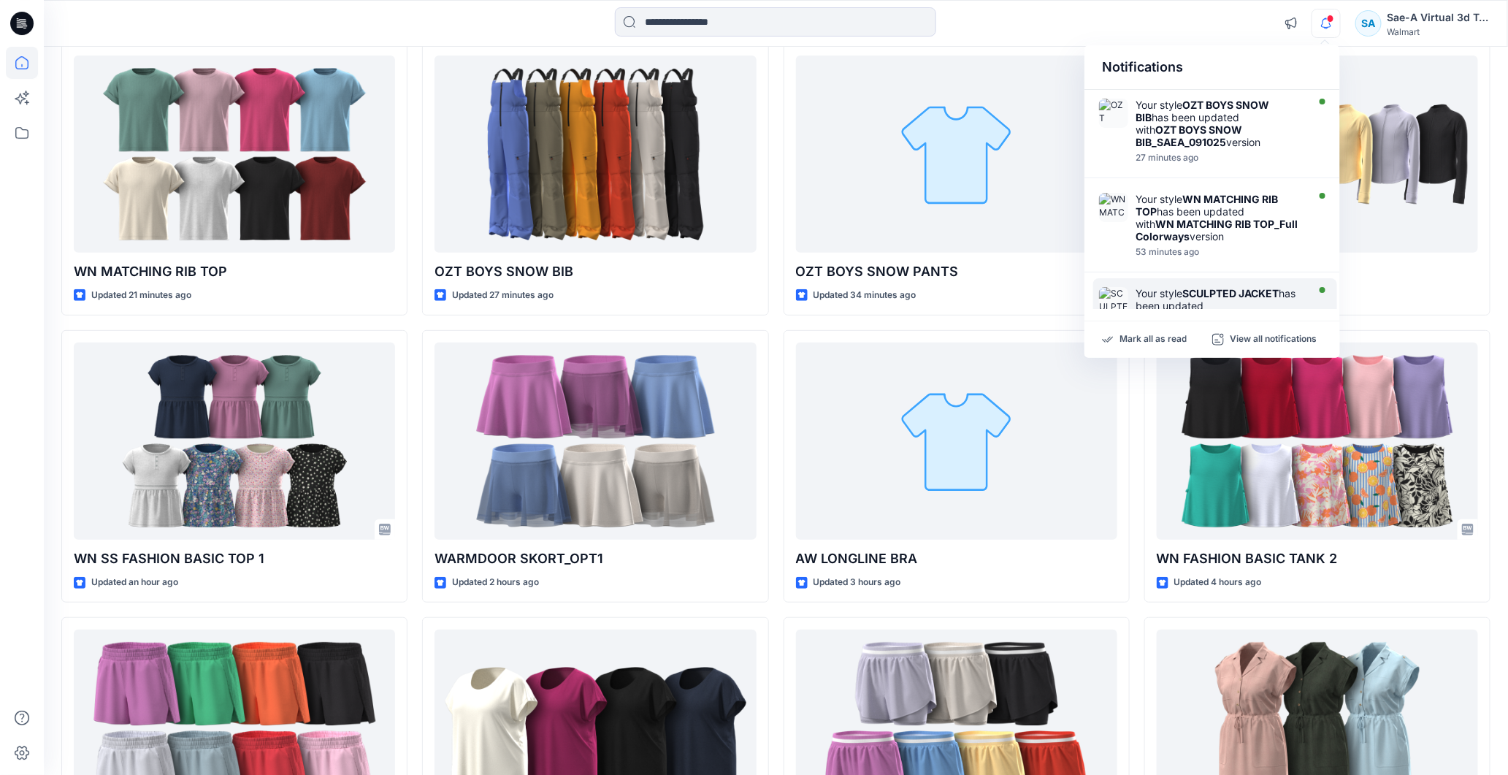
scroll to position [0, 0]
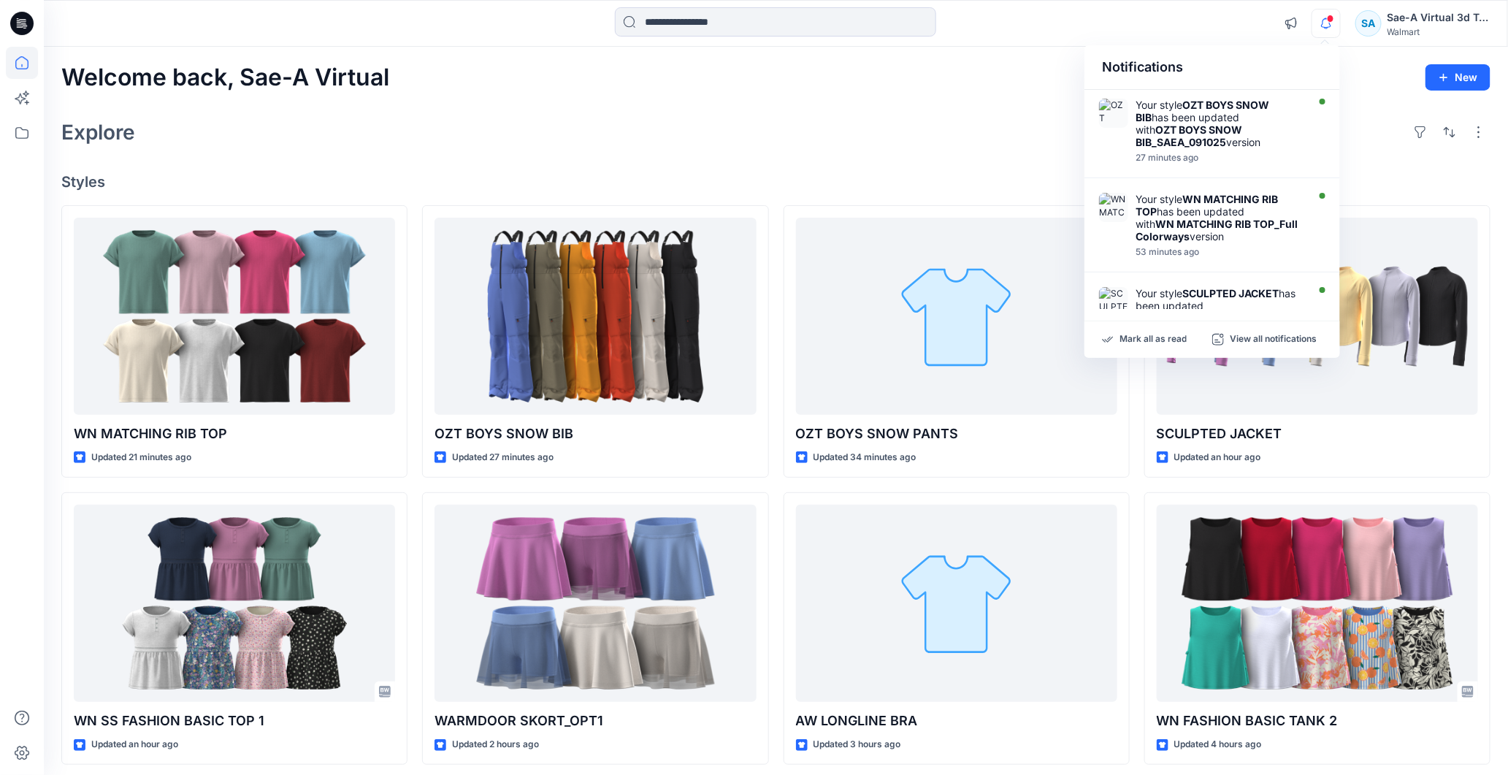
drag, startPoint x: 1398, startPoint y: 181, endPoint x: 1367, endPoint y: 80, distance: 105.5
click at [1398, 180] on h4 "Styles" at bounding box center [775, 182] width 1429 height 18
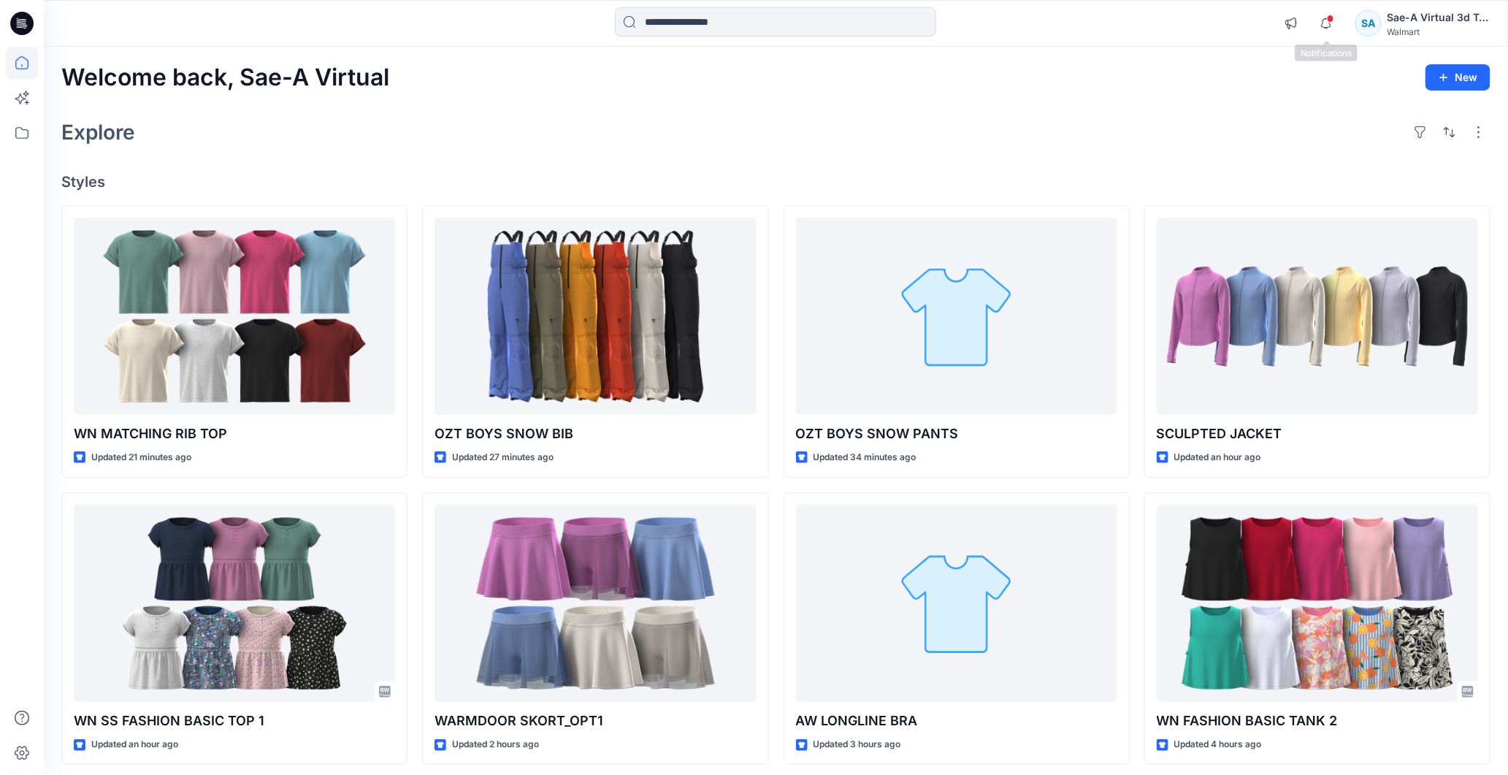
click at [1330, 22] on span at bounding box center [1330, 19] width 7 height 8
